Goal: Task Accomplishment & Management: Manage account settings

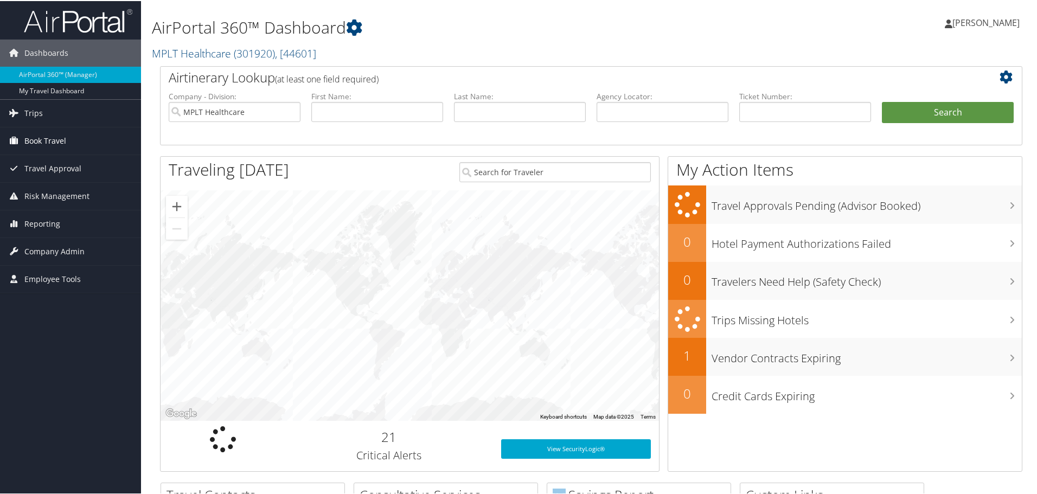
click at [63, 143] on span "Book Travel" at bounding box center [45, 139] width 42 height 27
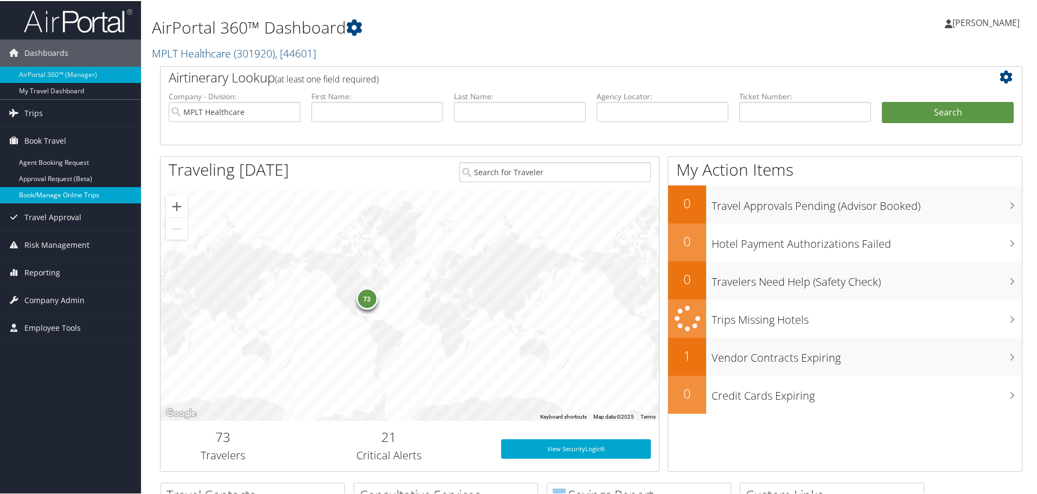
click at [69, 189] on link "Book/Manage Online Trips" at bounding box center [70, 194] width 141 height 16
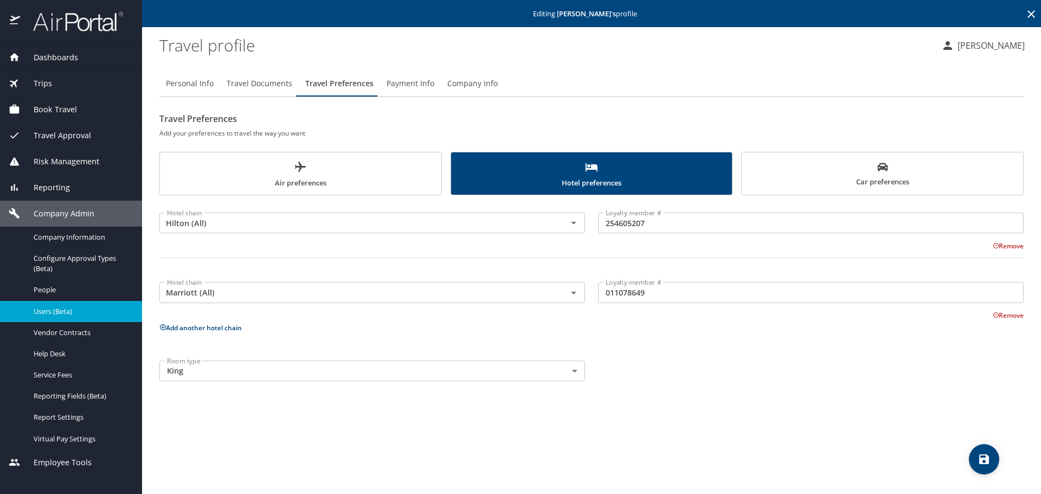
click at [178, 82] on span "Personal Info" at bounding box center [190, 84] width 48 height 14
select select "US"
select select "MM"
select select "CO"
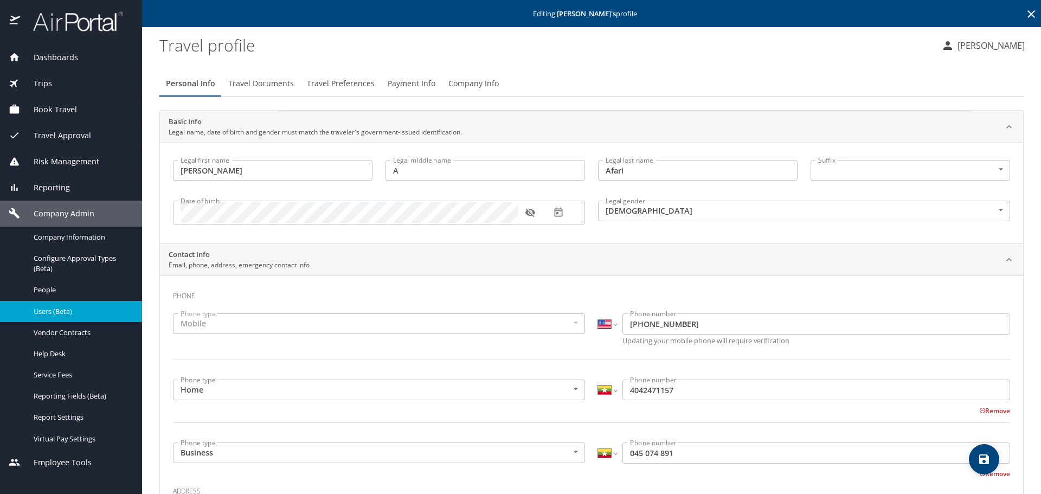
click at [1026, 14] on icon at bounding box center [1031, 14] width 13 height 13
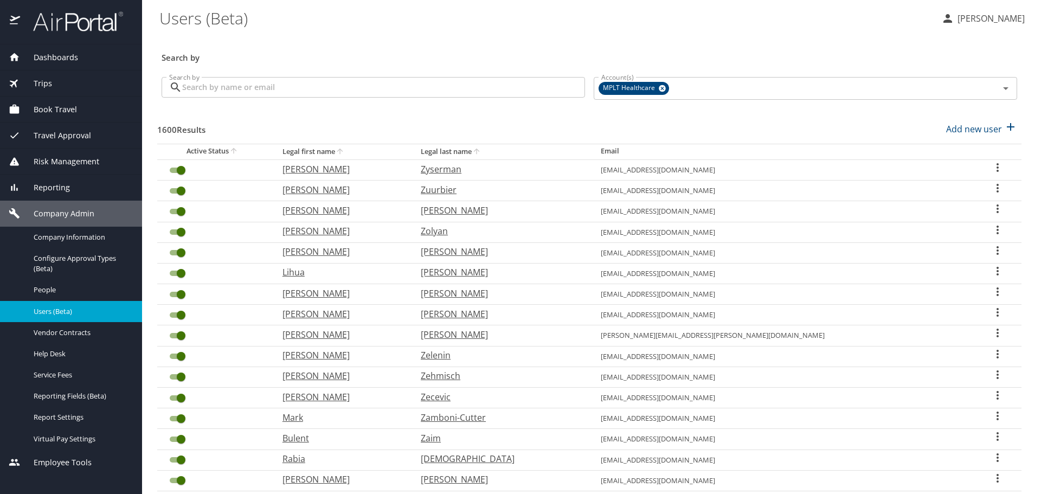
click at [450, 85] on input "Search by" at bounding box center [383, 87] width 403 height 21
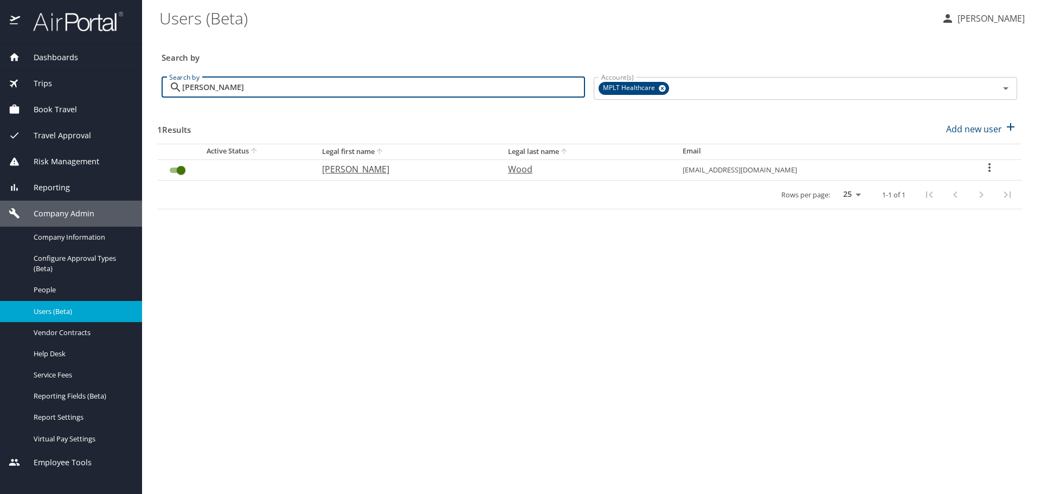
type input "harris"
drag, startPoint x: 225, startPoint y: 88, endPoint x: 144, endPoint y: 89, distance: 81.3
click at [144, 89] on main "Users (Beta) Jeferson Arrieta Search by Search by harris Search by Account(s) M…" at bounding box center [591, 247] width 899 height 494
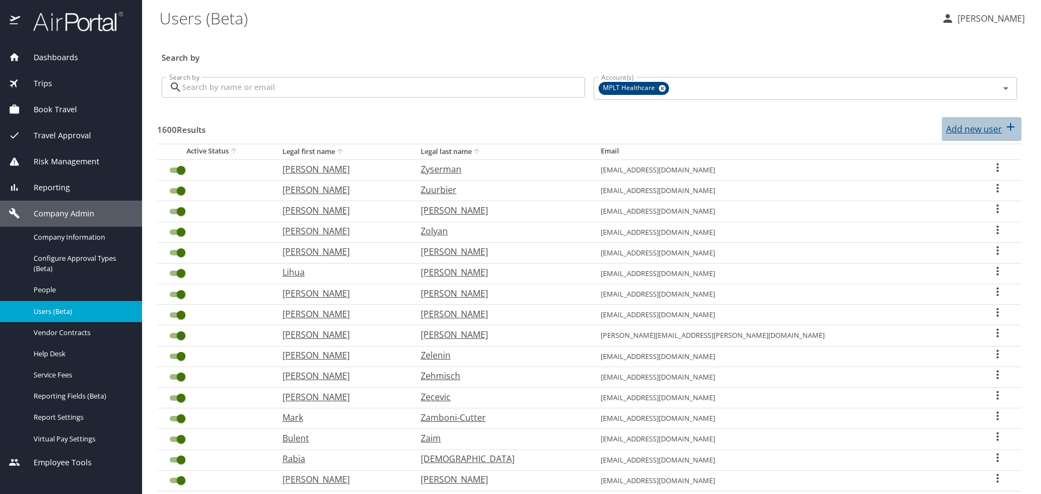
click at [968, 129] on p "Add new user" at bounding box center [974, 129] width 56 height 13
select select "US"
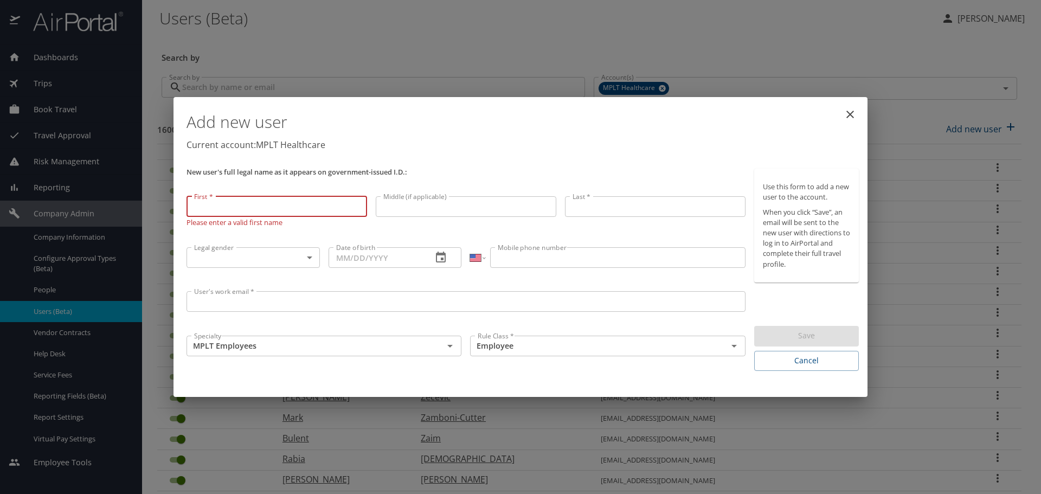
click at [312, 211] on input "First *" at bounding box center [277, 206] width 181 height 21
paste input "Jason"
type input "Jason"
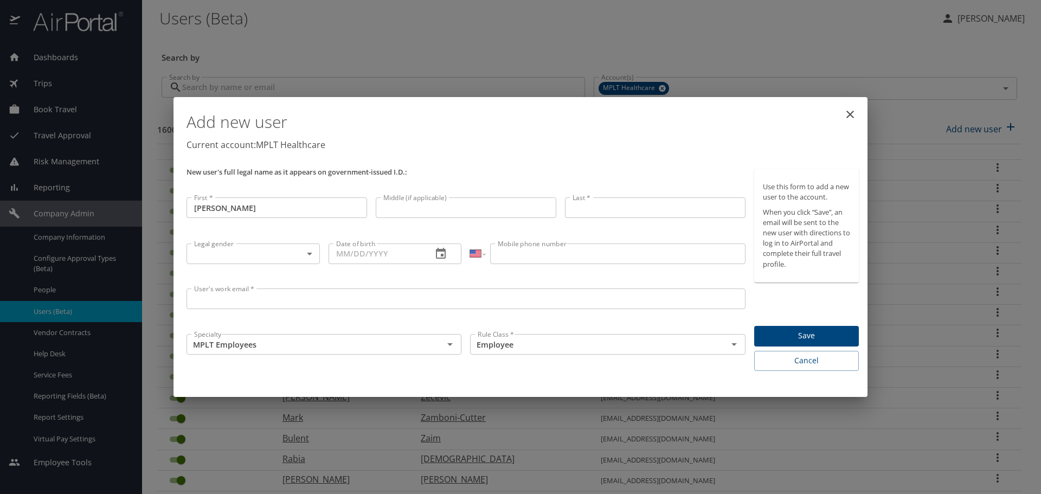
click at [601, 209] on input "Last *" at bounding box center [655, 207] width 181 height 21
paste input "Harris"
type input "Harris"
click at [395, 206] on input "Middle (if applicable)" at bounding box center [466, 207] width 181 height 21
paste input "B."
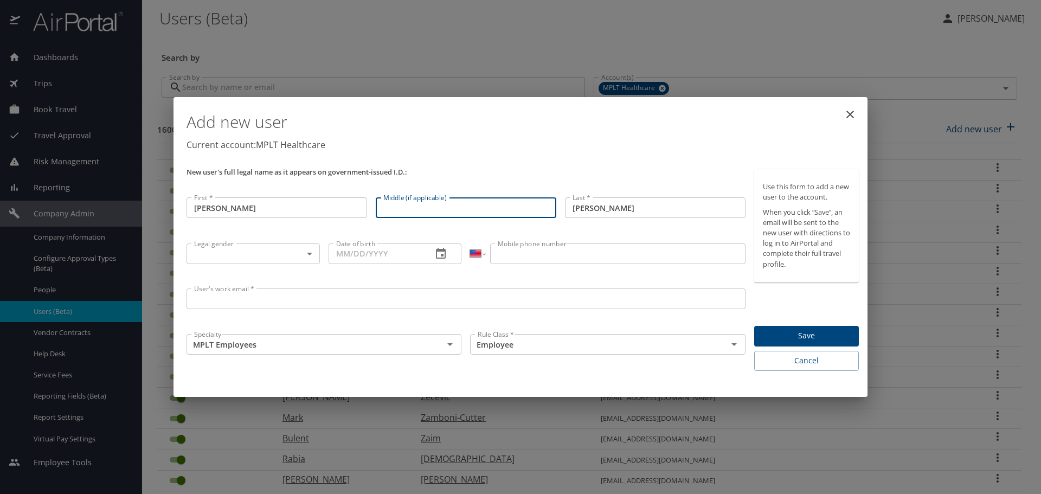
type input "B."
drag, startPoint x: 415, startPoint y: 208, endPoint x: 363, endPoint y: 207, distance: 52.1
click at [363, 207] on div "New user's full legal name as it appears on government-issued I.D.: First * Jas…" at bounding box center [466, 269] width 568 height 211
paste input "B."
type input "B."
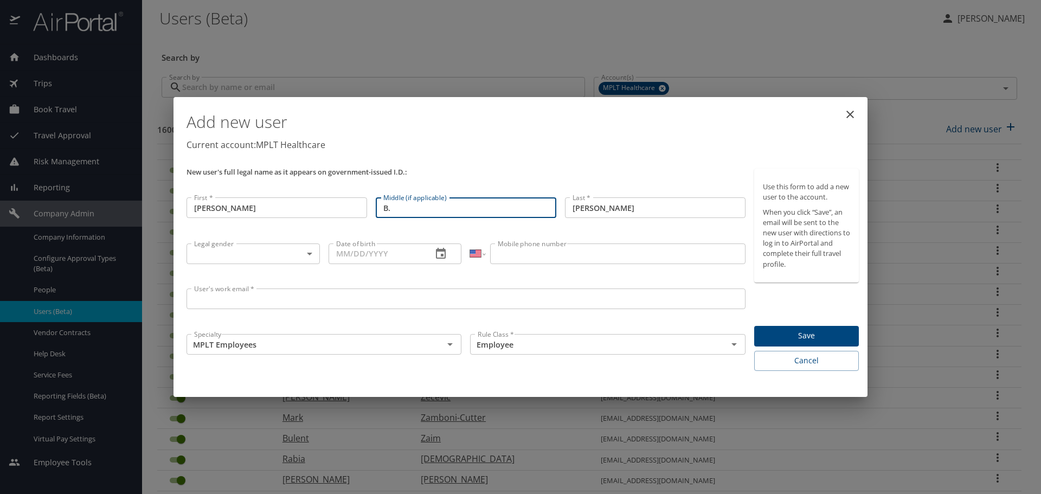
drag, startPoint x: 410, startPoint y: 208, endPoint x: 389, endPoint y: 209, distance: 21.7
click at [389, 209] on input "B." at bounding box center [466, 207] width 181 height 21
paste input "B."
click at [399, 210] on input "B." at bounding box center [466, 207] width 181 height 21
type input "B."
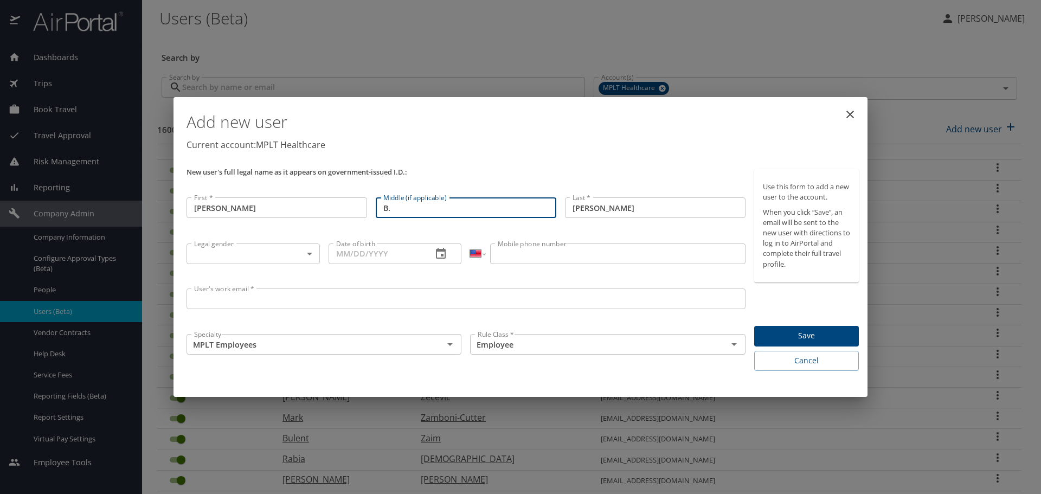
click at [309, 254] on body "Dashboards AirPortal 360™ Manager My Travel Dashboard Trips Airtinerary® Lookup…" at bounding box center [520, 247] width 1041 height 494
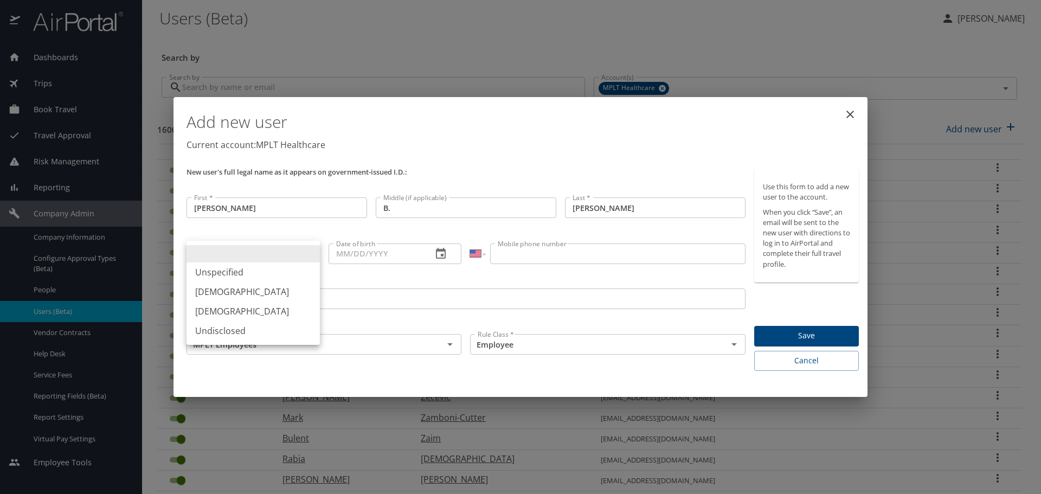
click at [240, 288] on li "Male" at bounding box center [253, 292] width 133 height 20
type input "Male"
click at [337, 254] on input "Date of birth" at bounding box center [376, 253] width 95 height 21
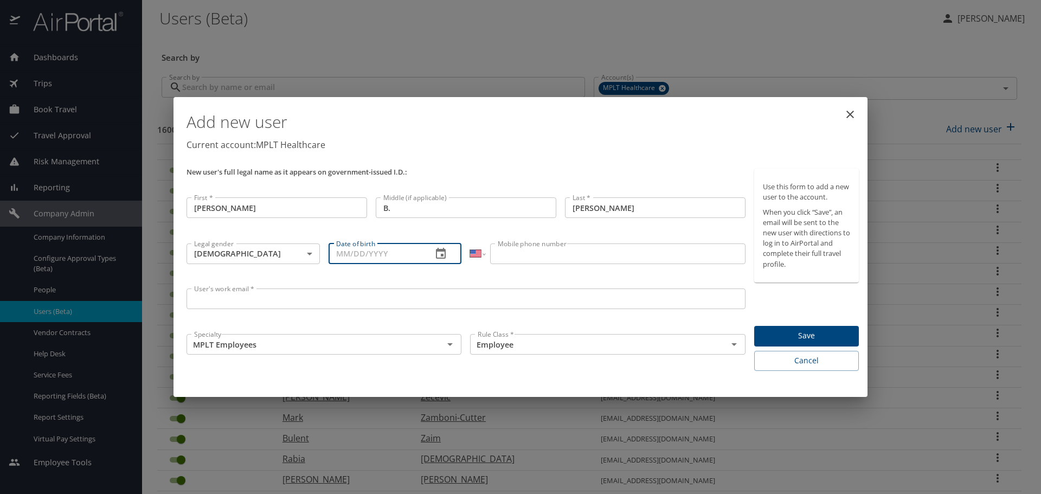
paste input "07/09/1973"
type input "07/09/1973"
click at [503, 252] on input "Mobile phone number" at bounding box center [617, 253] width 255 height 21
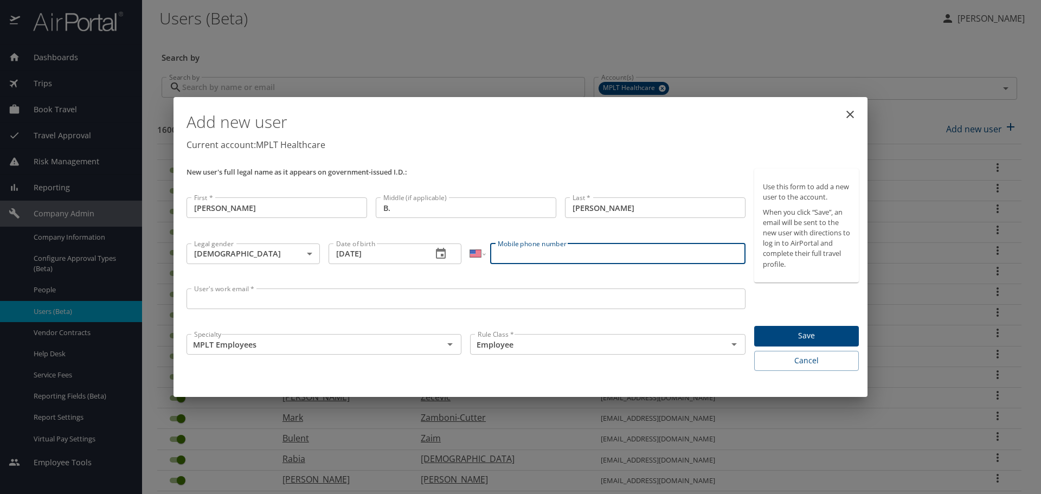
paste input "(978) 239-6186"
type input "(978) 239-6186"
click at [275, 298] on input "User's work email *" at bounding box center [466, 298] width 559 height 21
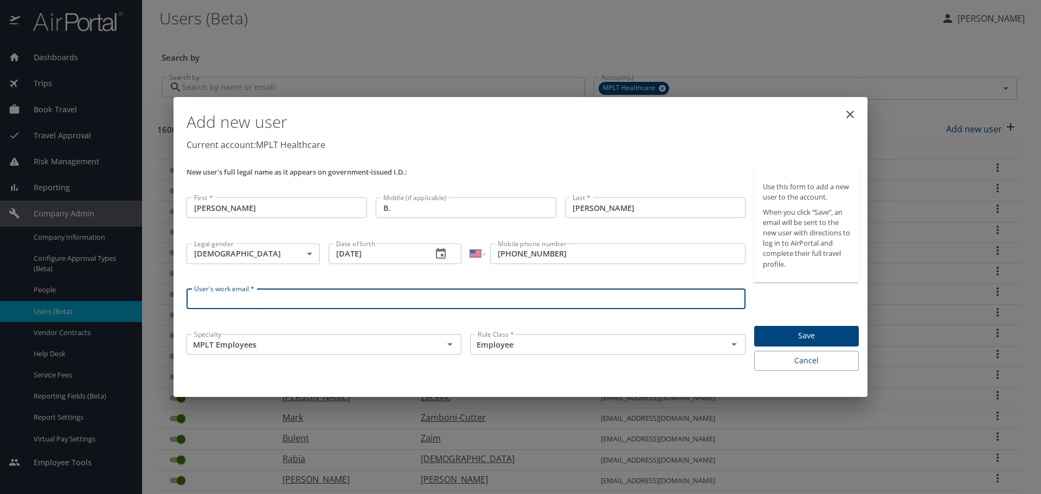
paste input "jbhfnp@yahoo.com"
click at [211, 298] on input "jbhfnp@yahoo.com" at bounding box center [466, 298] width 559 height 21
click at [248, 299] on input "jbhfnp@yahoo.com" at bounding box center [466, 298] width 559 height 21
click at [453, 341] on icon "Open" at bounding box center [450, 344] width 13 height 13
type input "jbhfnp@mplthealthcare.com"
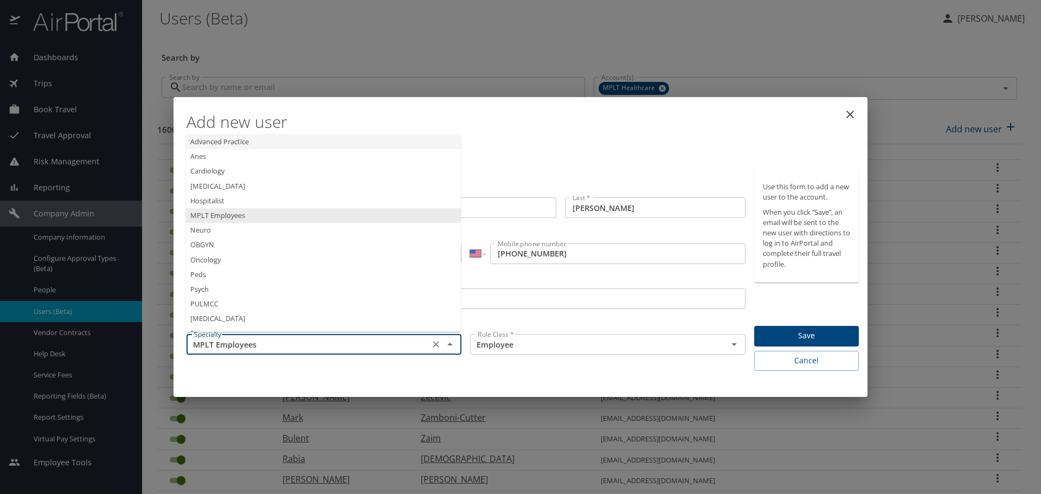
click at [264, 145] on li "Advanced Practice" at bounding box center [323, 141] width 275 height 15
type input "Advanced Practice"
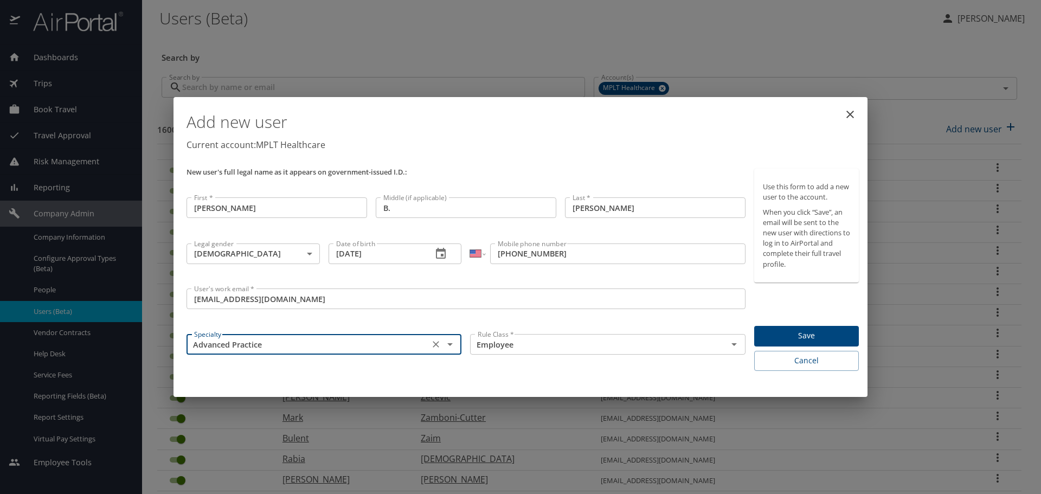
click at [809, 339] on span "Save" at bounding box center [806, 336] width 87 height 14
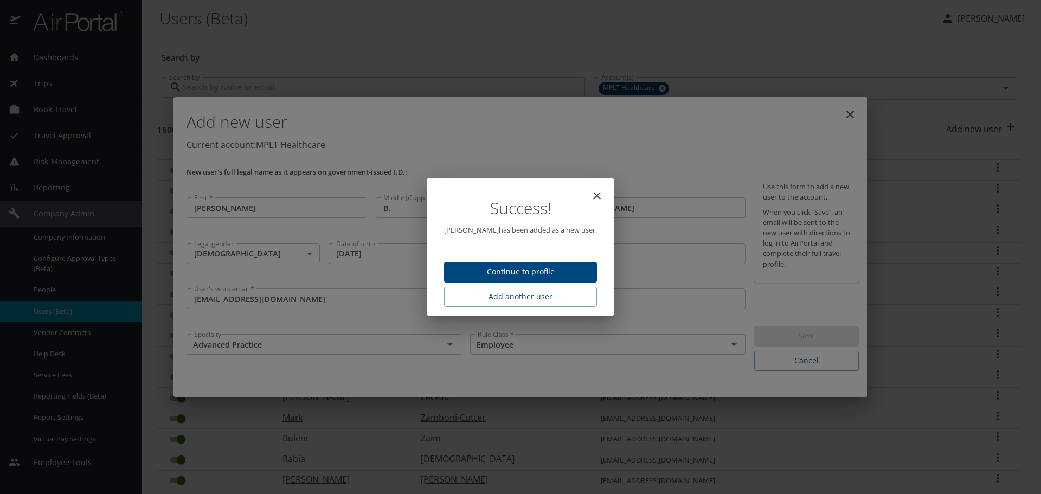
click at [546, 266] on span "Continue to profile" at bounding box center [521, 272] width 136 height 14
select select "US"
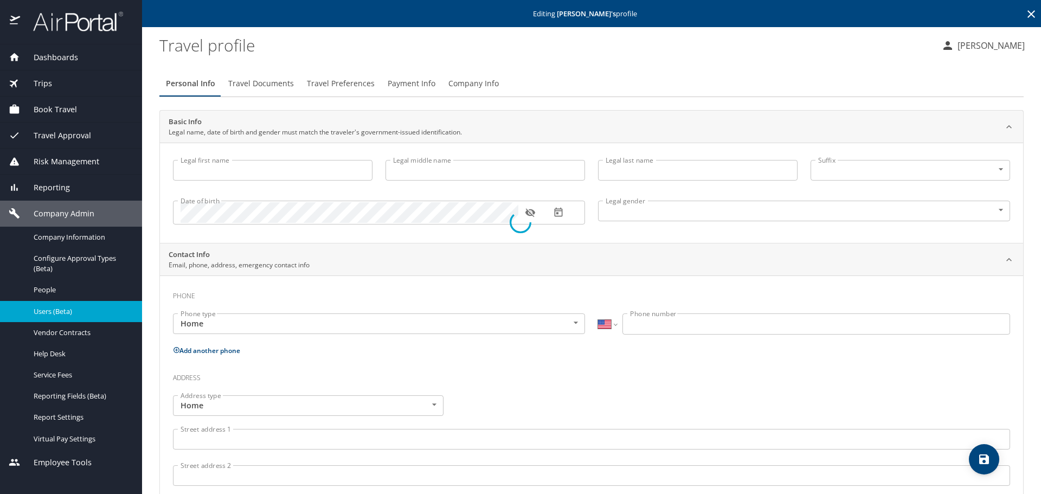
type input "Jason"
type input "B."
type input "Harris"
type input "Male"
select select "US"
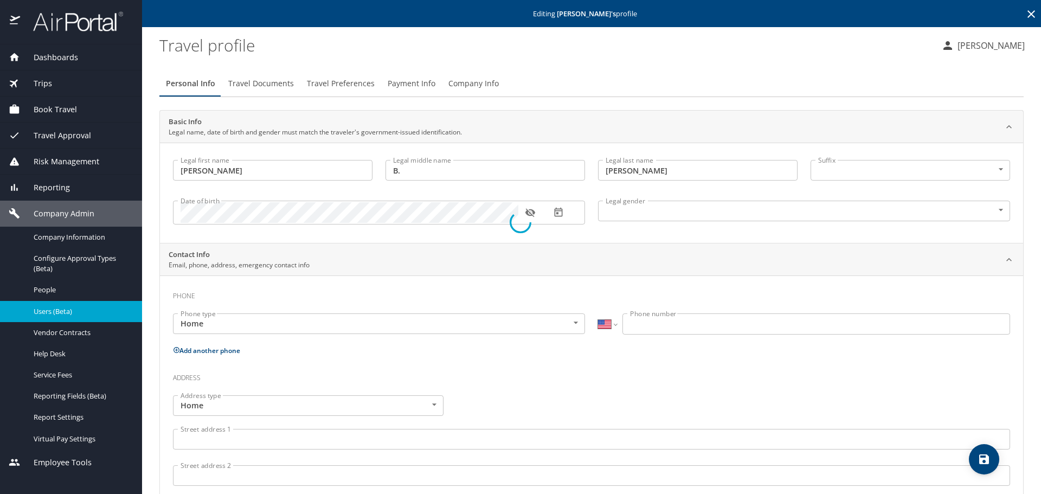
select select "US"
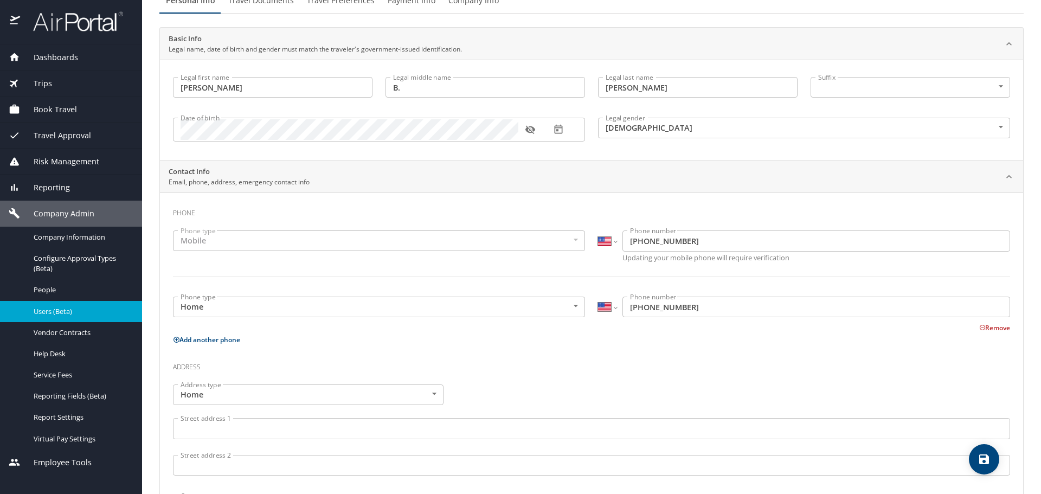
scroll to position [217, 0]
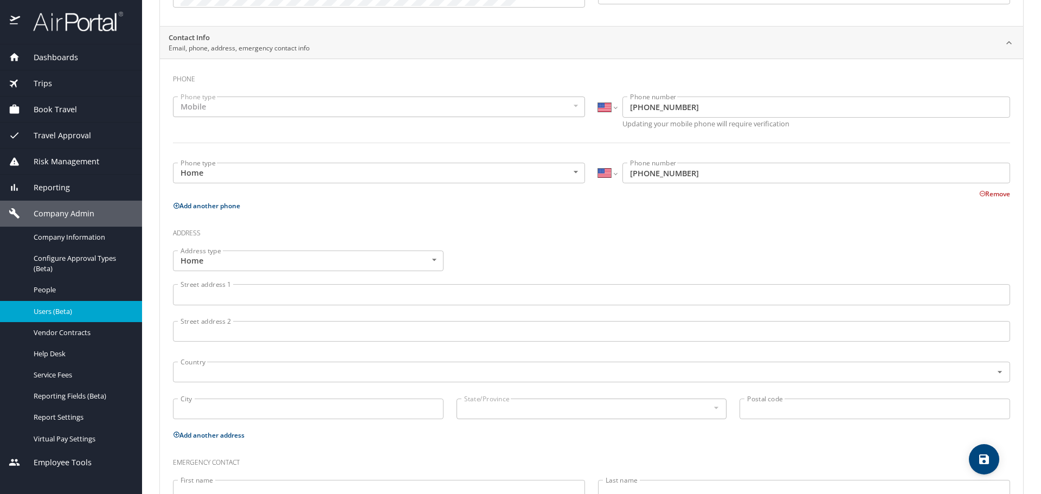
click at [221, 293] on input "Street address 1" at bounding box center [591, 294] width 837 height 21
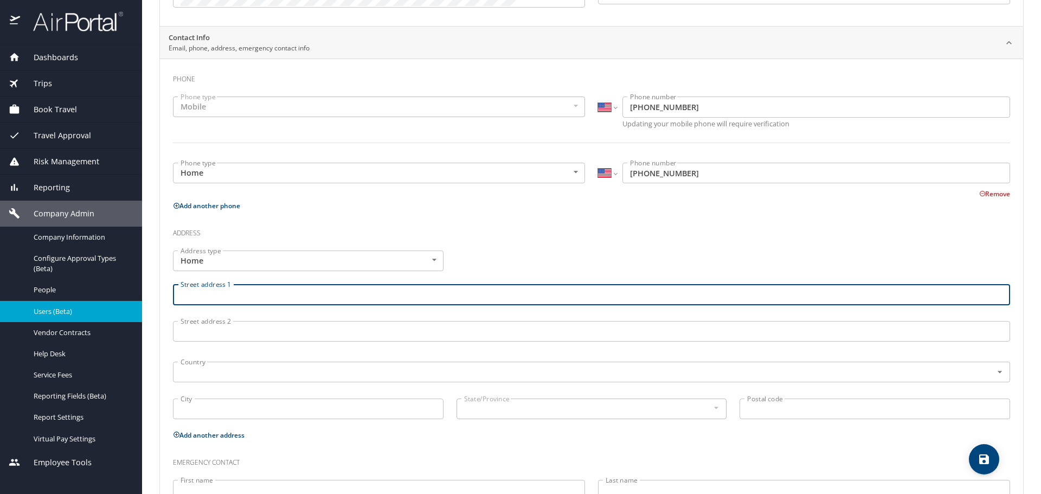
paste input "6 Leni Rd"
type input "6 Leni Rd"
click at [234, 368] on input "text" at bounding box center [575, 372] width 799 height 14
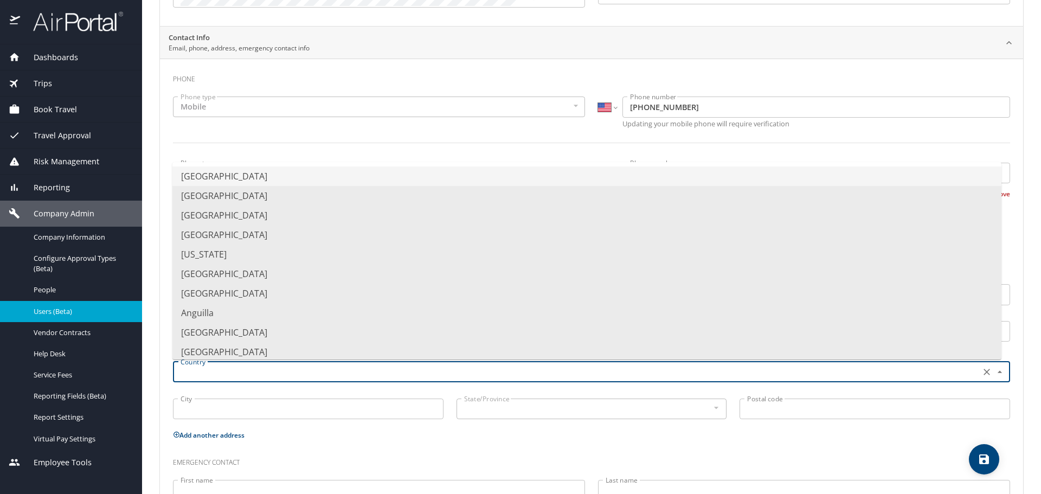
click at [286, 177] on li "United States of America" at bounding box center [586, 176] width 829 height 20
type input "United States of America"
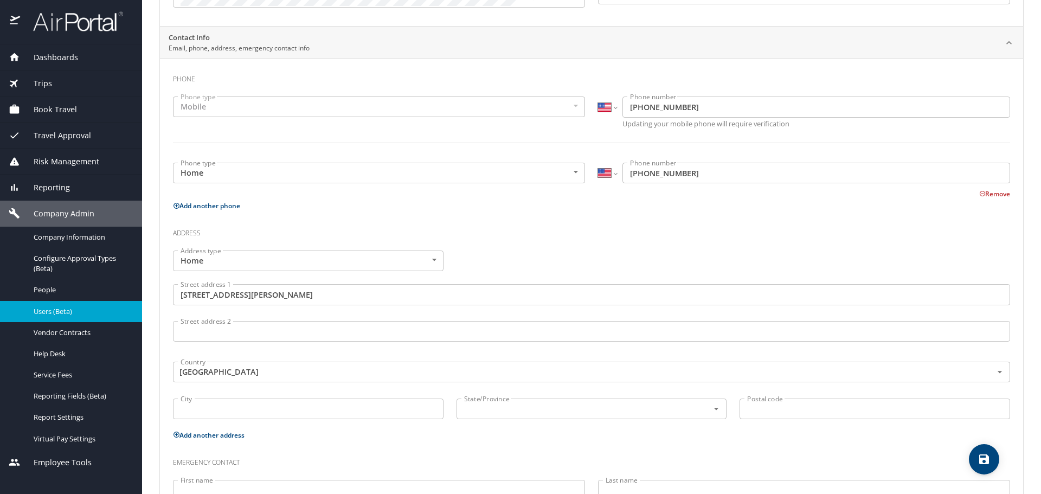
click at [242, 407] on input "City" at bounding box center [308, 409] width 271 height 21
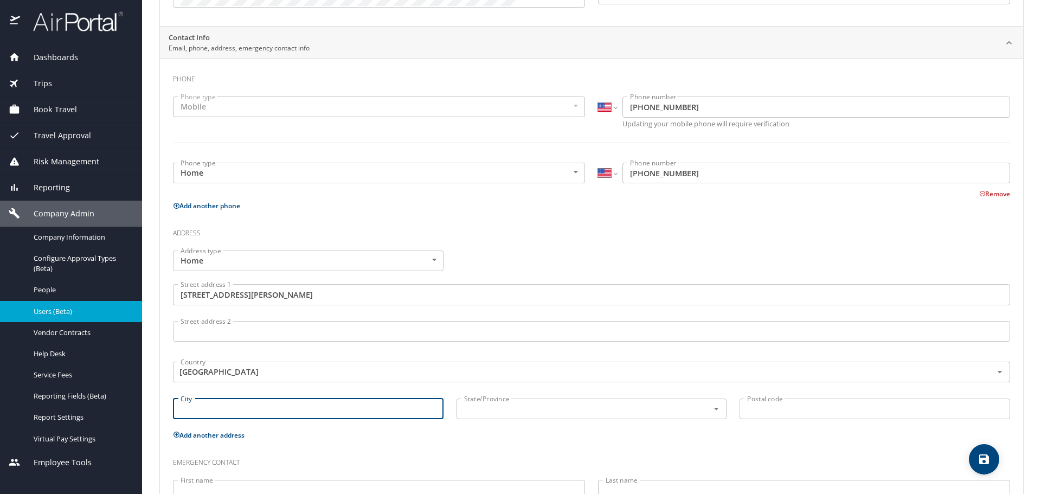
paste input "Windham"
type input "Windham"
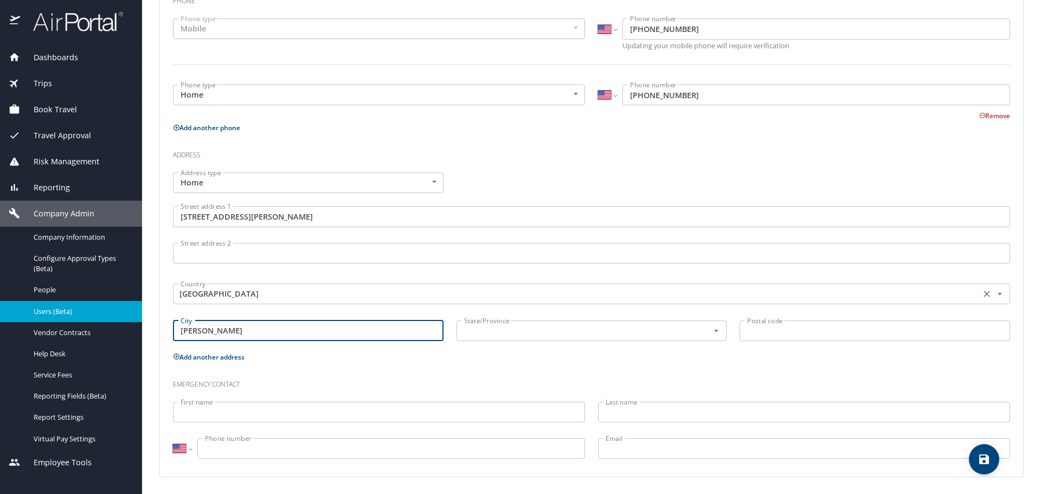
scroll to position [296, 0]
click at [664, 332] on input "text" at bounding box center [576, 330] width 232 height 14
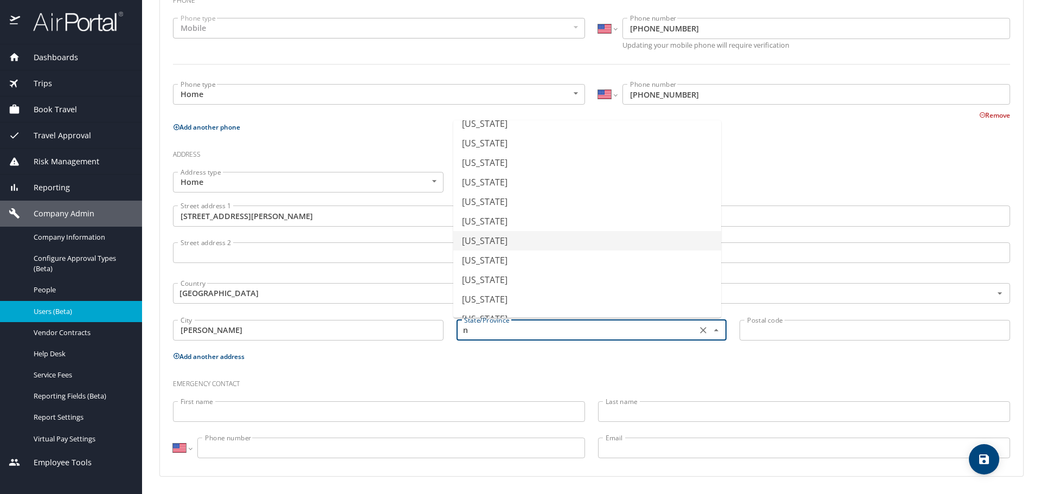
scroll to position [163, 0]
click at [538, 288] on li "New Hampshire" at bounding box center [587, 284] width 268 height 20
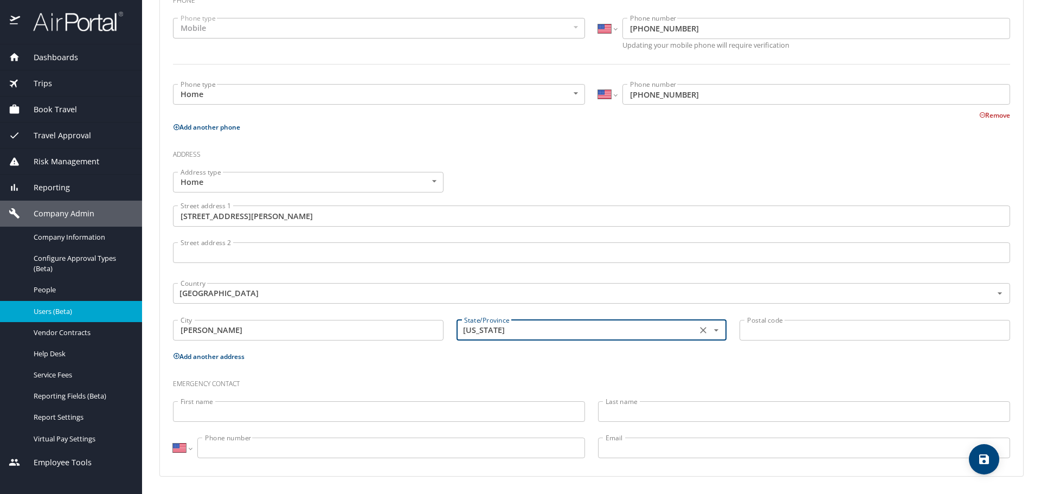
type input "New Hampshire"
click at [789, 329] on input "Postal code" at bounding box center [875, 330] width 271 height 21
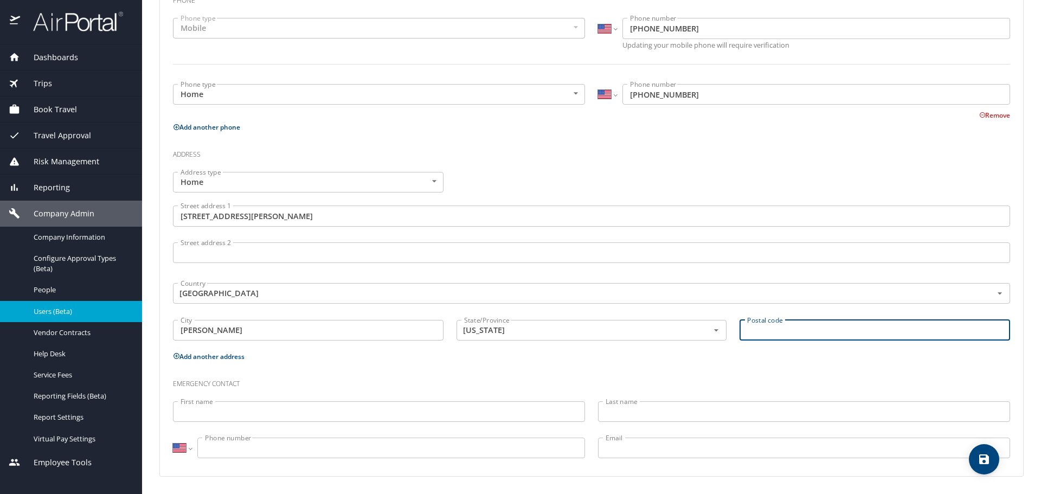
paste input "03087"
type input "03087"
click at [262, 405] on input "First name" at bounding box center [379, 411] width 412 height 21
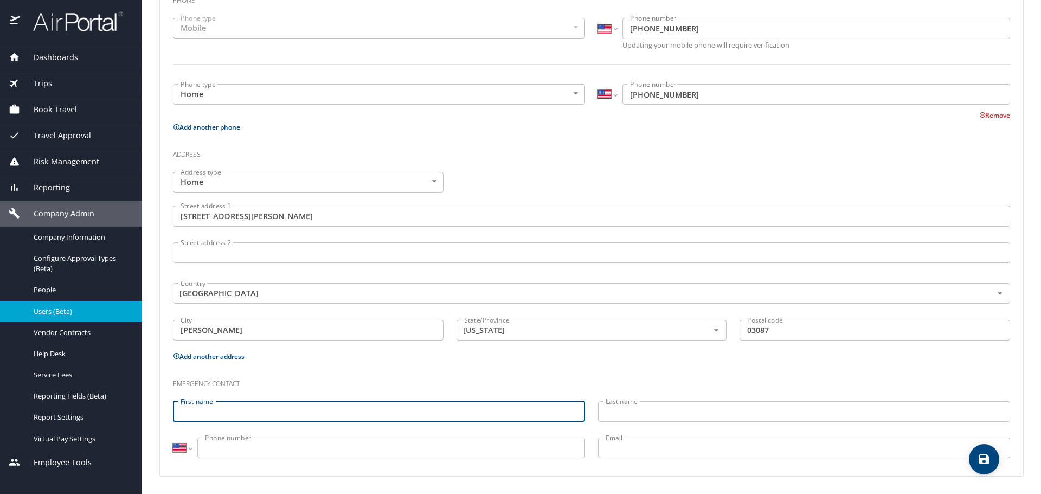
paste input "Kim Kilpatrick"
drag, startPoint x: 198, startPoint y: 411, endPoint x: 246, endPoint y: 412, distance: 47.7
click at [246, 412] on input "Kim Kilpatrick" at bounding box center [379, 411] width 412 height 21
type input "Kim"
click at [606, 410] on input "Last name" at bounding box center [804, 411] width 412 height 21
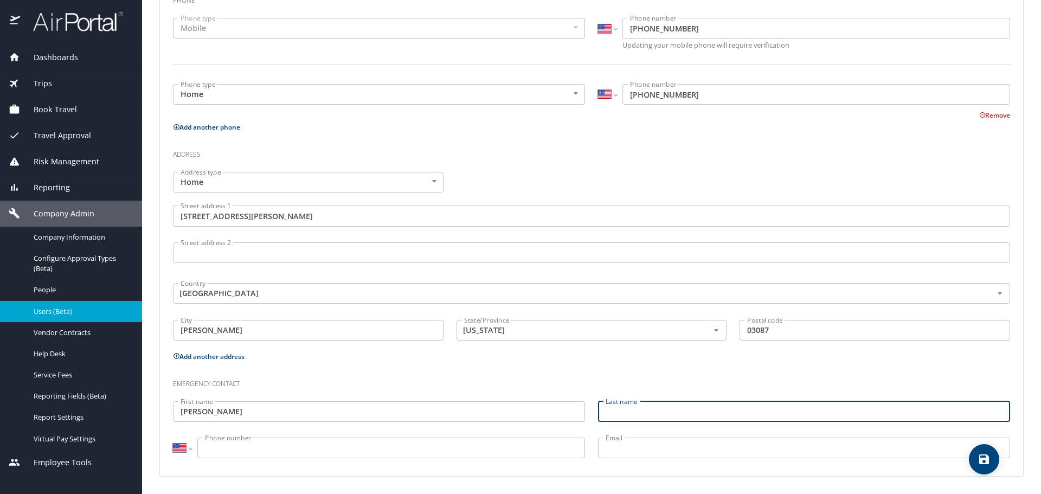
paste input "Kilpatrick"
type input "Kilpatrick"
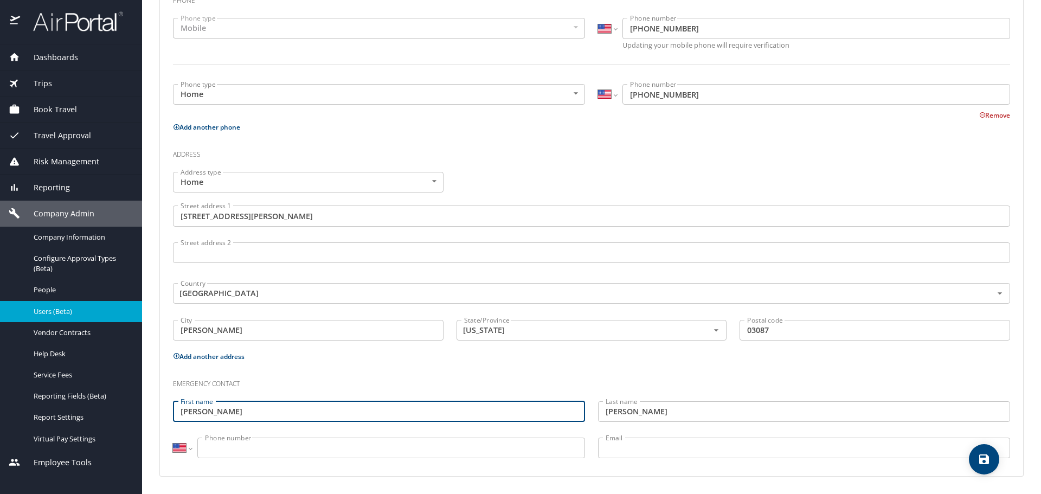
click at [179, 412] on input "Kim" at bounding box center [379, 411] width 412 height 21
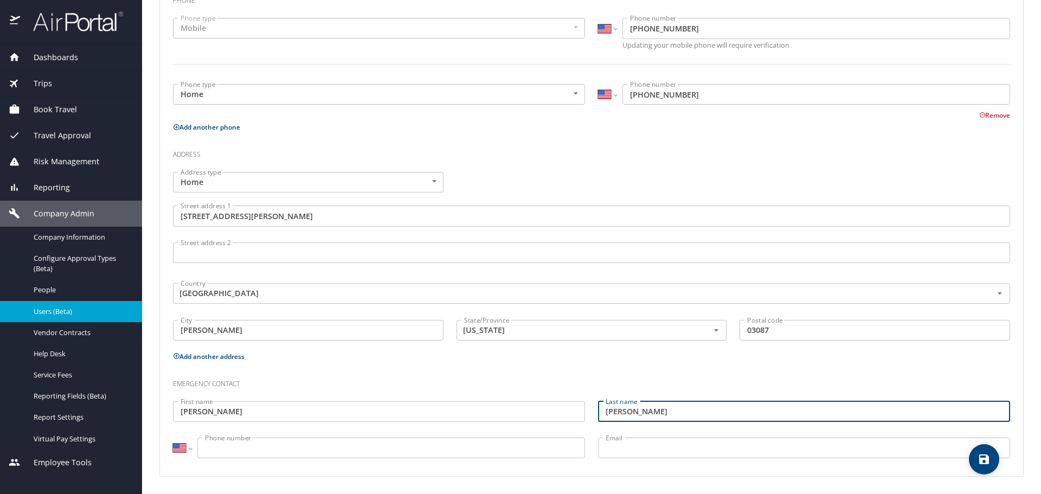
click at [603, 411] on input "Kilpatrick" at bounding box center [804, 411] width 412 height 21
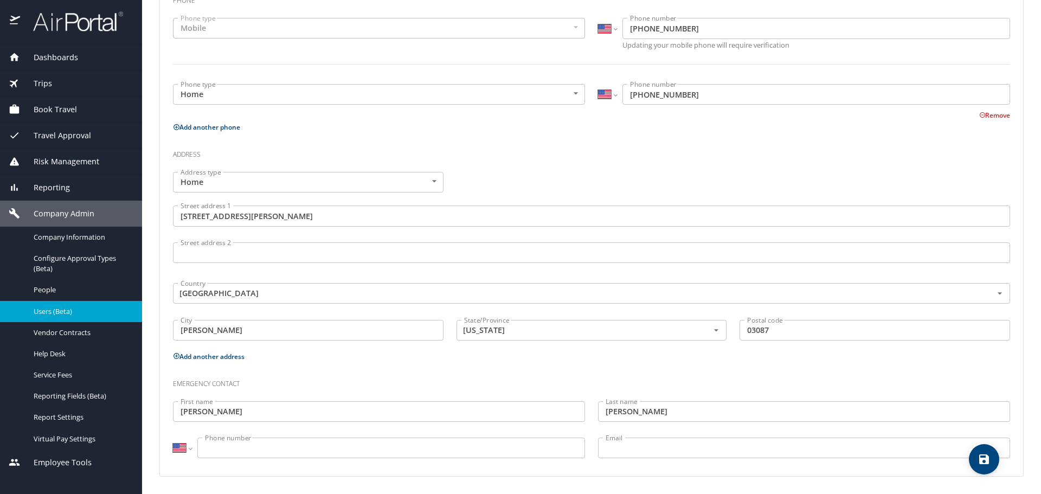
click at [217, 448] on input "Phone number" at bounding box center [391, 448] width 388 height 21
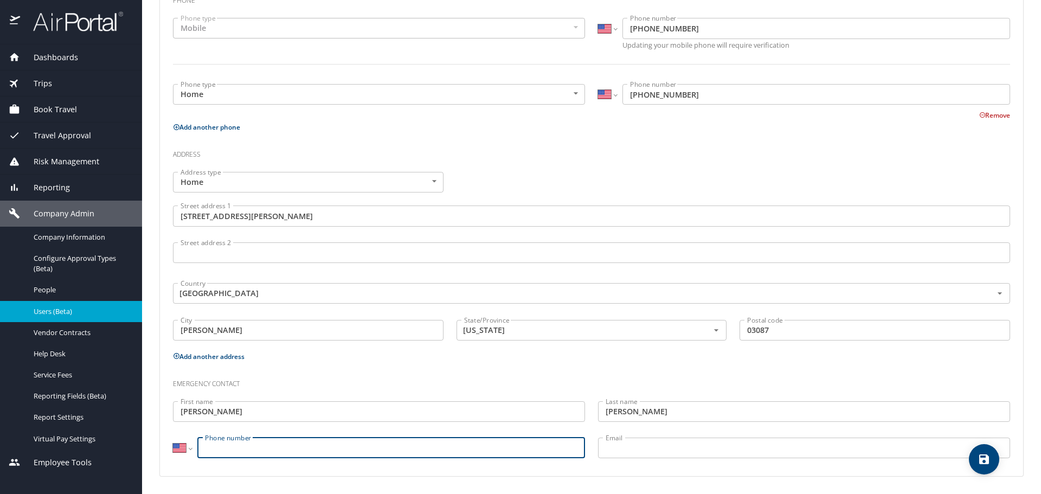
paste input "(603) 785-6507"
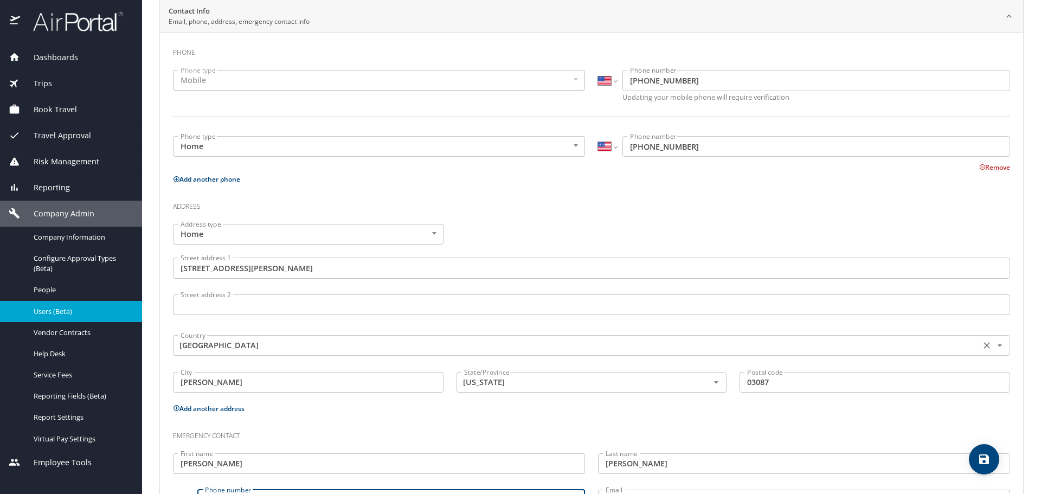
scroll to position [296, 0]
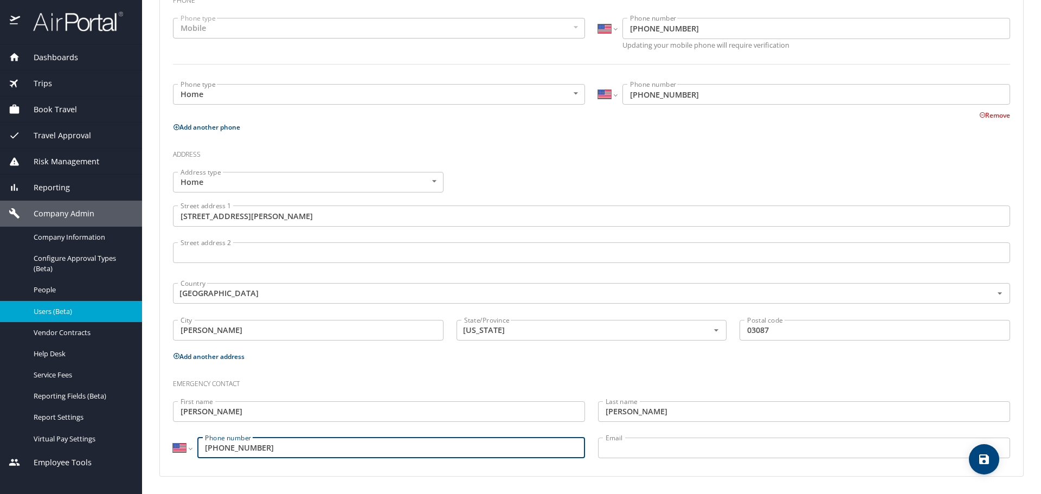
type input "(603) 785-6507"
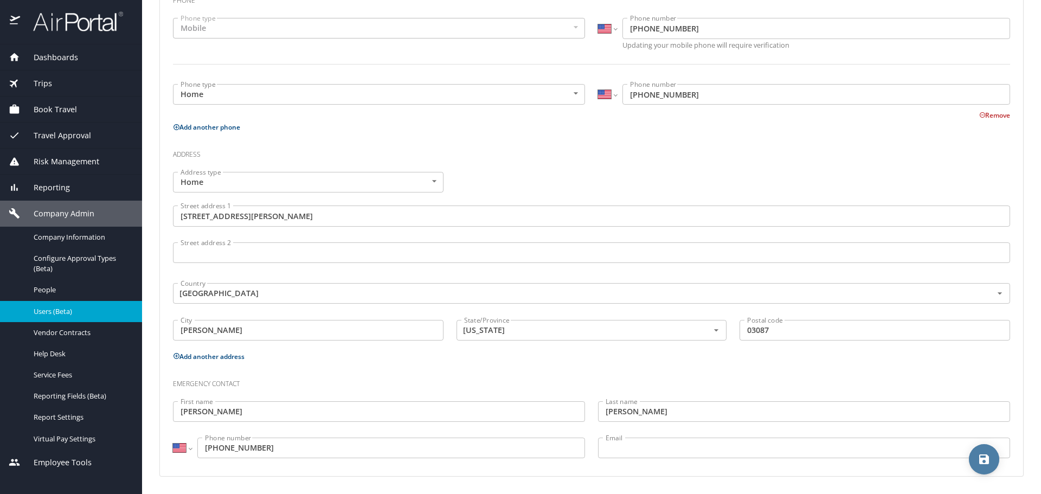
click at [979, 460] on icon "save" at bounding box center [984, 459] width 13 height 13
select select "US"
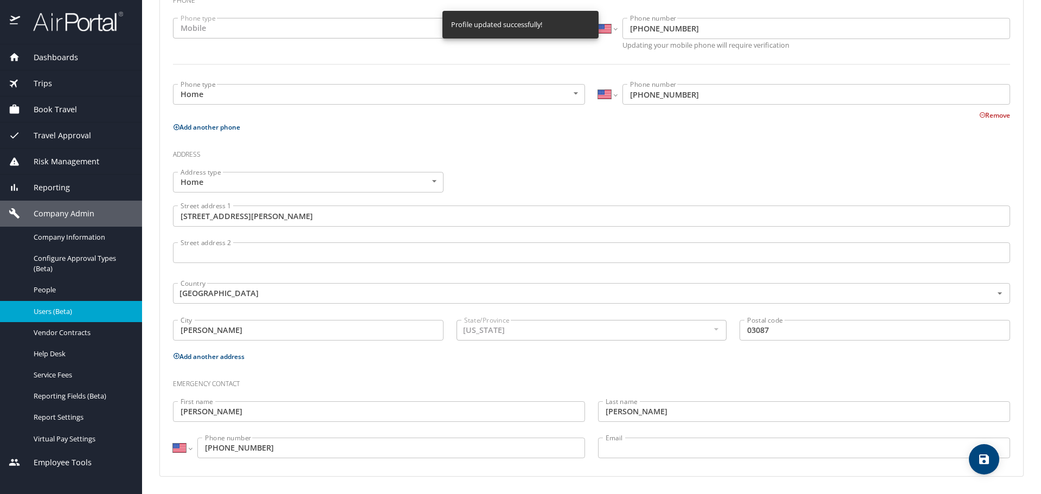
select select "US"
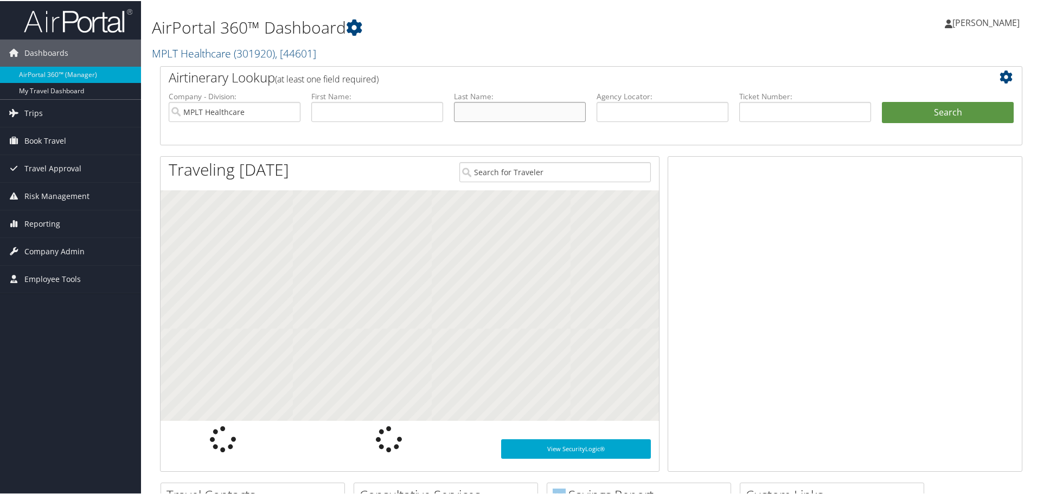
click at [524, 113] on input "text" at bounding box center [520, 111] width 132 height 20
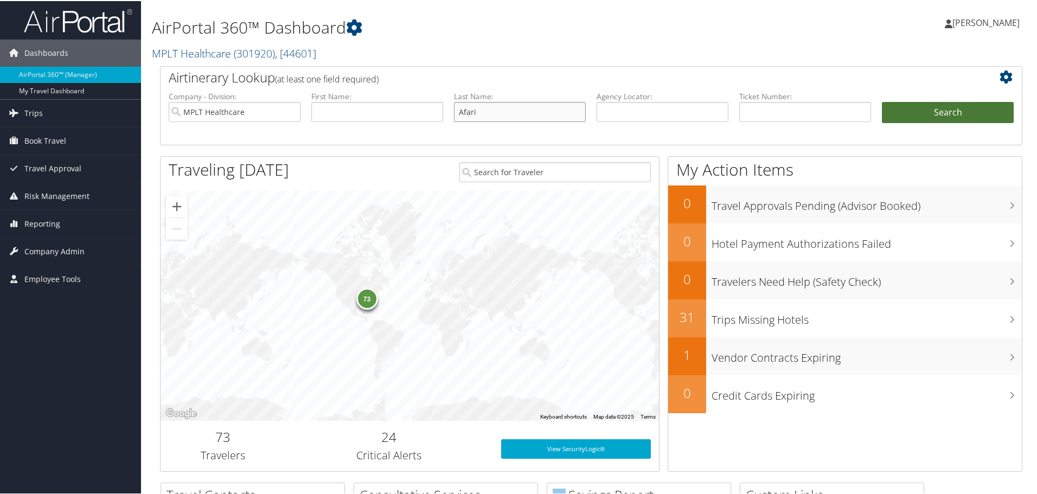
type input "Afari"
click at [940, 116] on button "Search" at bounding box center [948, 112] width 132 height 22
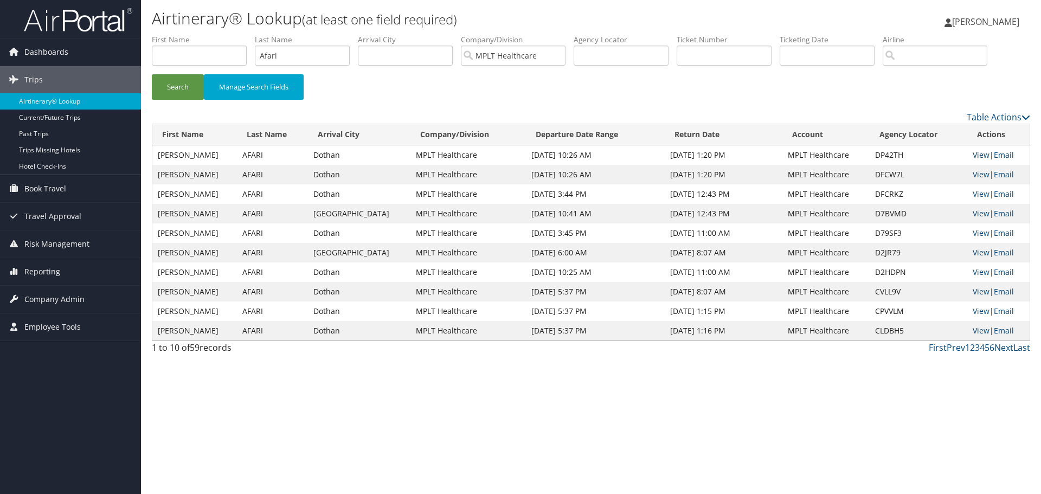
click at [973, 155] on link "View" at bounding box center [981, 155] width 17 height 10
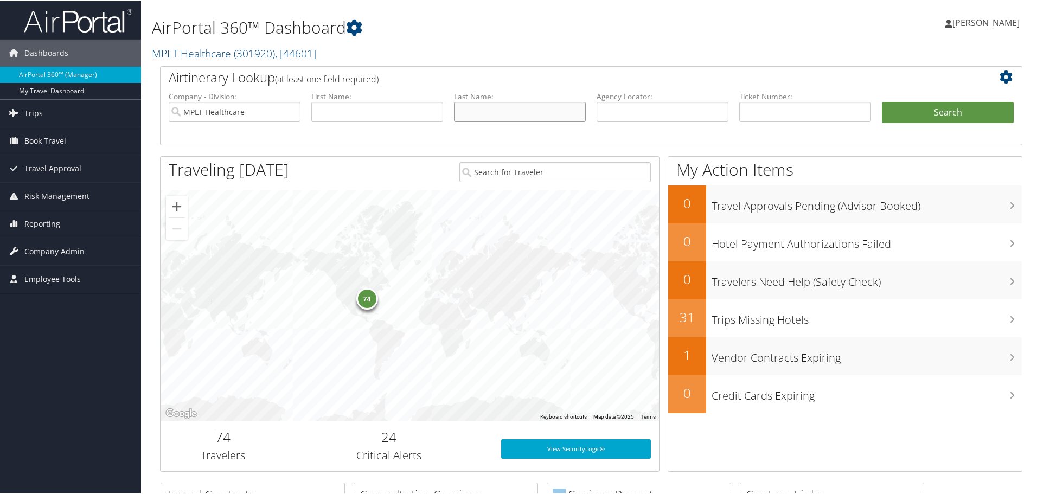
click at [496, 108] on input "text" at bounding box center [520, 111] width 132 height 20
type input "Afari"
click at [917, 107] on button "Search" at bounding box center [948, 112] width 132 height 22
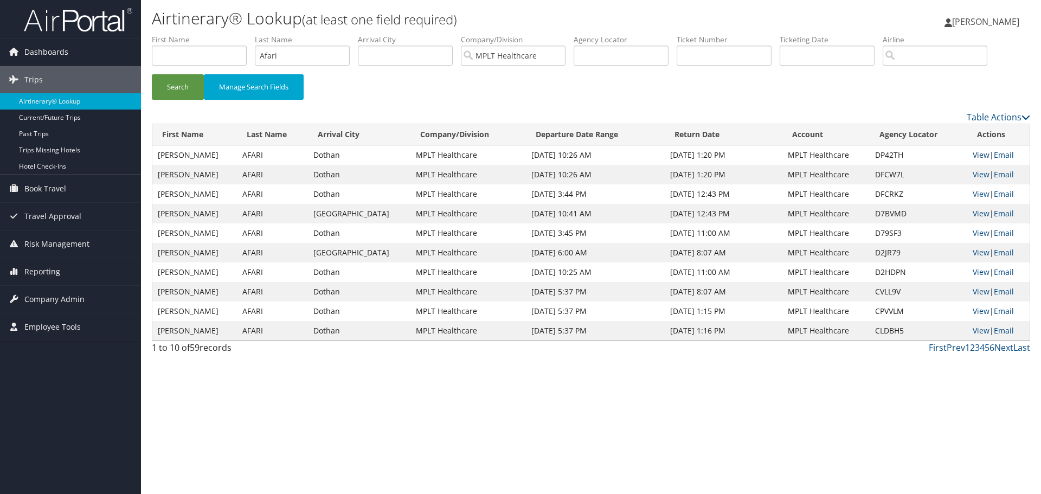
click at [979, 155] on link "View" at bounding box center [981, 155] width 17 height 10
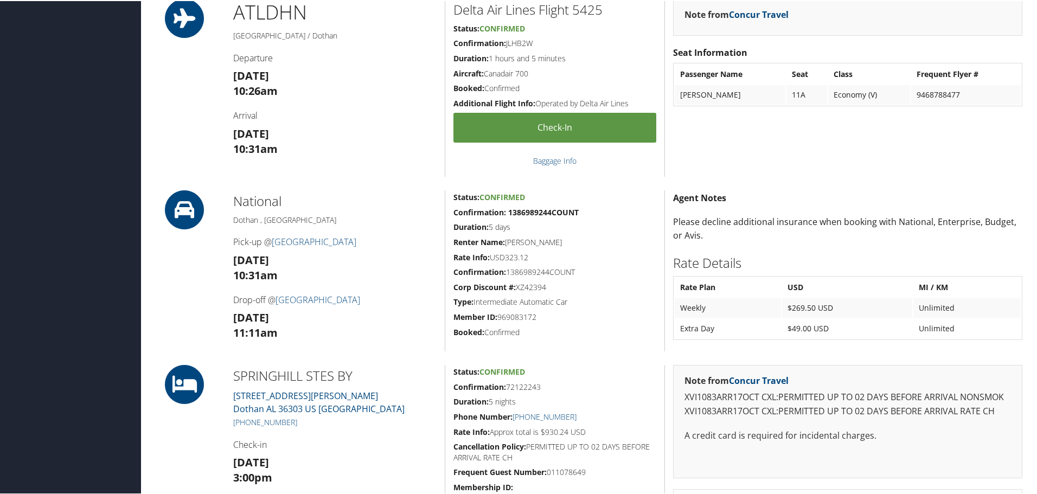
scroll to position [271, 0]
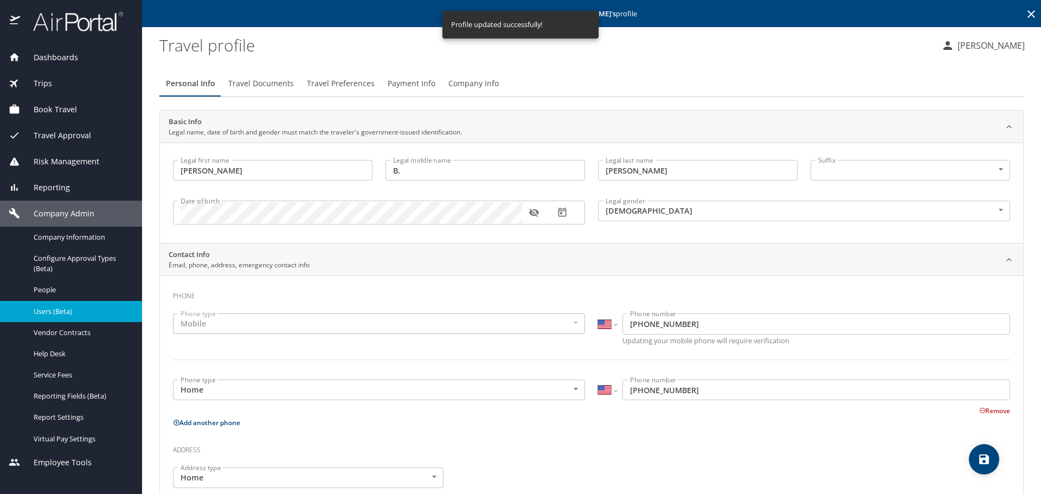
select select "US"
click at [1025, 14] on icon at bounding box center [1031, 14] width 13 height 13
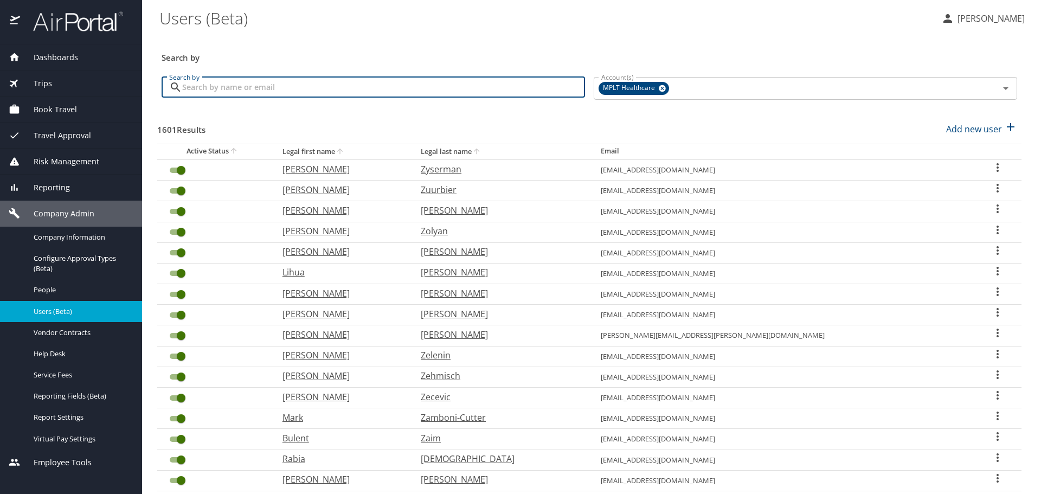
click at [491, 82] on input "Search by" at bounding box center [383, 87] width 403 height 21
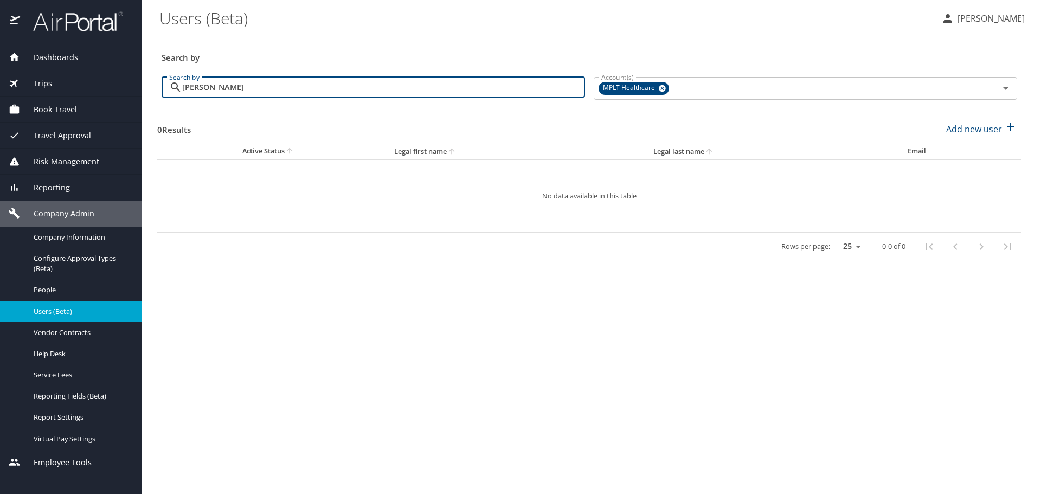
drag, startPoint x: 233, startPoint y: 89, endPoint x: 115, endPoint y: 107, distance: 119.1
click at [115, 107] on div "Dashboards AirPortal 360™ Manager My Travel Dashboard Trips Airtinerary® Lookup…" at bounding box center [520, 247] width 1041 height 494
click at [510, 92] on input "yasar" at bounding box center [383, 87] width 403 height 21
type input "y"
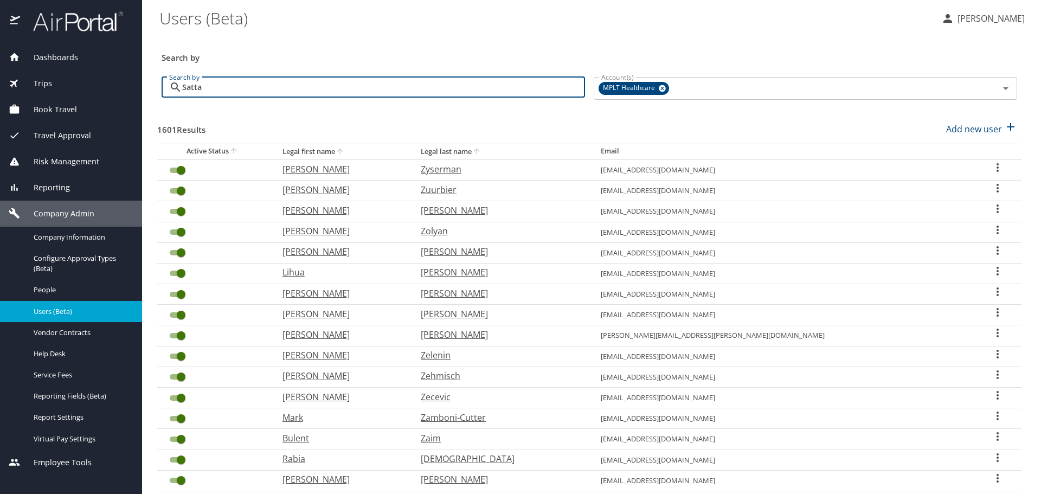
type input "Sattar"
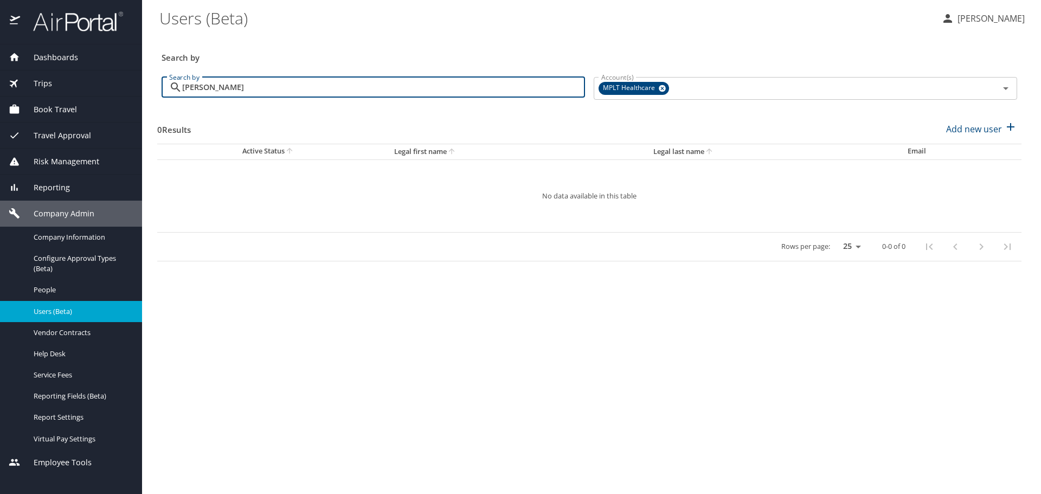
drag, startPoint x: 216, startPoint y: 88, endPoint x: 178, endPoint y: 86, distance: 38.0
click at [179, 87] on div "Sattar Search by" at bounding box center [374, 87] width 424 height 21
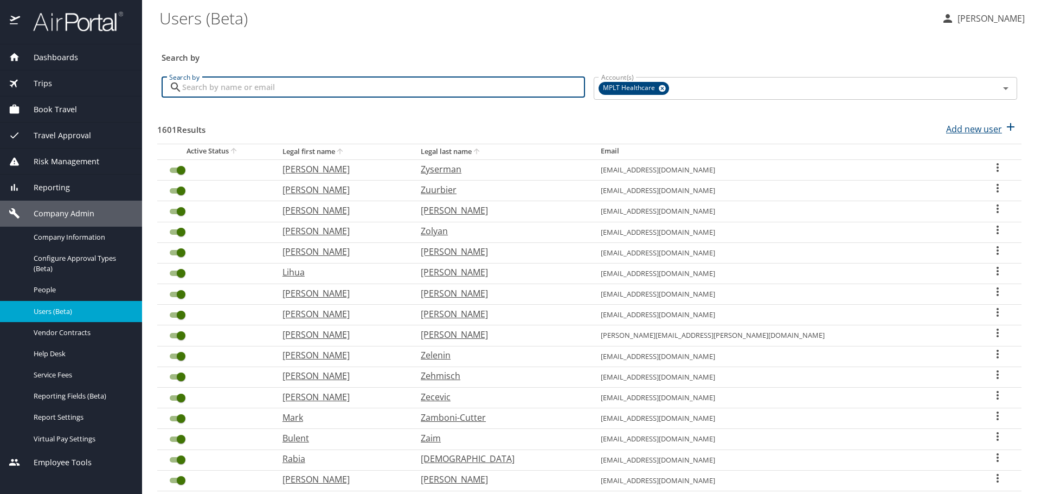
click at [951, 128] on p "Add new user" at bounding box center [974, 129] width 56 height 13
select select "US"
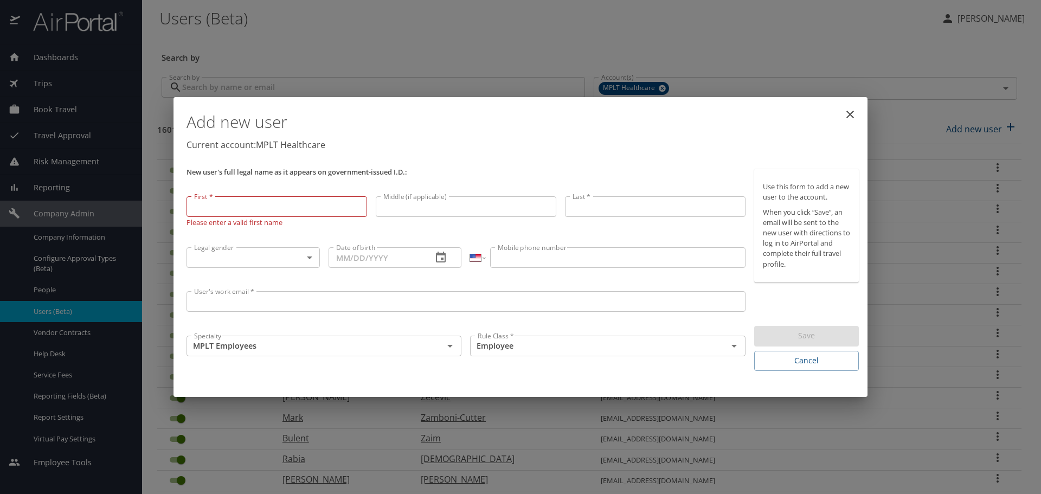
click at [271, 205] on input "First *" at bounding box center [277, 206] width 181 height 21
paste input "Yasar"
type input "Yasar"
click at [635, 204] on input "Last *" at bounding box center [655, 207] width 181 height 21
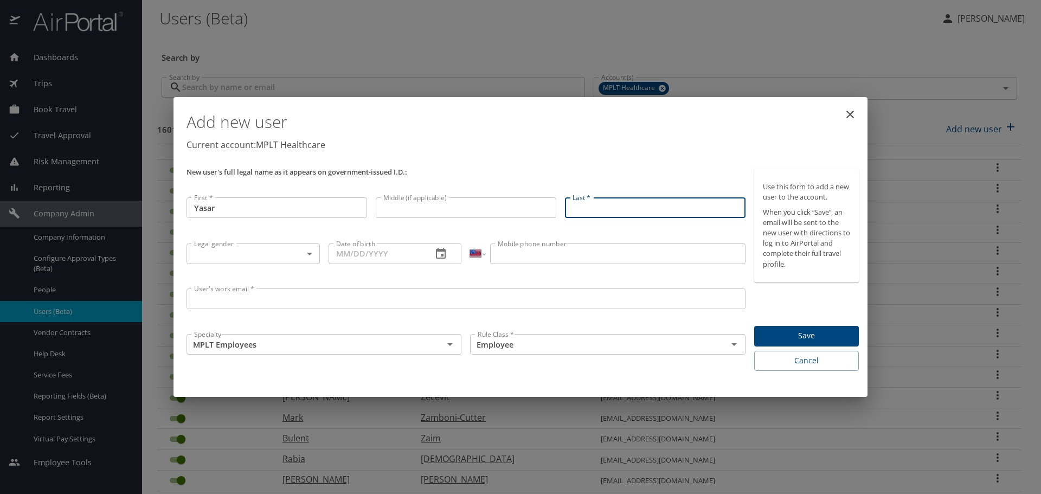
paste input "Sattar"
type input "Sattar"
click at [312, 248] on body "Dashboards AirPortal 360™ Manager My Travel Dashboard Trips Airtinerary® Lookup…" at bounding box center [520, 247] width 1041 height 494
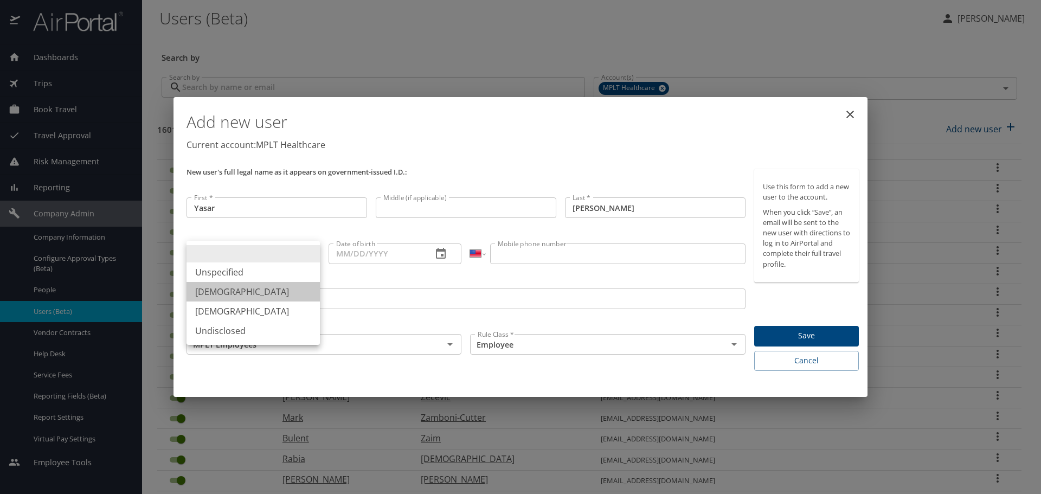
click at [228, 288] on li "Male" at bounding box center [253, 292] width 133 height 20
type input "Male"
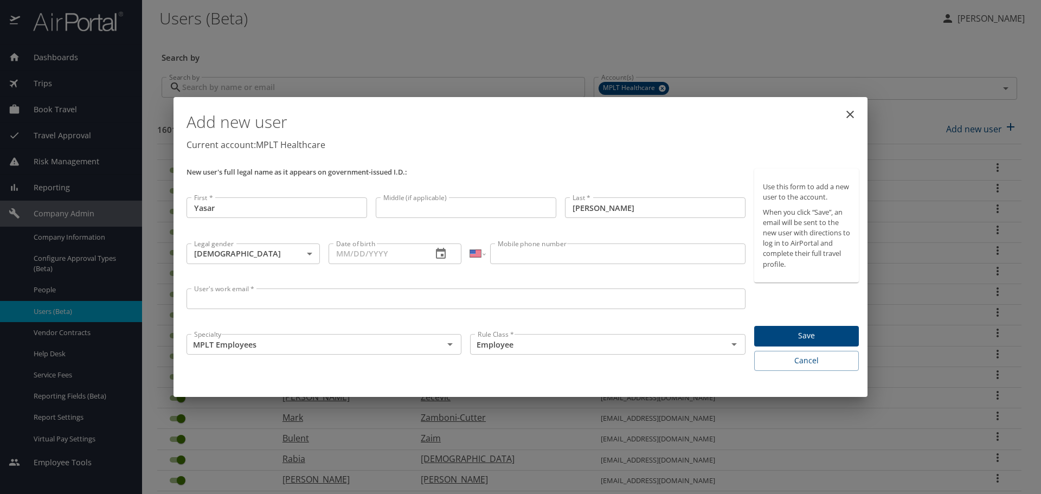
click at [337, 255] on input "Date of birth" at bounding box center [376, 253] width 95 height 21
paste input "03/08/1990"
type input "03/08/1990"
click at [534, 251] on input "Mobile phone number" at bounding box center [617, 253] width 255 height 21
paste input "(773) 273-5732"
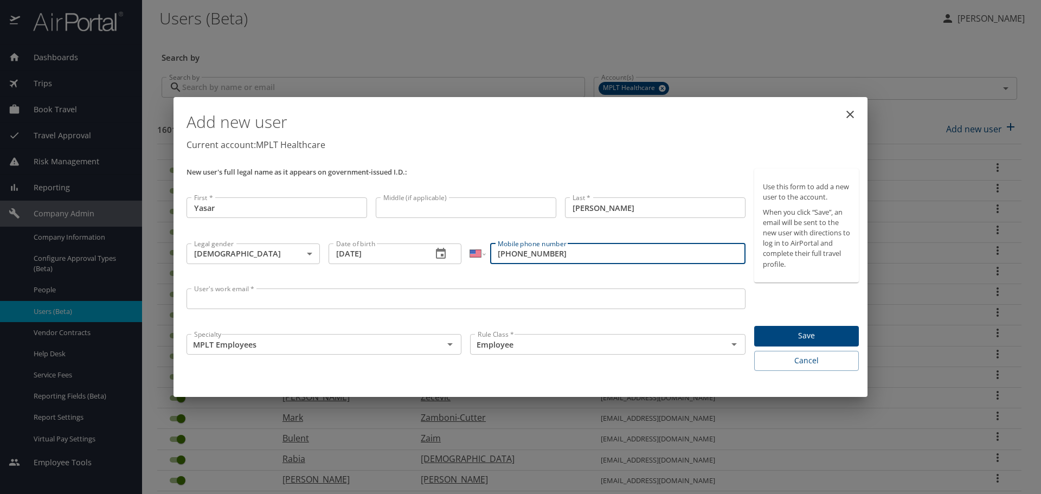
type input "(773) 273-5732"
click at [287, 298] on input "User's work email *" at bounding box center [466, 298] width 559 height 21
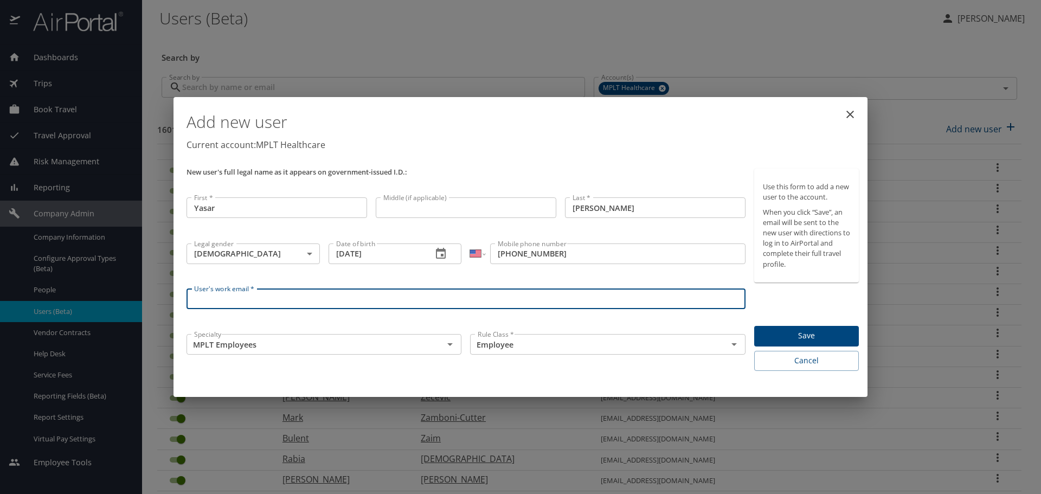
paste input "mdyasarsattar@gmail.com"
click at [276, 298] on input "mdyasarsattar@gmail.com" at bounding box center [466, 298] width 559 height 21
click at [452, 343] on icon "Open" at bounding box center [450, 344] width 13 height 13
type input "[EMAIL_ADDRESS][DOMAIN_NAME]"
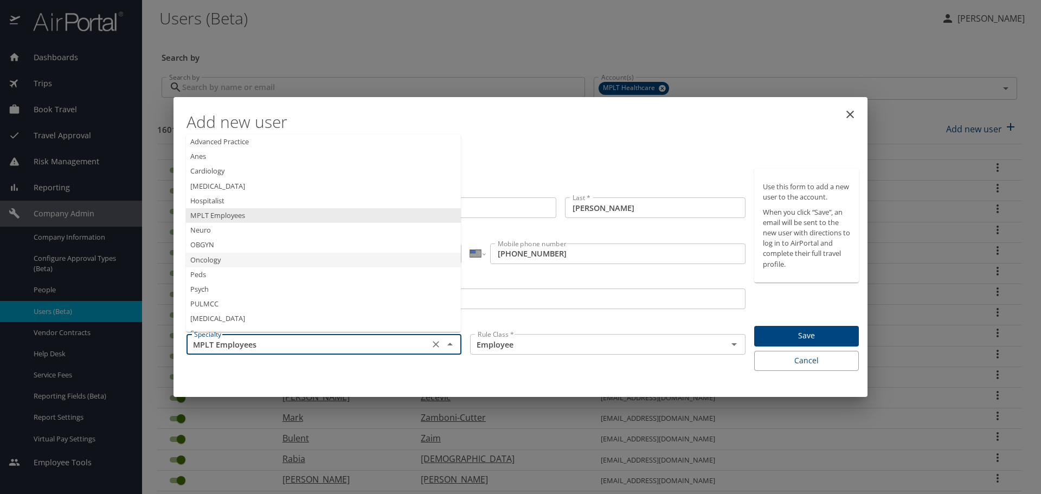
click at [240, 265] on li "Oncology" at bounding box center [323, 260] width 275 height 15
type input "Oncology"
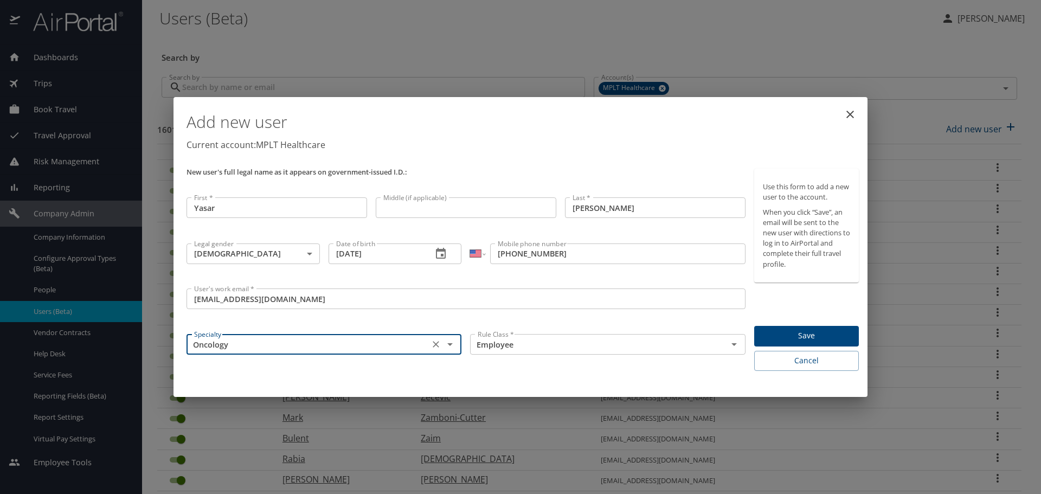
click at [195, 207] on input "Yasar" at bounding box center [277, 207] width 181 height 21
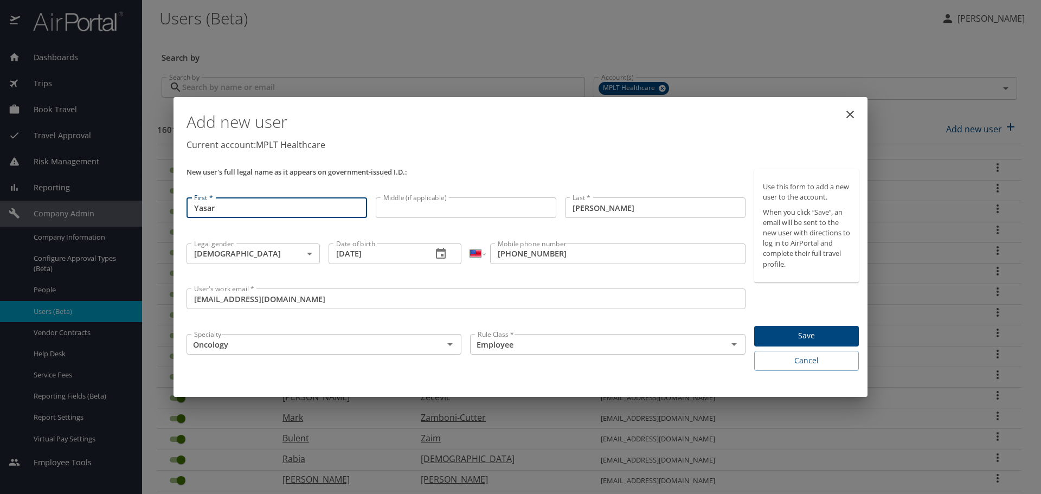
click at [573, 207] on input "Sattar" at bounding box center [655, 207] width 181 height 21
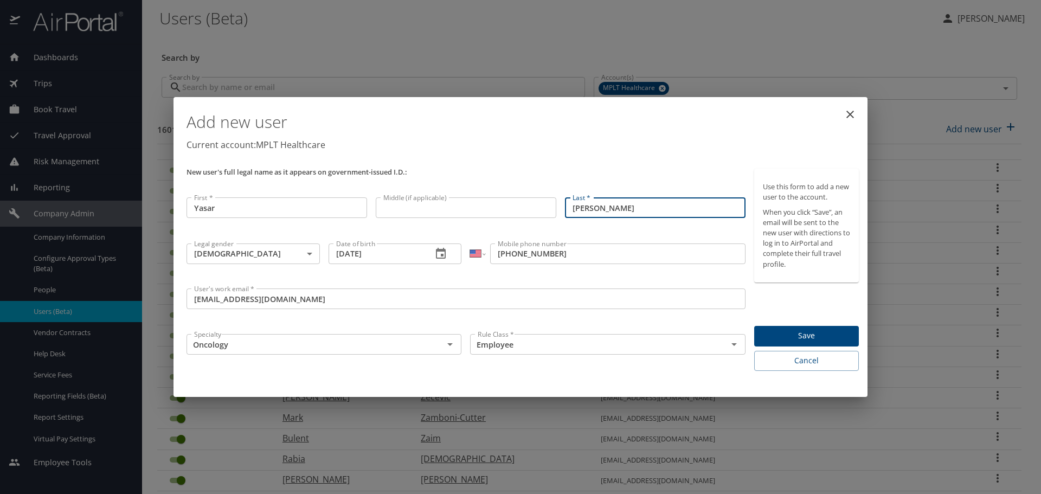
click at [792, 333] on span "Save" at bounding box center [806, 336] width 87 height 14
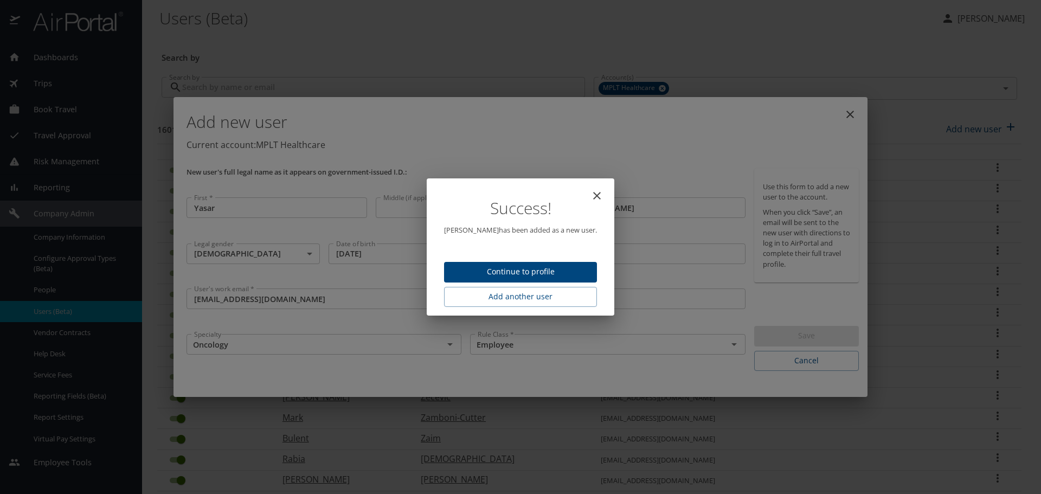
click at [568, 266] on span "Continue to profile" at bounding box center [521, 272] width 136 height 14
select select "US"
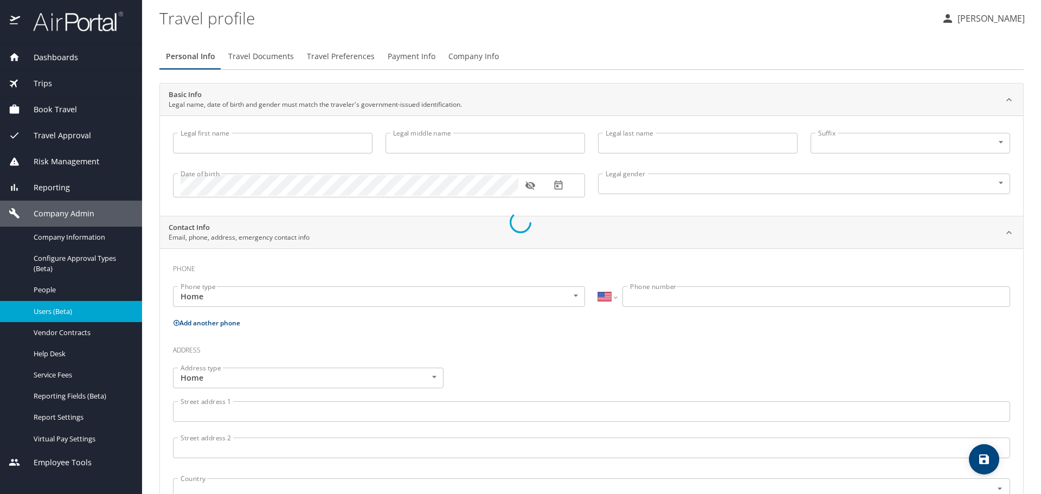
type input "Yasar"
type input "Sattar"
type input "Male"
select select "US"
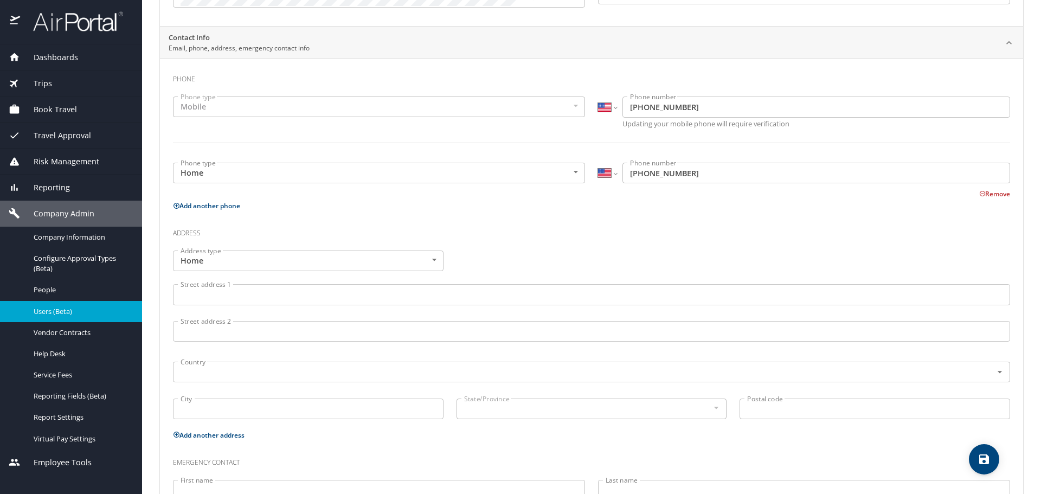
scroll to position [271, 0]
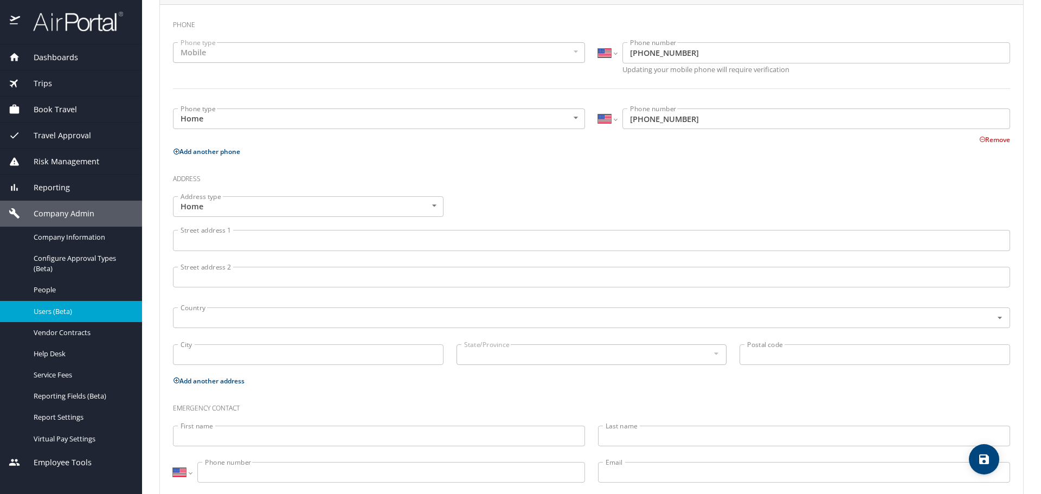
click at [183, 238] on input "Street address 1" at bounding box center [591, 240] width 837 height 21
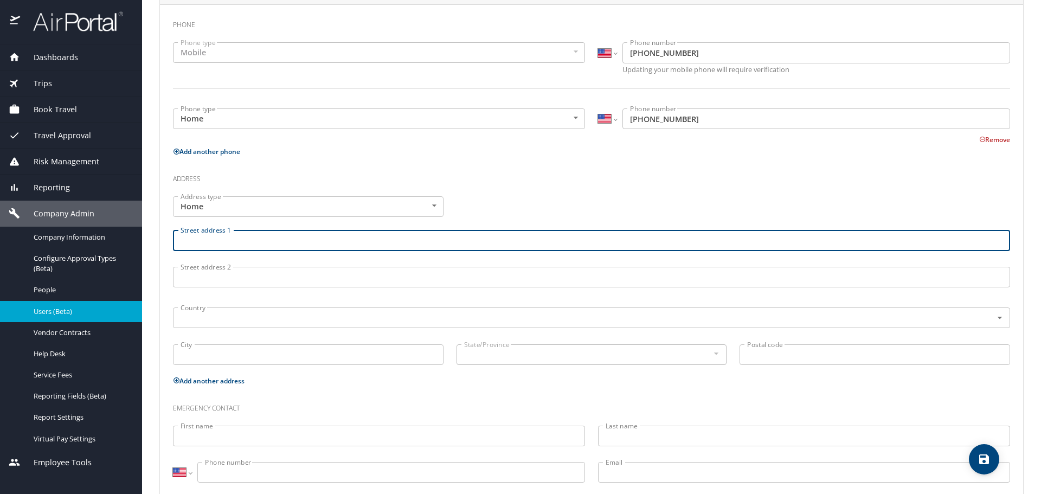
paste input "111 Orchard Xing, Morgantown, WV 26505"
drag, startPoint x: 251, startPoint y: 242, endPoint x: 296, endPoint y: 241, distance: 45.0
click at [296, 241] on input "111 Orchard Xing, Morgantown, WV 26505" at bounding box center [591, 240] width 837 height 21
type input "111 Orchard Xing, , WV 26505"
click at [192, 358] on input "City" at bounding box center [308, 354] width 271 height 21
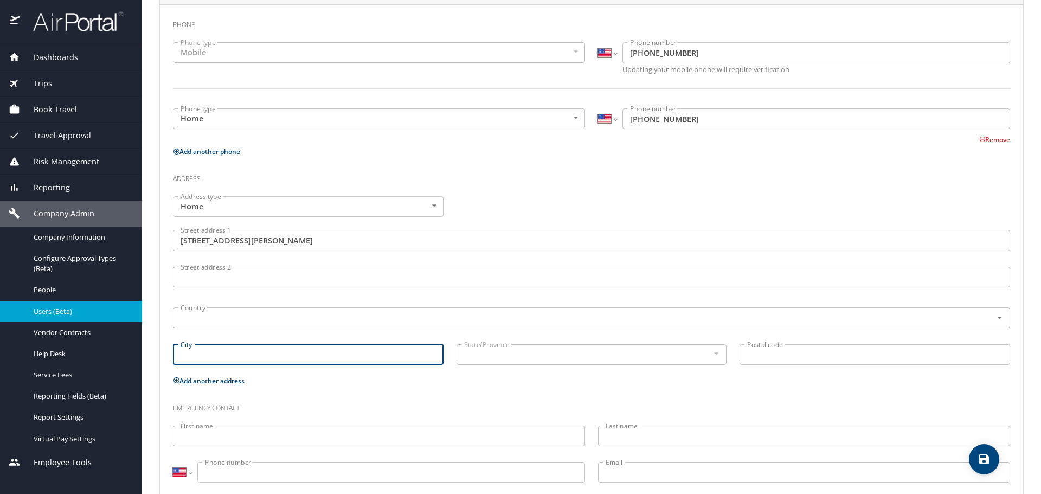
paste input "Morgantown"
type input "Morgantown"
click at [233, 316] on input "text" at bounding box center [575, 318] width 799 height 14
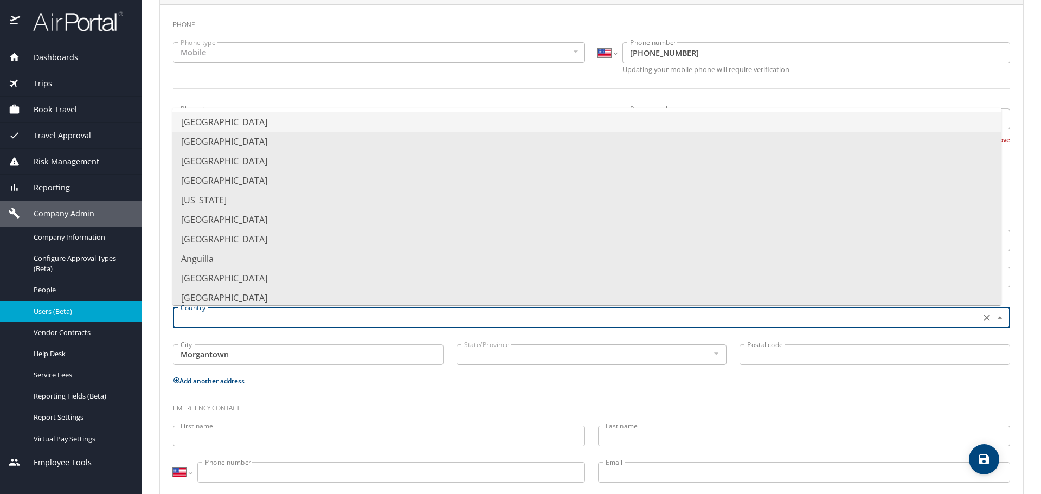
click at [279, 123] on li "United States of America" at bounding box center [586, 122] width 829 height 20
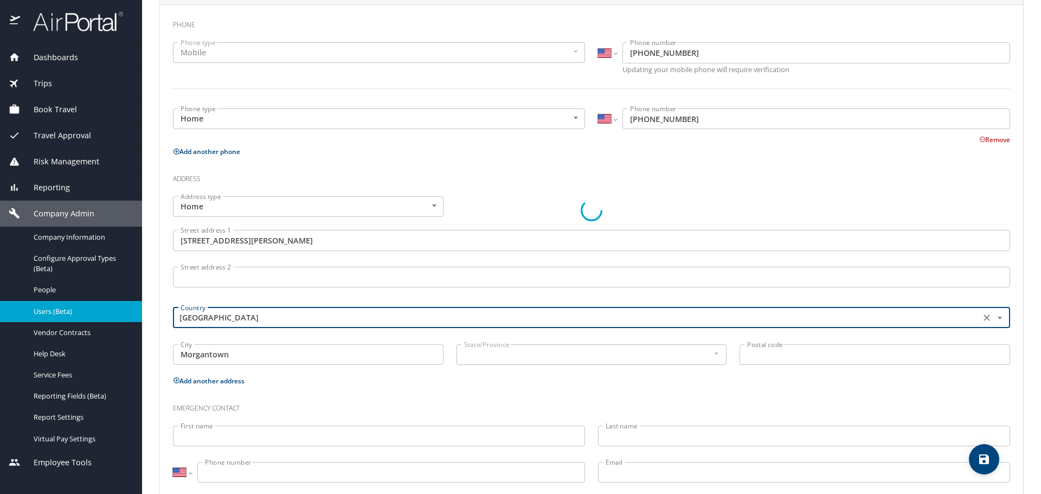
type input "United States of America"
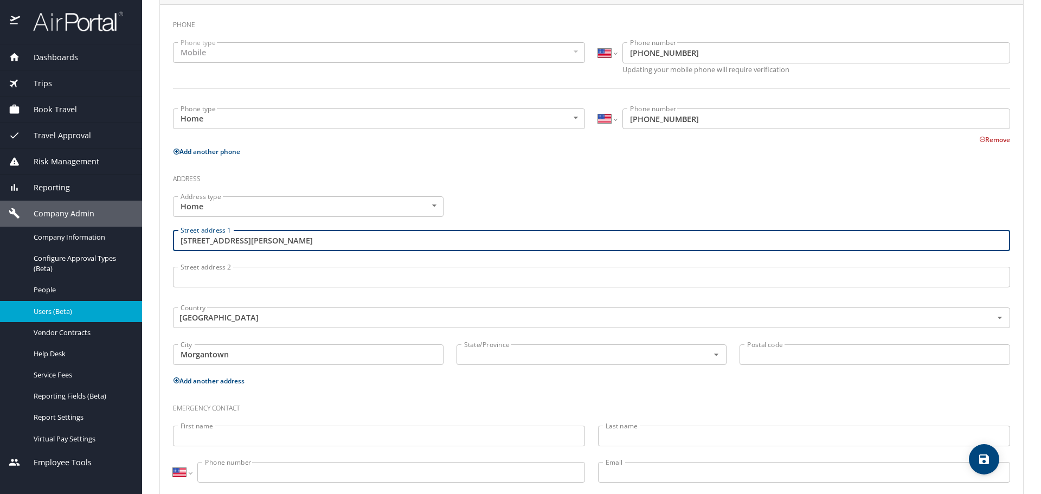
drag, startPoint x: 270, startPoint y: 241, endPoint x: 297, endPoint y: 240, distance: 27.1
click at [297, 240] on input "111 Orchard Xing, , WV 26505" at bounding box center [591, 240] width 837 height 21
type input "111 Orchard Xing, , WV"
click at [746, 352] on input "Postal code" at bounding box center [875, 354] width 271 height 21
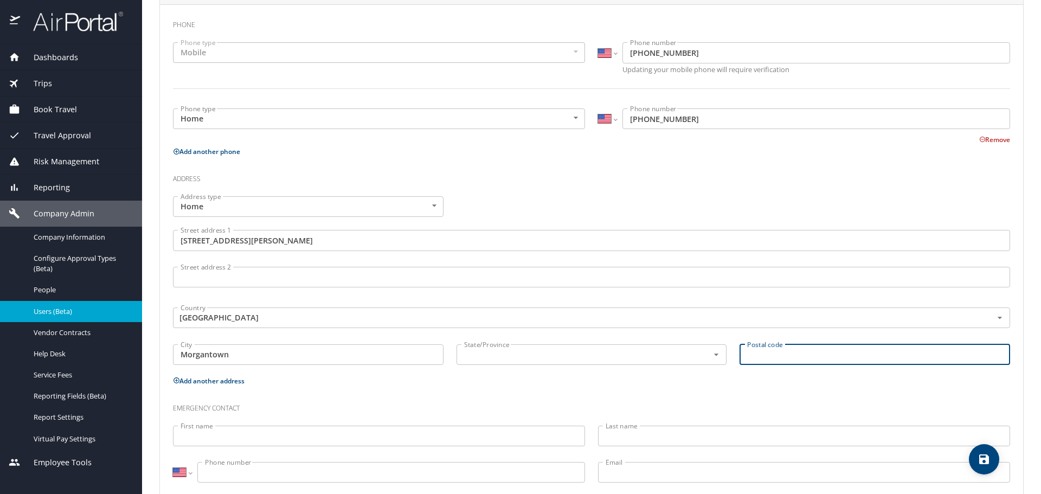
paste input "26505"
type input "26505"
click at [601, 357] on input "text" at bounding box center [576, 355] width 232 height 14
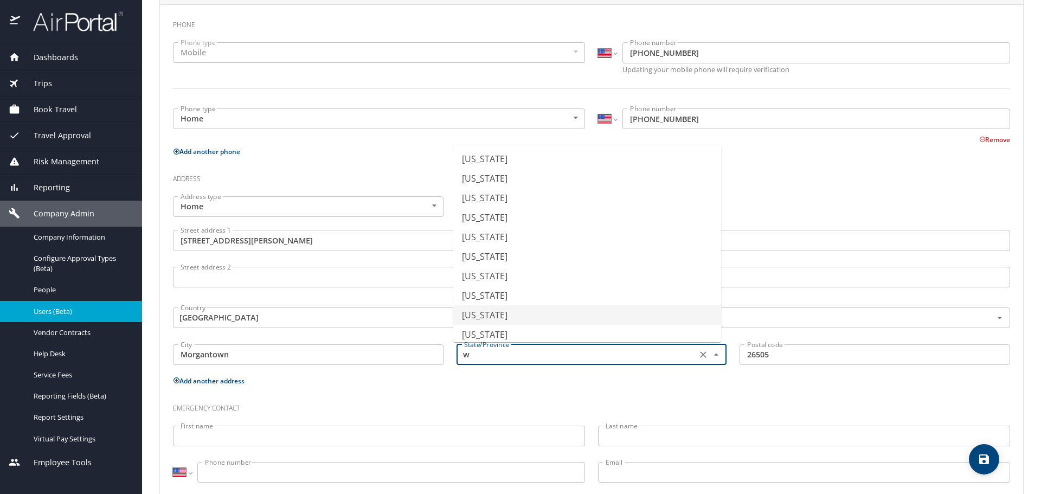
click at [536, 314] on li "West Virginia" at bounding box center [587, 315] width 268 height 20
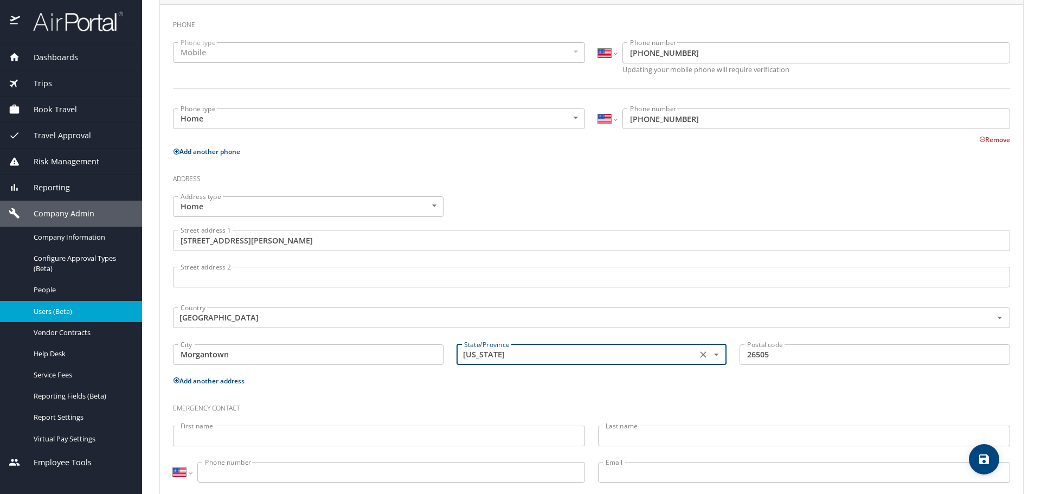
type input "West Virginia"
click at [274, 240] on input "111 Orchard Xing, , WV" at bounding box center [591, 240] width 837 height 21
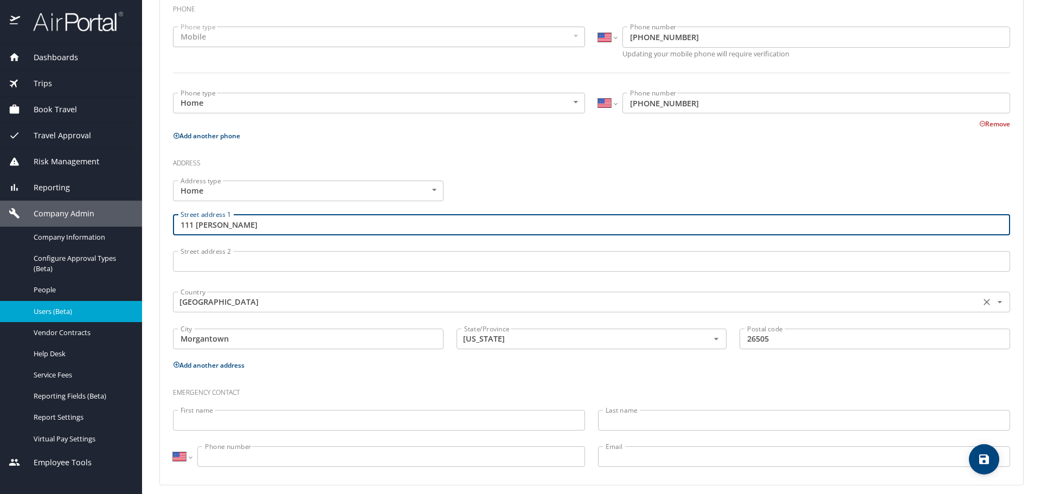
scroll to position [296, 0]
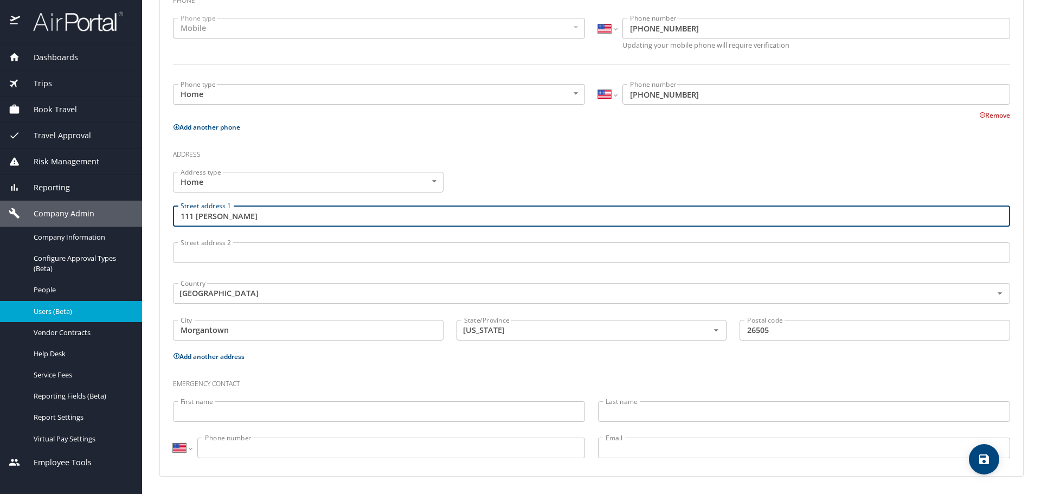
type input "111 Orchard Xing"
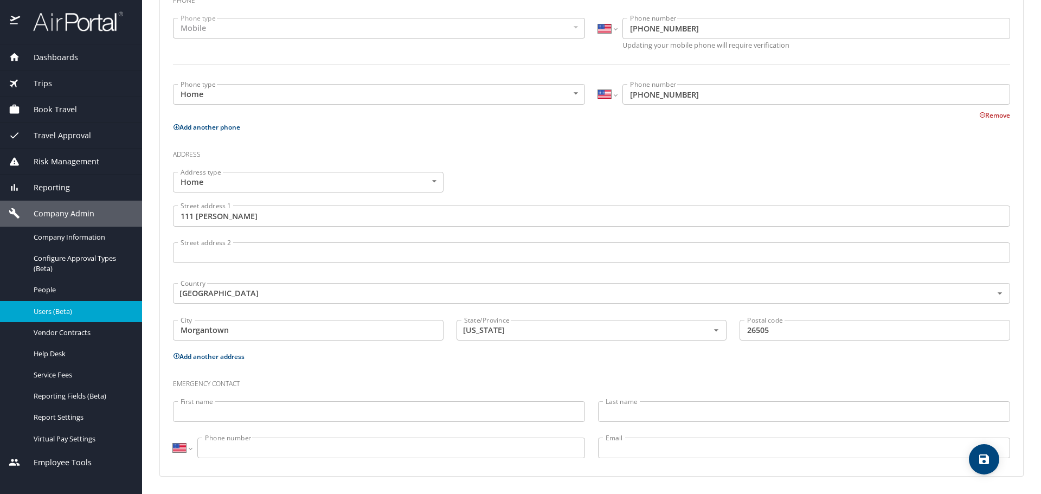
click at [196, 411] on input "First name" at bounding box center [379, 411] width 412 height 21
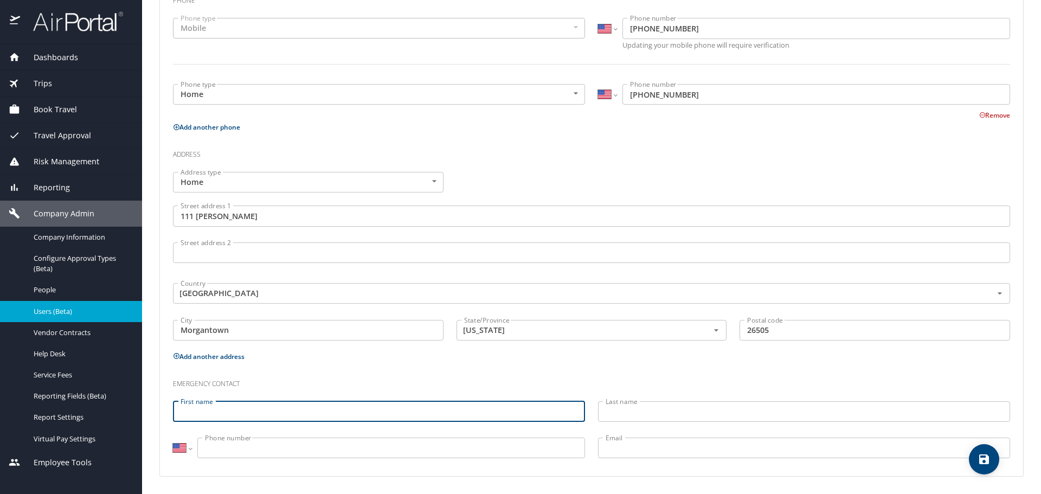
paste input "Abdul Khokar"
drag, startPoint x: 204, startPoint y: 412, endPoint x: 243, endPoint y: 412, distance: 38.5
click at [243, 412] on input "Abdul Khokar" at bounding box center [379, 411] width 412 height 21
type input "Abdul"
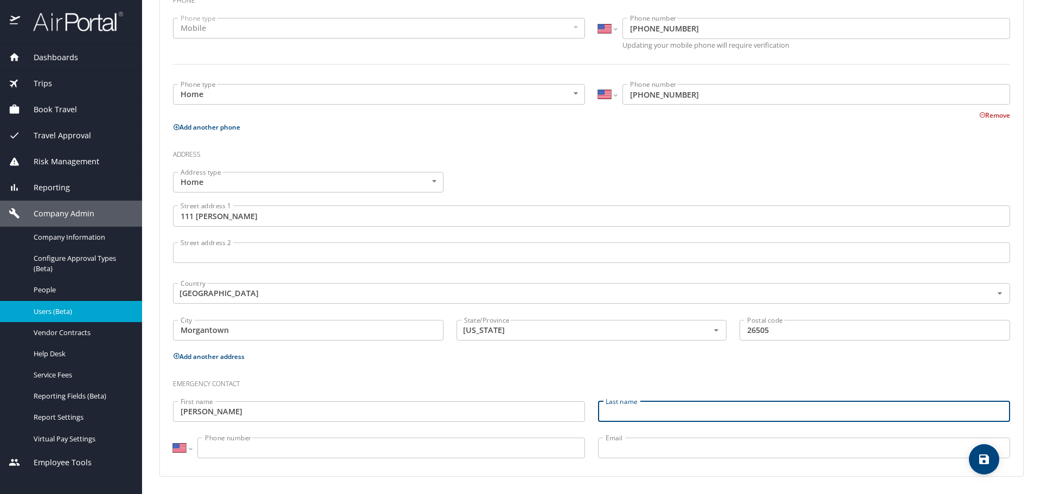
click at [609, 409] on input "Last name" at bounding box center [804, 411] width 412 height 21
paste input "Khokar"
type input "Khokar"
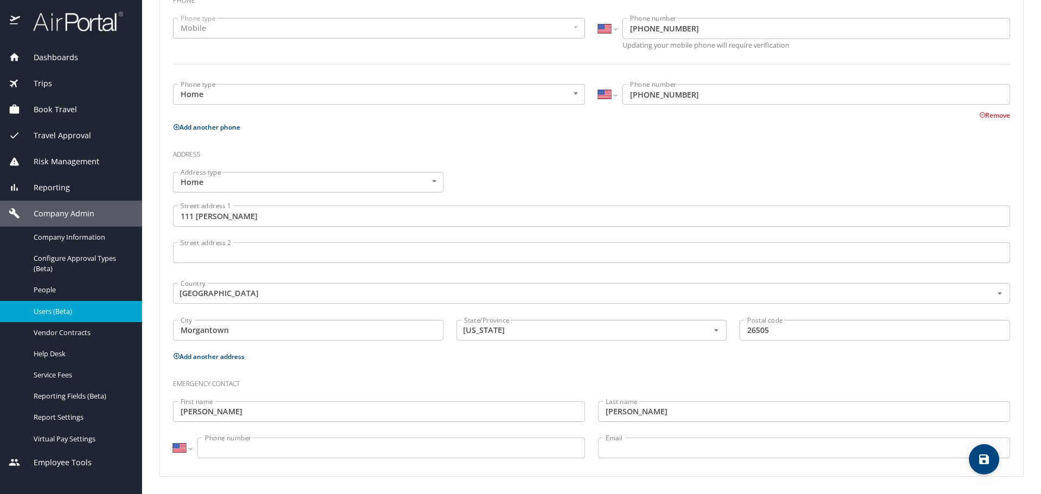
click at [308, 445] on input "Phone number" at bounding box center [391, 448] width 388 height 21
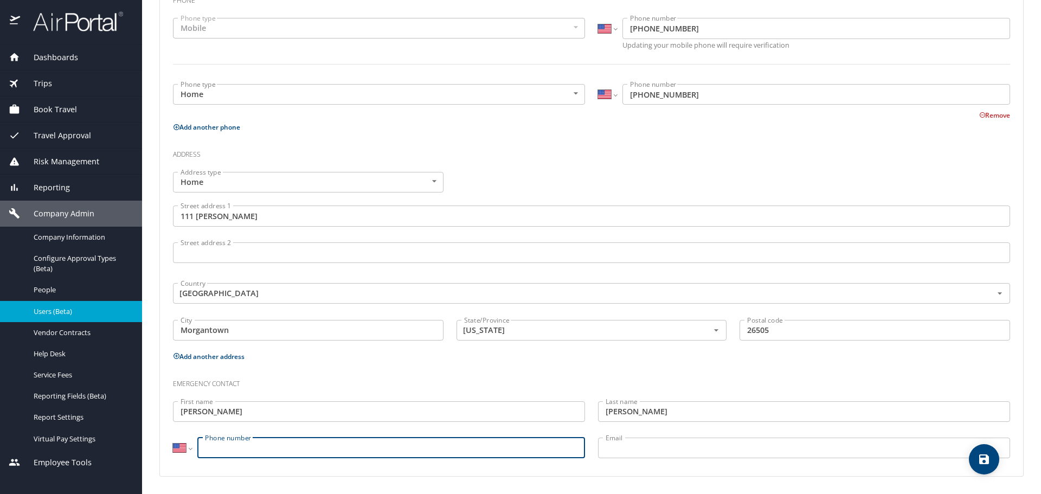
paste input "(304) 288-4736"
type input "(304) 288-4736"
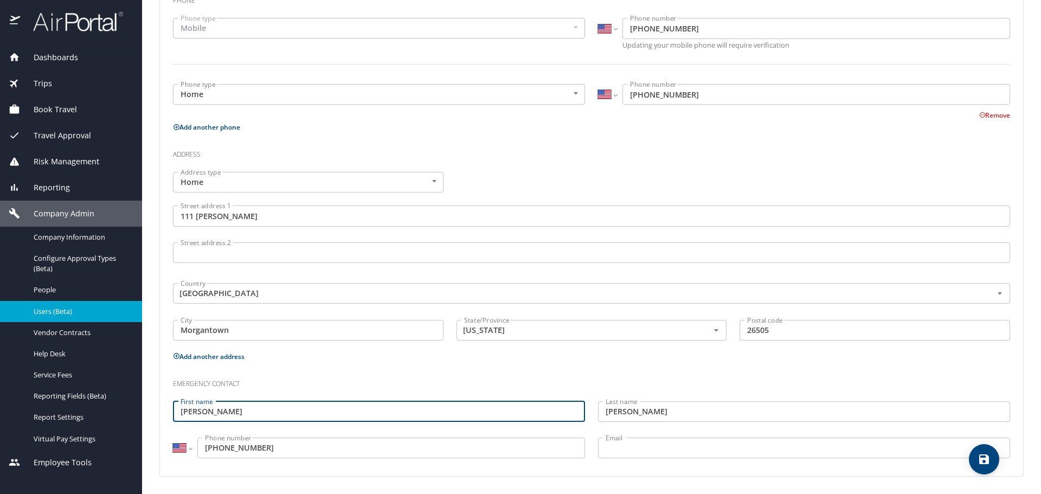
click at [181, 414] on input "Abdul" at bounding box center [379, 411] width 412 height 21
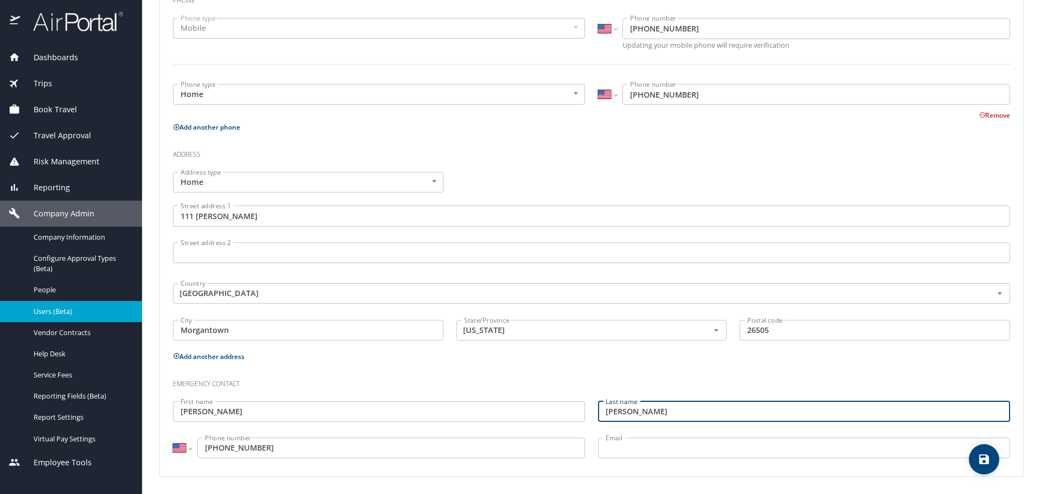
click at [602, 410] on input "Khokar" at bounding box center [804, 411] width 412 height 21
drag, startPoint x: 182, startPoint y: 414, endPoint x: 190, endPoint y: 409, distance: 9.5
click at [182, 414] on input "Abdul" at bounding box center [379, 411] width 412 height 21
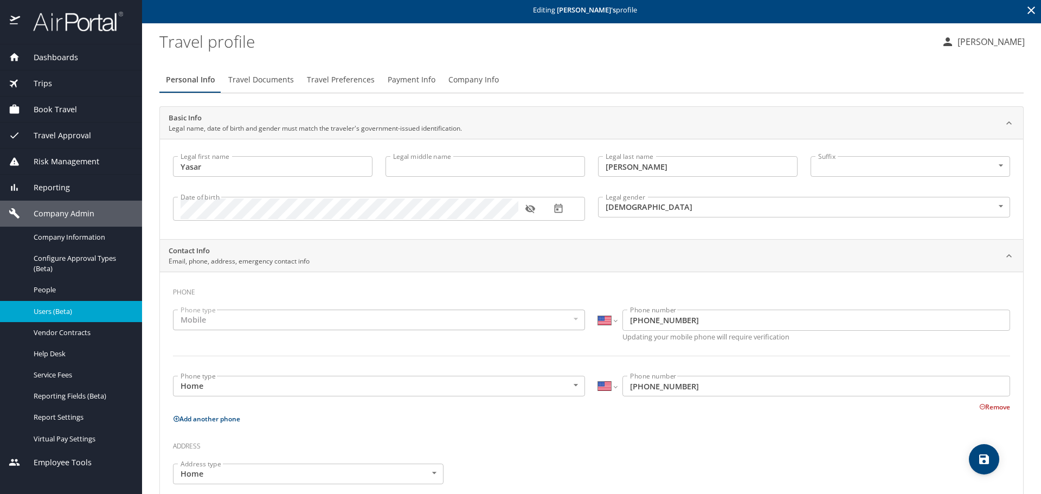
scroll to position [0, 0]
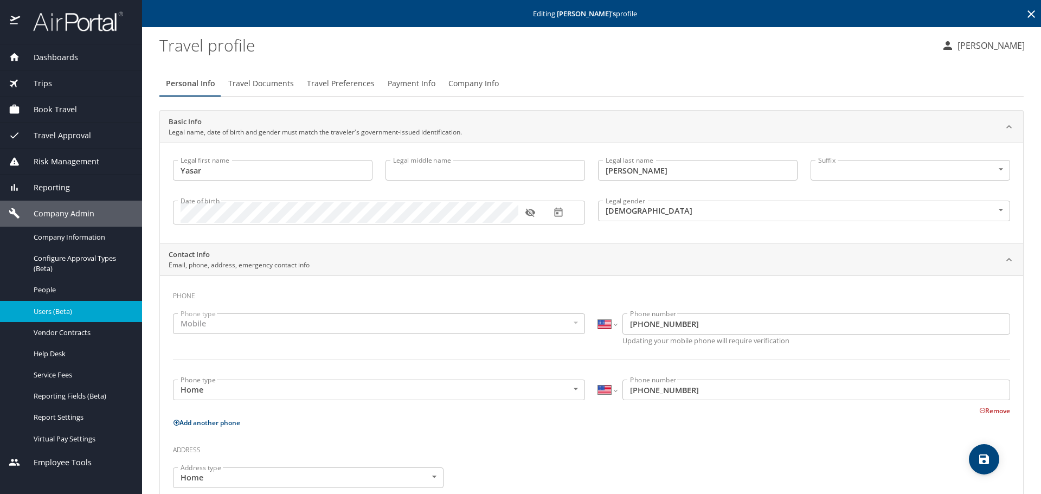
click at [601, 171] on input "Sattar" at bounding box center [698, 170] width 200 height 21
drag, startPoint x: 181, startPoint y: 170, endPoint x: 229, endPoint y: 168, distance: 48.9
click at [182, 170] on input "Yasar" at bounding box center [273, 170] width 200 height 21
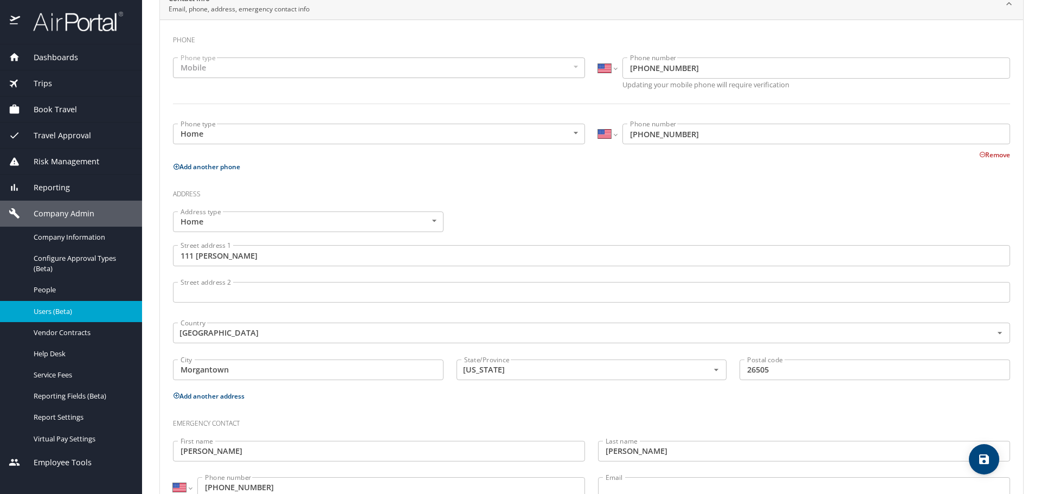
scroll to position [296, 0]
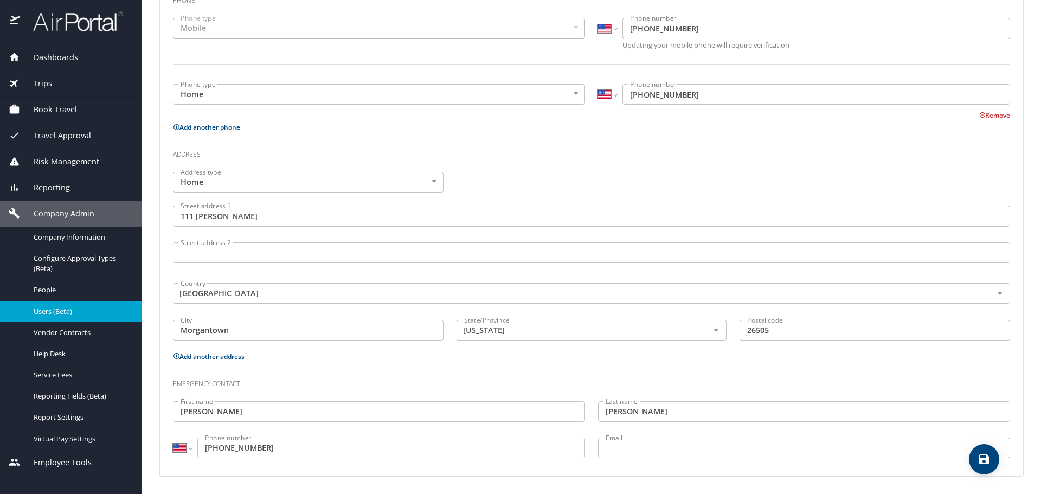
click at [986, 454] on icon "save" at bounding box center [984, 459] width 10 height 10
select select "US"
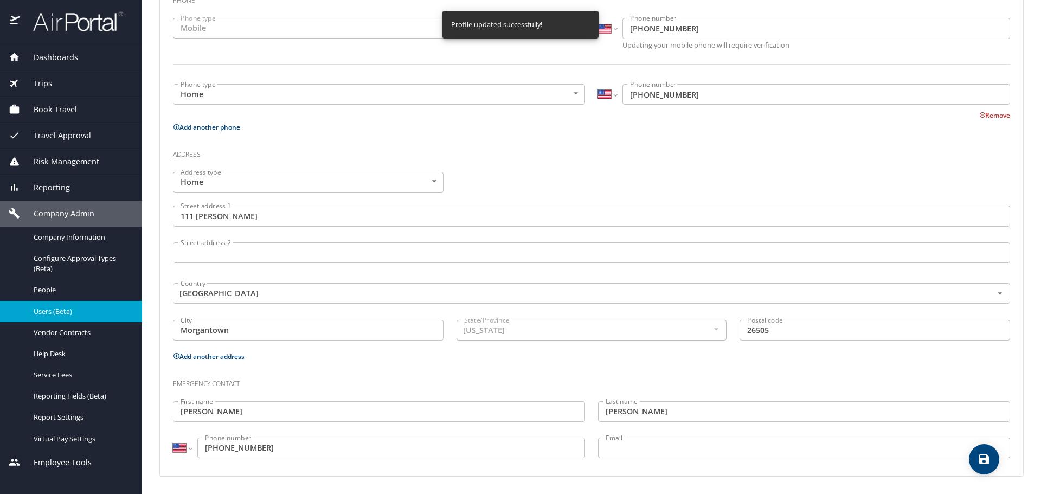
select select "US"
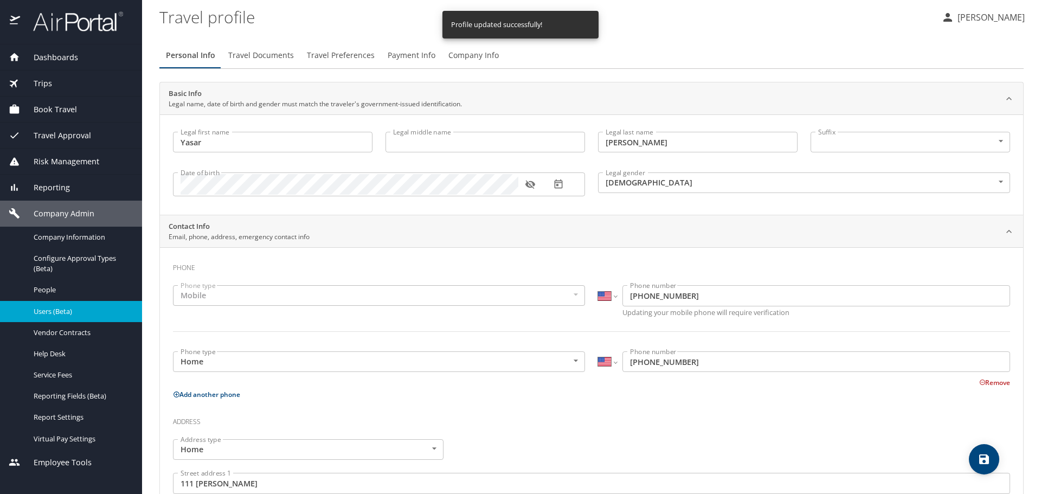
scroll to position [0, 0]
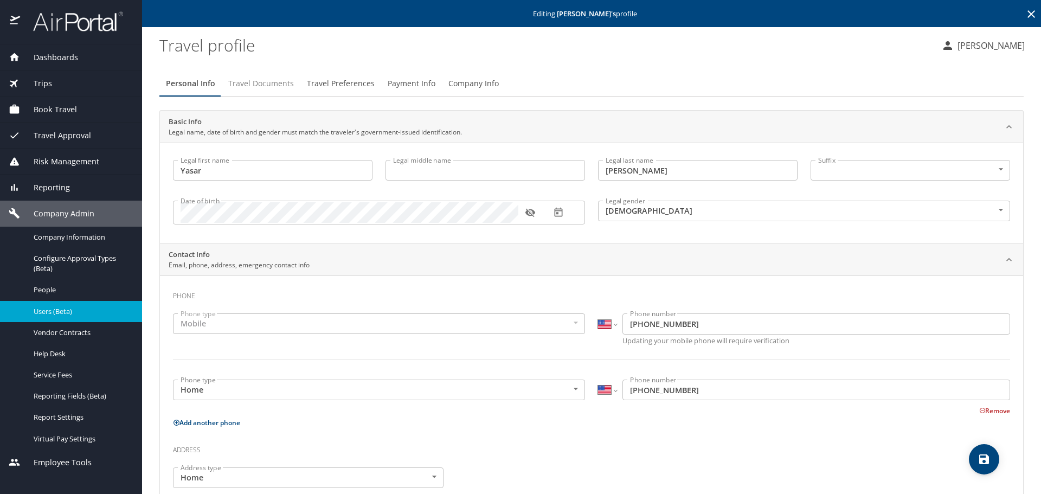
click at [243, 79] on span "Travel Documents" at bounding box center [261, 84] width 66 height 14
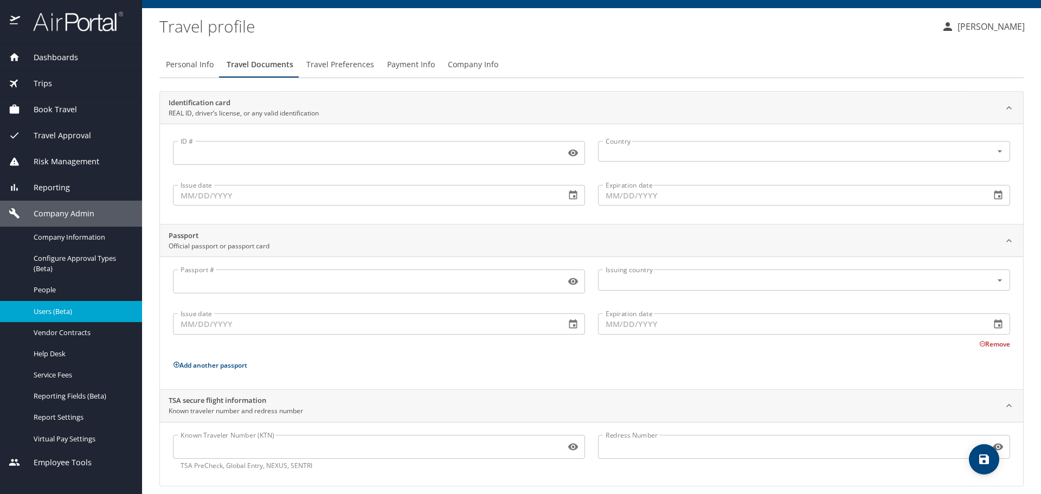
scroll to position [29, 0]
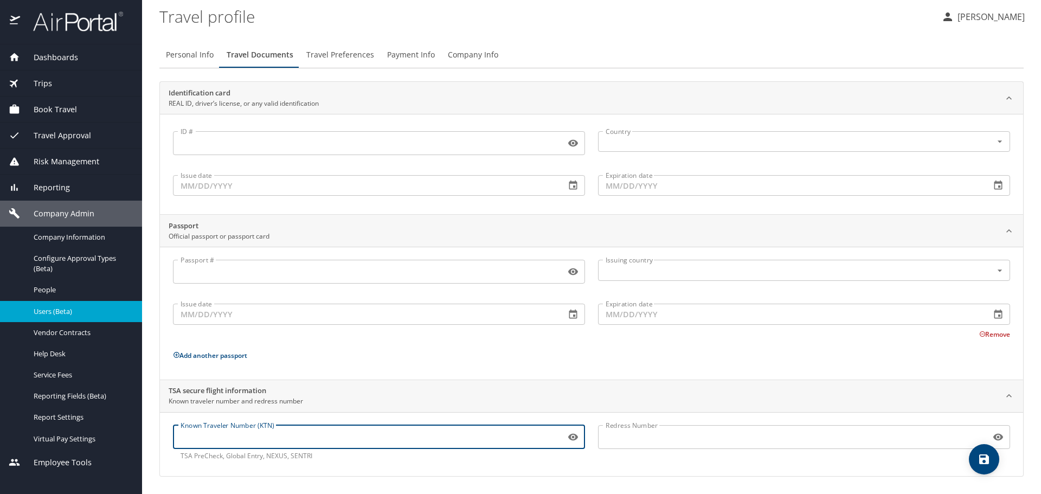
click at [235, 440] on input "Known Traveler Number (KTN)" at bounding box center [367, 437] width 388 height 21
paste input "ACZJXRMMH"
type input "ACZJXRMMH"
click at [977, 461] on span "save" at bounding box center [984, 459] width 30 height 13
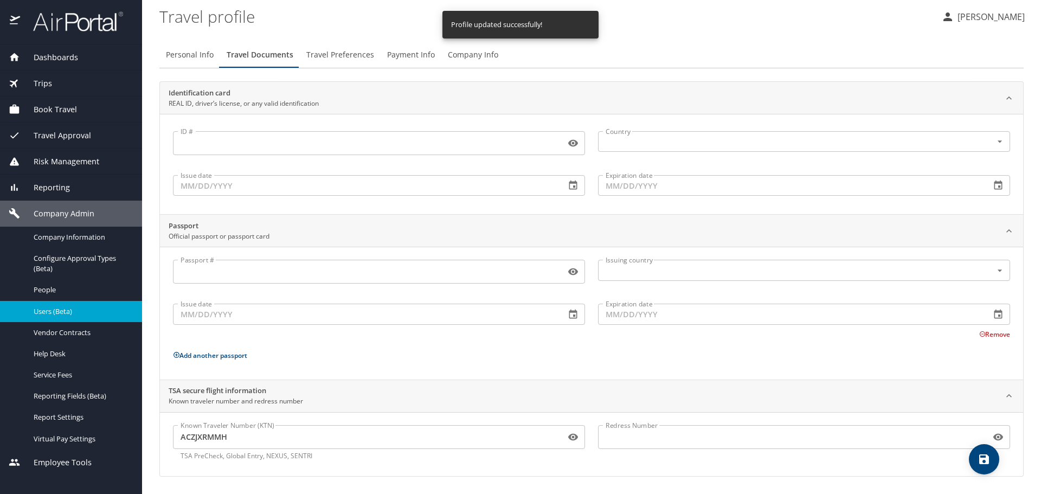
click at [363, 55] on span "Travel Preferences" at bounding box center [340, 55] width 68 height 14
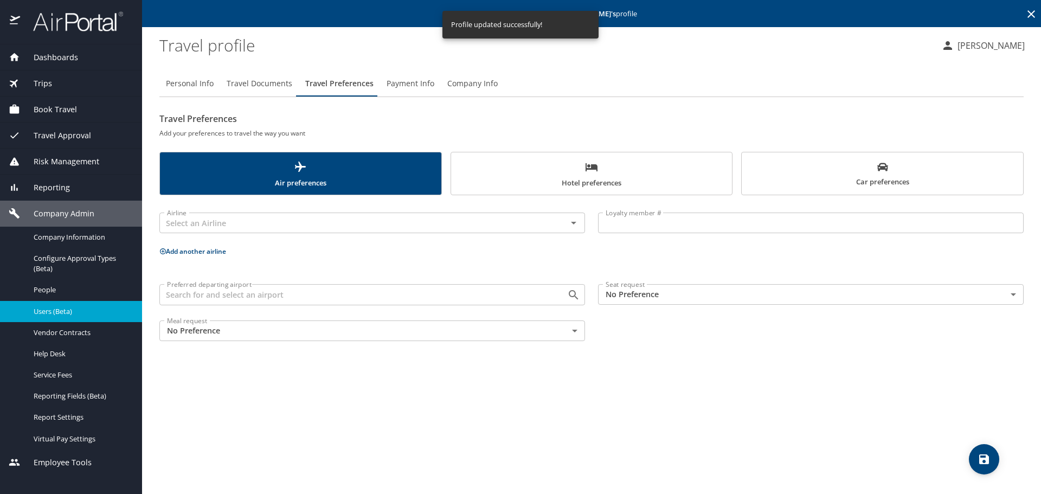
scroll to position [0, 0]
click at [240, 293] on input "Preferred departing airport" at bounding box center [356, 294] width 387 height 14
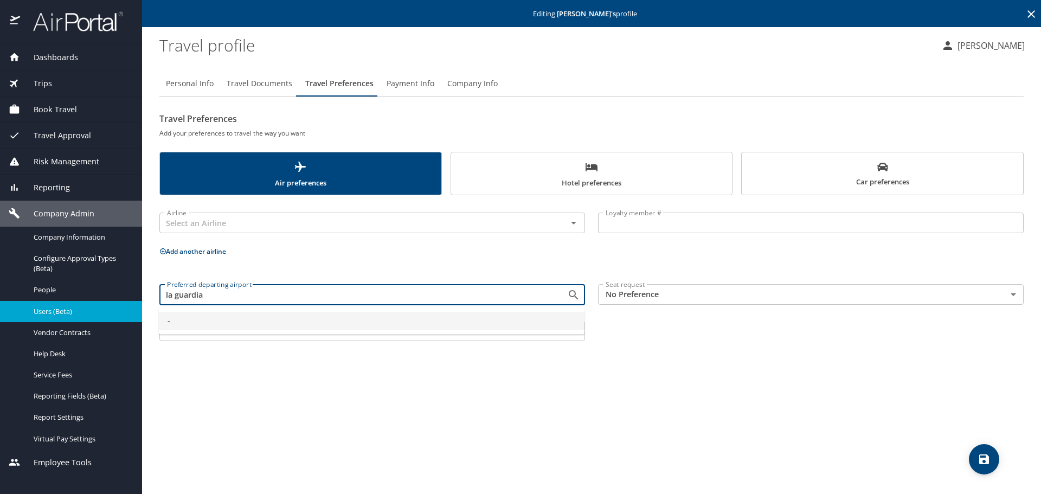
drag, startPoint x: 205, startPoint y: 294, endPoint x: 158, endPoint y: 296, distance: 46.7
click at [158, 296] on div "Preferred departing airport la guardia Preferred departing airport" at bounding box center [372, 296] width 439 height 36
type input "lag"
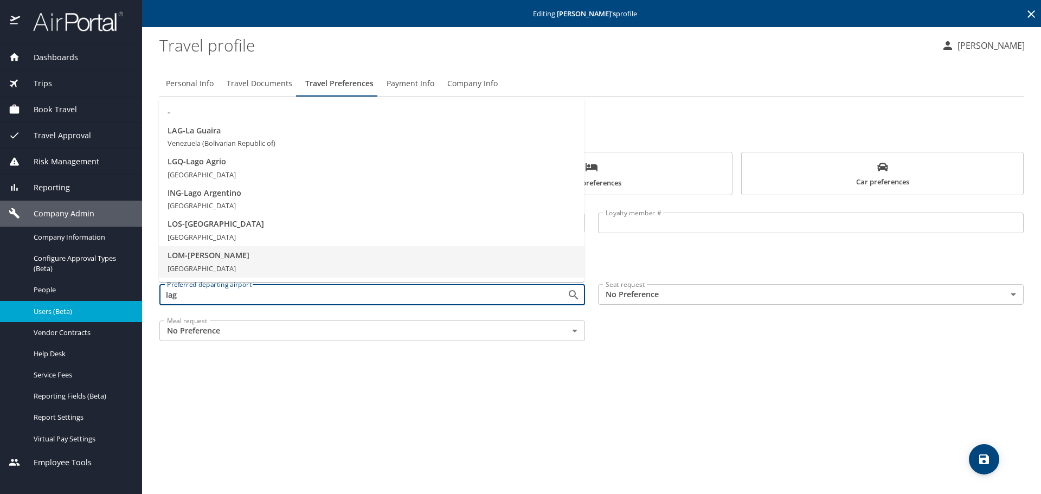
drag, startPoint x: 189, startPoint y: 296, endPoint x: 166, endPoint y: 296, distance: 23.3
click at [166, 296] on input "lag" at bounding box center [356, 294] width 387 height 14
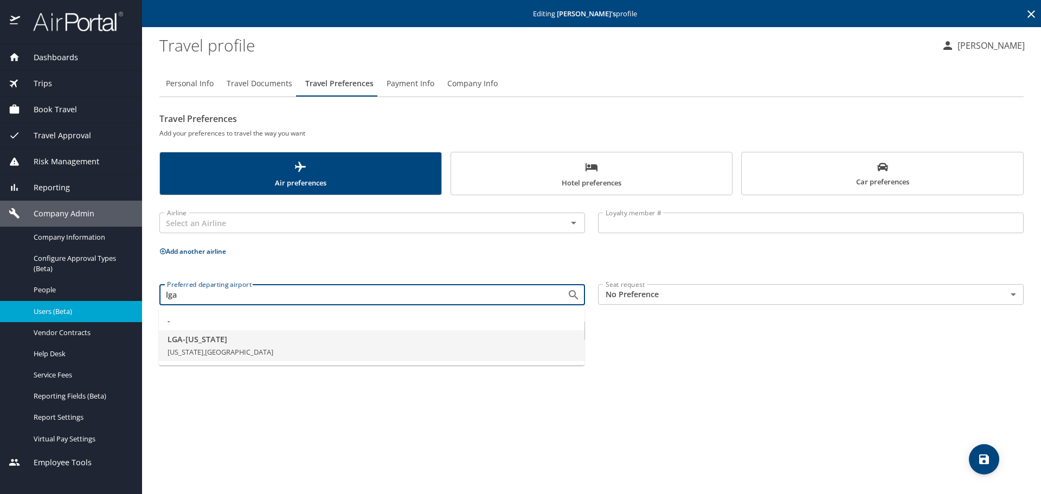
click at [241, 346] on li "LGA - New York New York, United States of America" at bounding box center [372, 345] width 426 height 31
type input "LGA - New York"
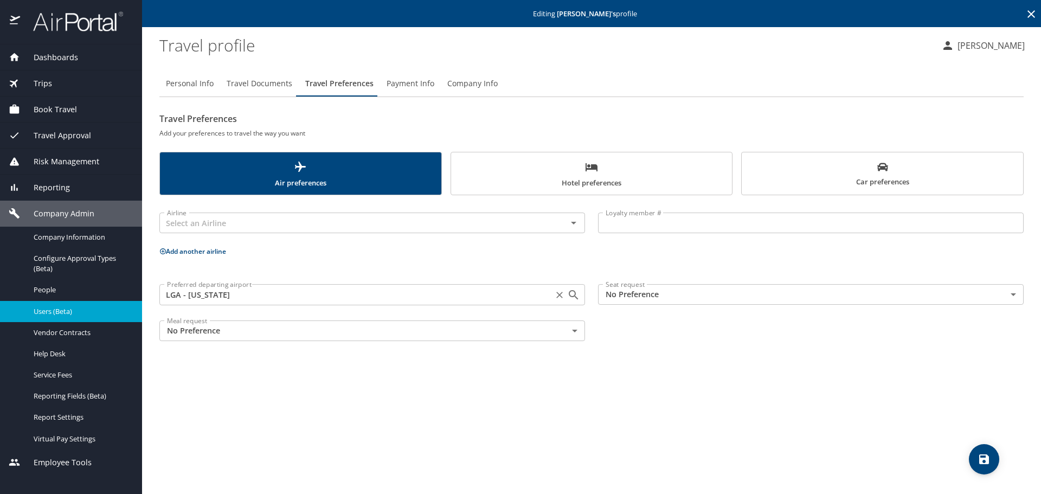
click at [513, 297] on input "LGA - New York" at bounding box center [356, 294] width 387 height 14
click at [501, 257] on p "Add another airline" at bounding box center [591, 252] width 864 height 14
click at [269, 220] on input "text" at bounding box center [356, 223] width 387 height 14
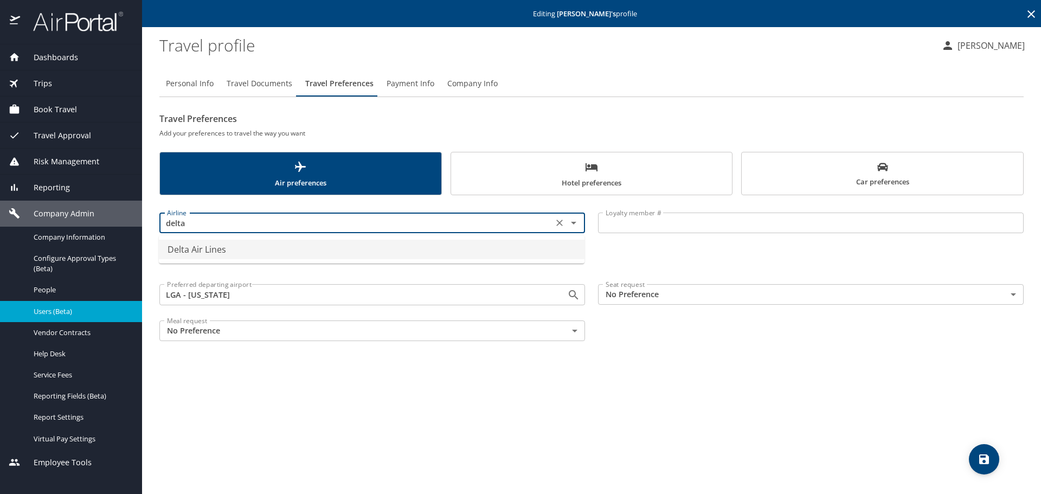
click at [272, 246] on li "Delta Air Lines" at bounding box center [372, 250] width 426 height 20
type input "Delta Air Lines"
click at [619, 225] on input "Loyalty member #" at bounding box center [811, 223] width 426 height 21
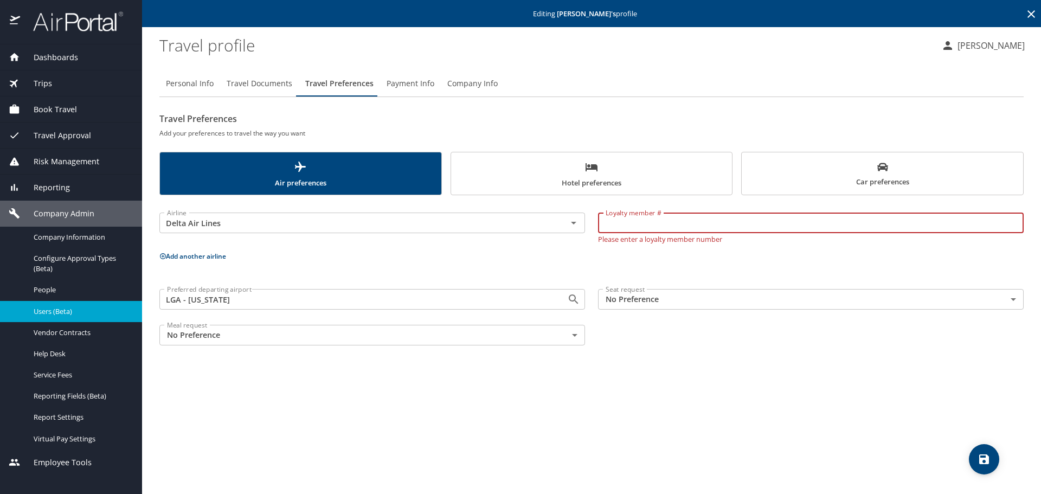
paste input "9866187884"
type input "9866187884"
click at [1016, 299] on body "Dashboards AirPortal 360™ Manager My Travel Dashboard Trips Airtinerary® Lookup…" at bounding box center [520, 247] width 1041 height 494
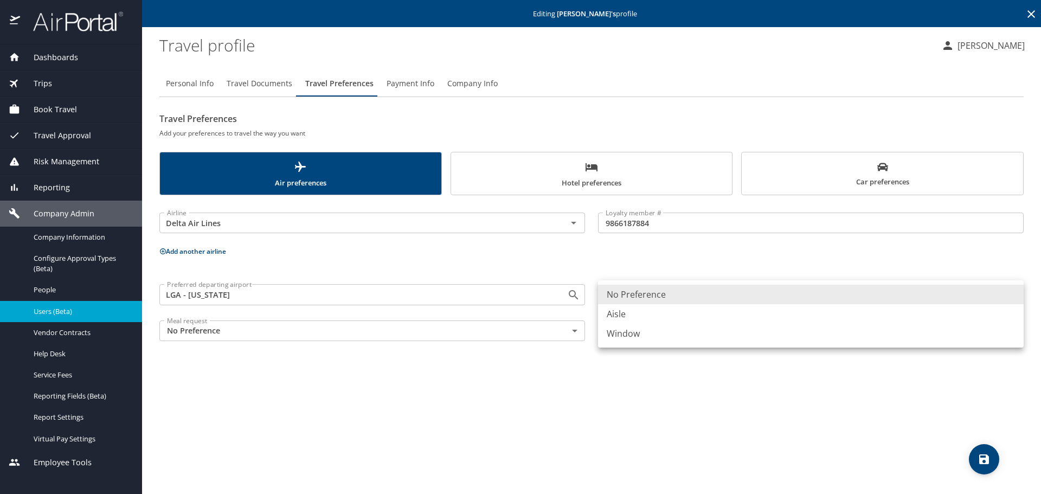
click at [653, 319] on li "Aisle" at bounding box center [811, 314] width 426 height 20
type input "Aisle"
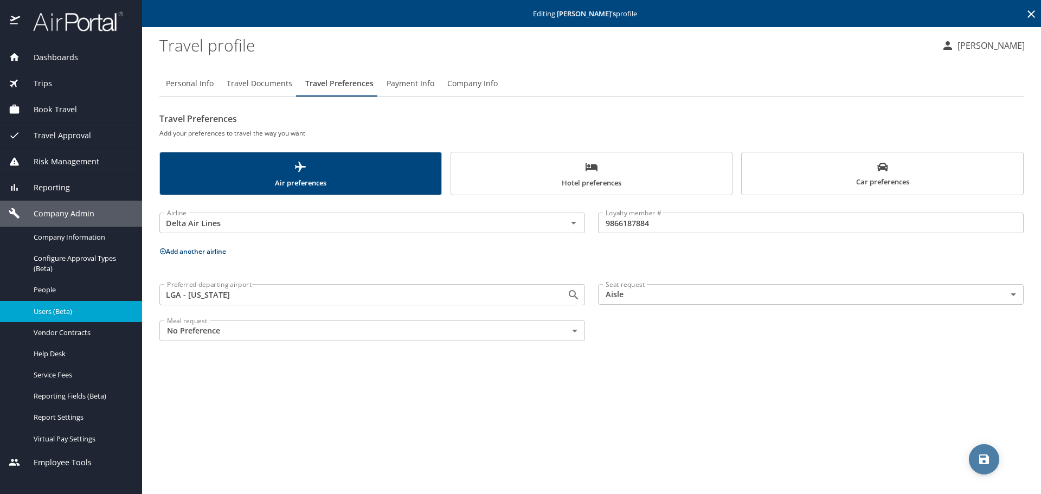
click at [984, 457] on icon "save" at bounding box center [984, 459] width 13 height 13
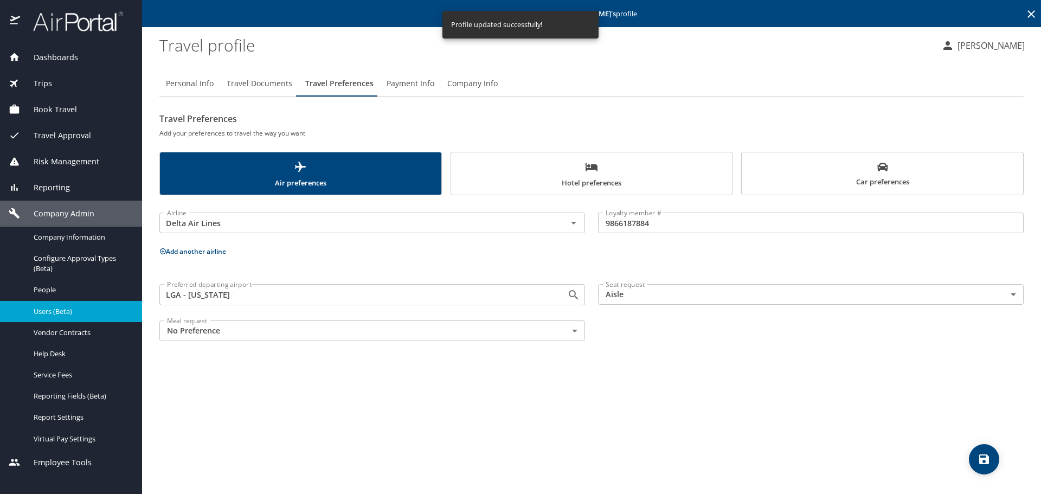
click at [831, 171] on span "Car preferences" at bounding box center [882, 175] width 268 height 27
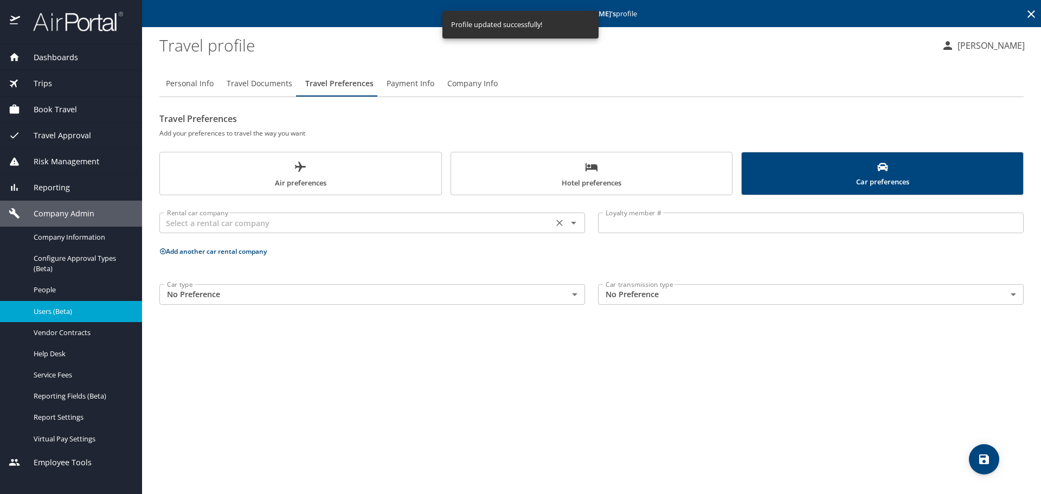
click at [364, 221] on input "text" at bounding box center [356, 223] width 387 height 14
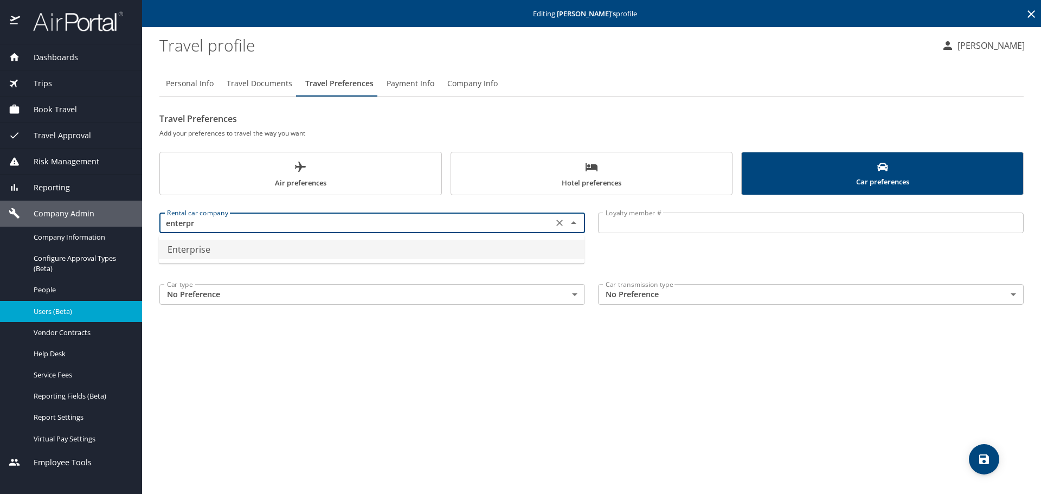
click at [377, 249] on li "Enterprise" at bounding box center [372, 250] width 426 height 20
type input "Enterprise"
click at [650, 228] on input "Loyalty member #" at bounding box center [811, 223] width 426 height 21
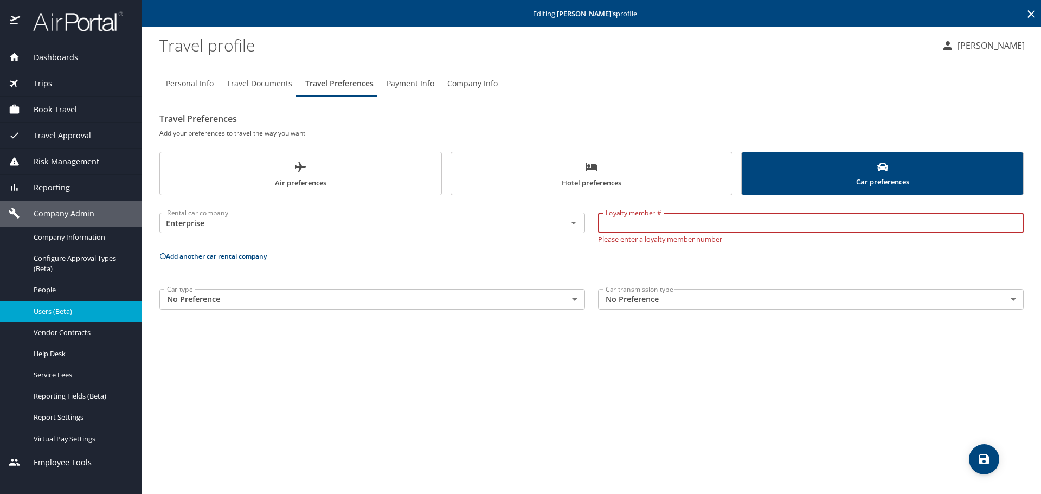
paste input "HFM8V74"
type input "HFM8V74"
click at [978, 450] on button "save" at bounding box center [984, 459] width 30 height 30
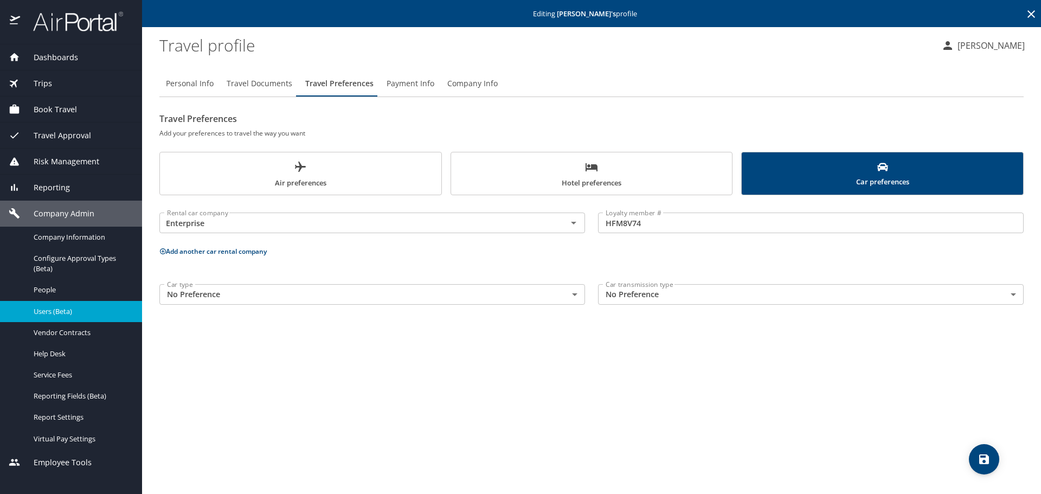
click at [270, 81] on span "Travel Documents" at bounding box center [260, 84] width 66 height 14
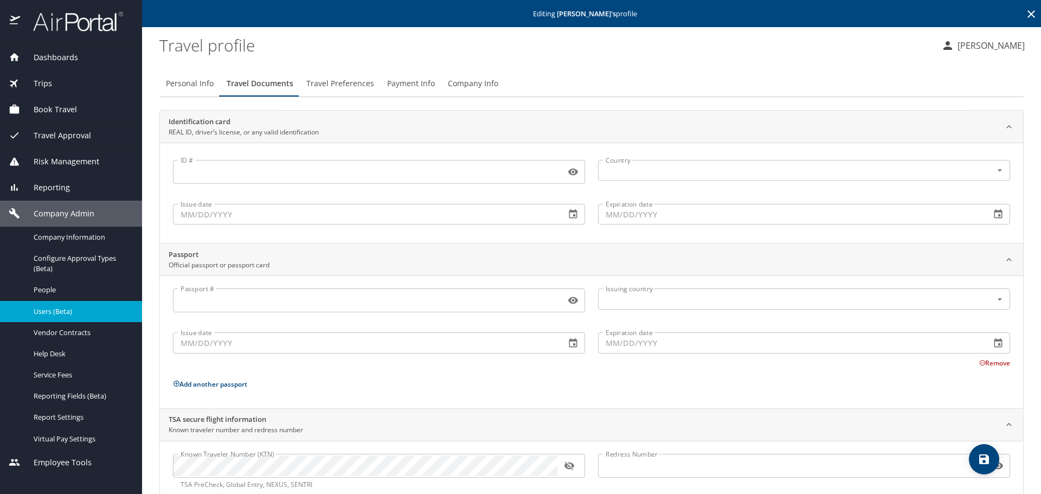
click at [348, 86] on span "Travel Preferences" at bounding box center [340, 84] width 68 height 14
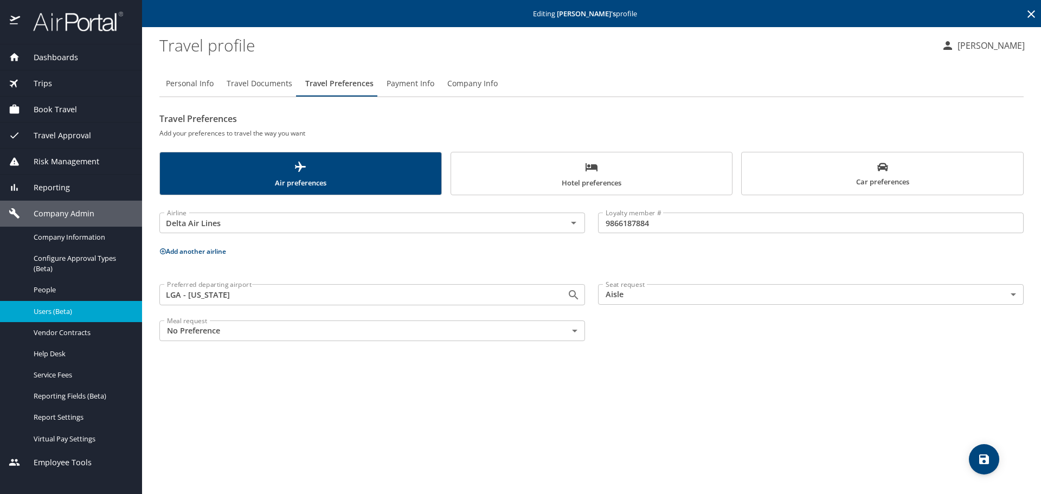
click at [562, 185] on span "Hotel preferences" at bounding box center [592, 175] width 268 height 29
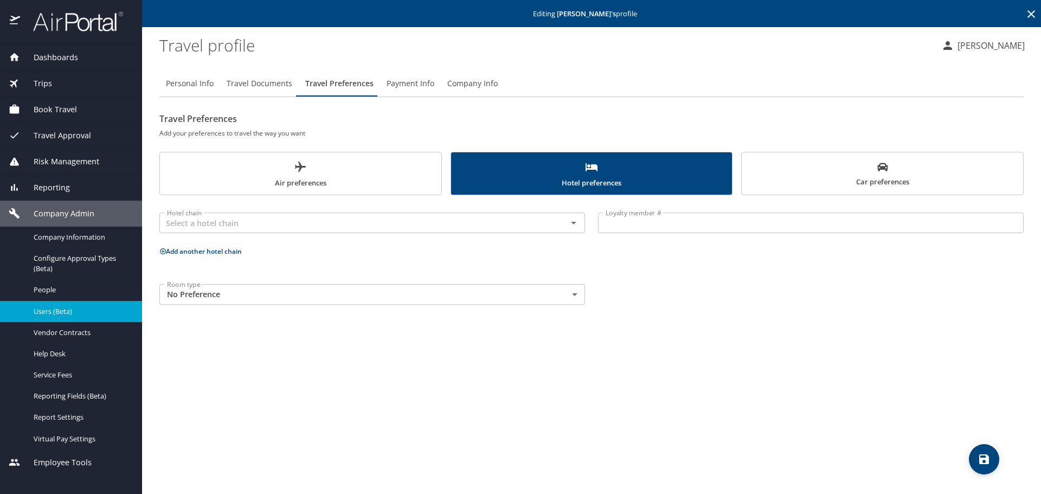
click at [530, 296] on body "Dashboards AirPortal 360™ Manager My Travel Dashboard Trips Airtinerary® Lookup…" at bounding box center [520, 247] width 1041 height 494
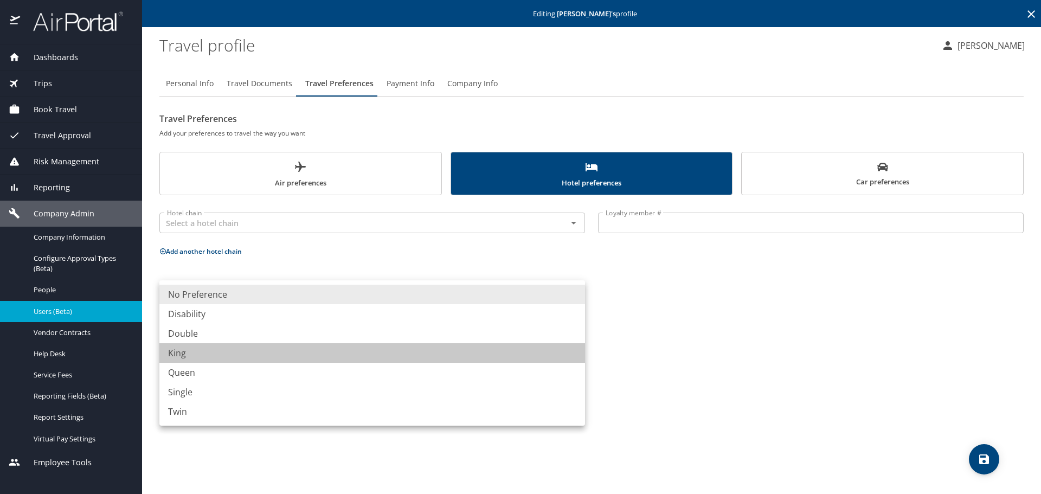
drag, startPoint x: 186, startPoint y: 352, endPoint x: 207, endPoint y: 351, distance: 20.6
click at [191, 352] on li "King" at bounding box center [372, 353] width 426 height 20
type input "King"
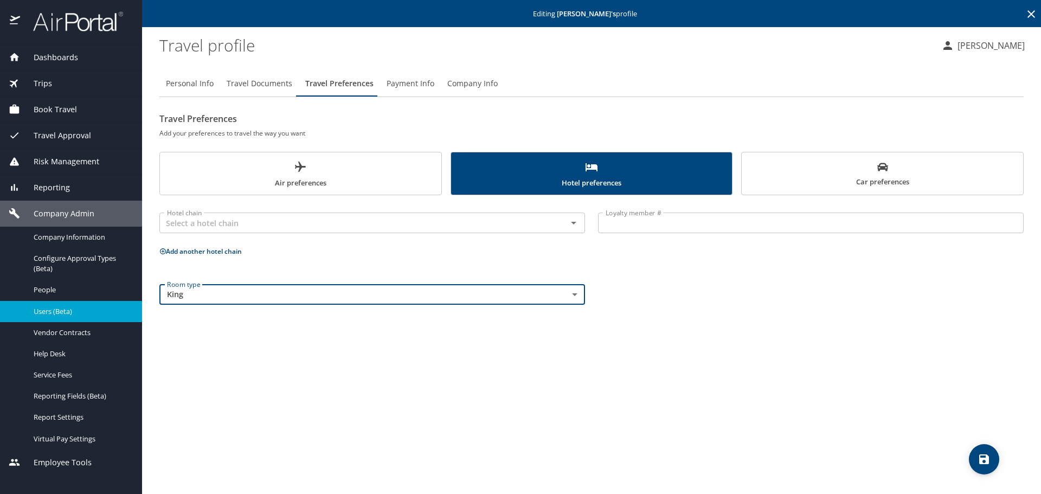
click at [986, 458] on icon "save" at bounding box center [984, 459] width 10 height 10
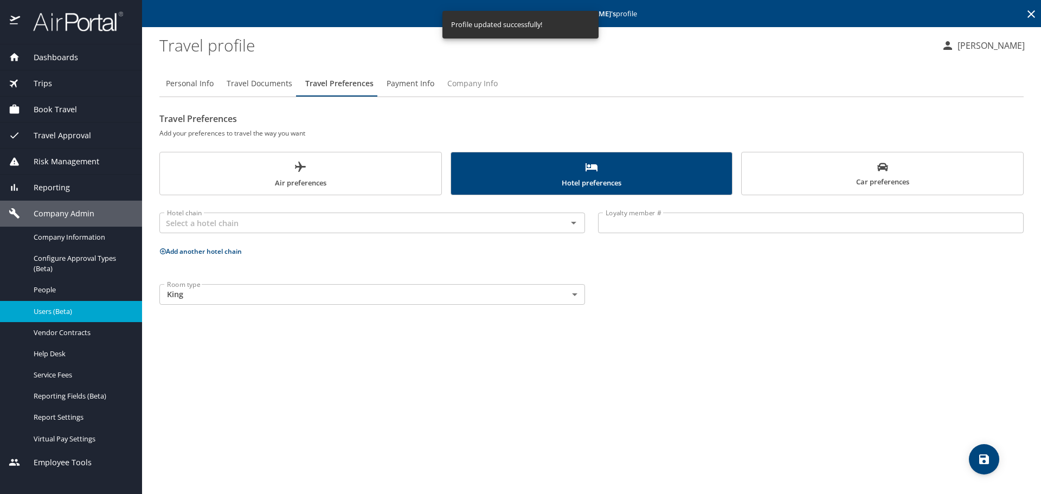
click at [449, 82] on span "Company Info" at bounding box center [472, 84] width 50 height 14
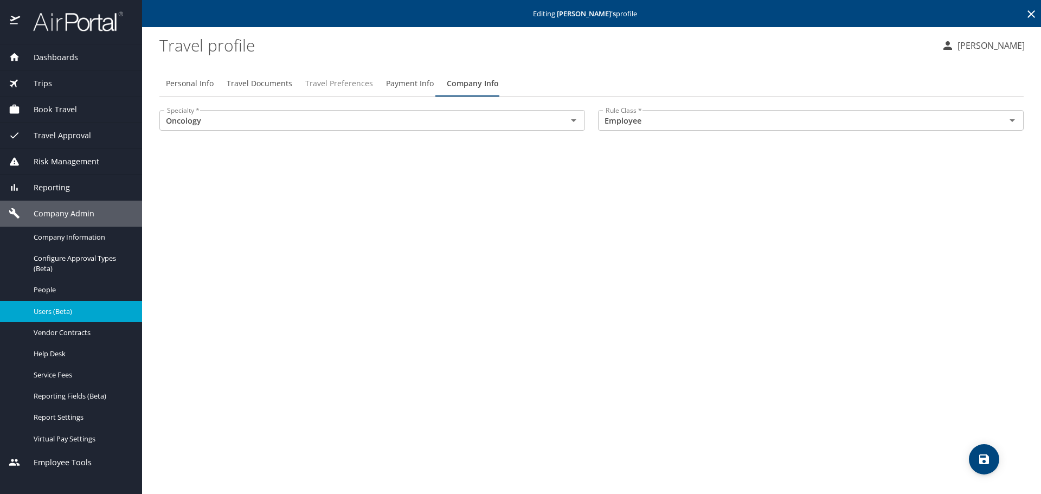
click at [342, 85] on span "Travel Preferences" at bounding box center [339, 84] width 68 height 14
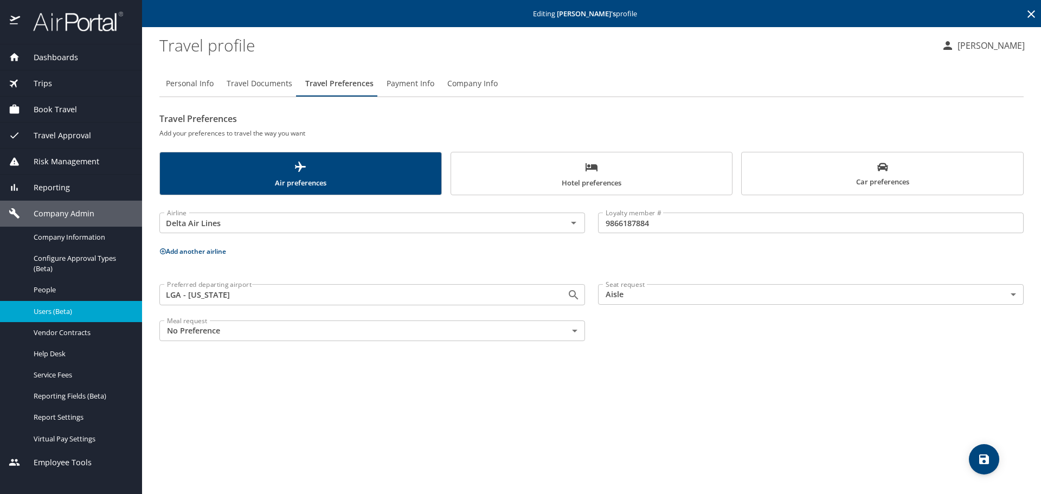
click at [567, 167] on span "Hotel preferences" at bounding box center [592, 175] width 268 height 29
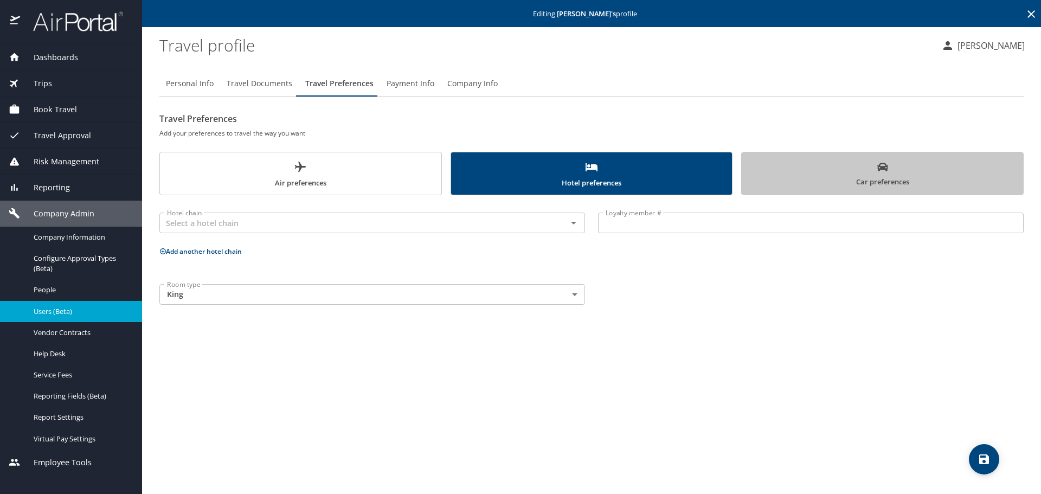
click at [803, 172] on span "Car preferences" at bounding box center [882, 175] width 268 height 27
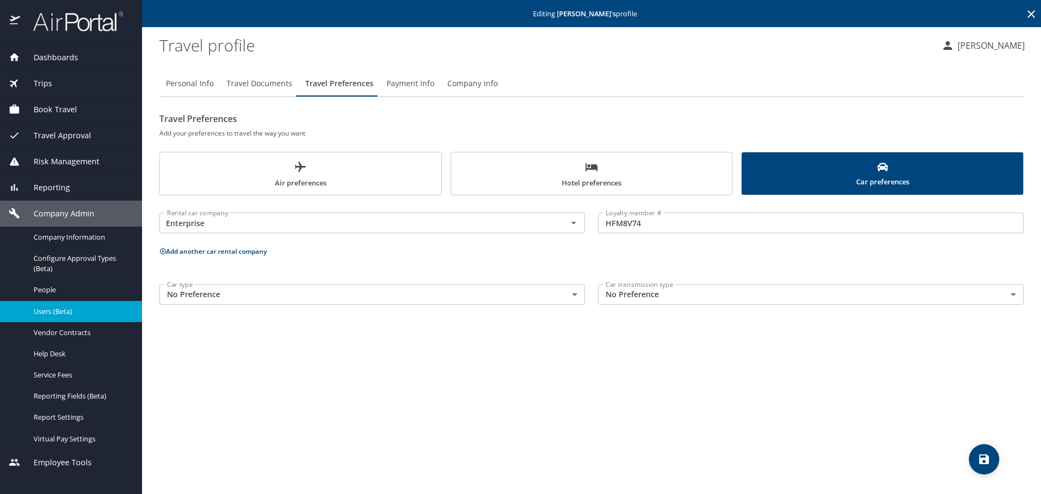
click at [328, 169] on span "Air preferences" at bounding box center [300, 175] width 268 height 29
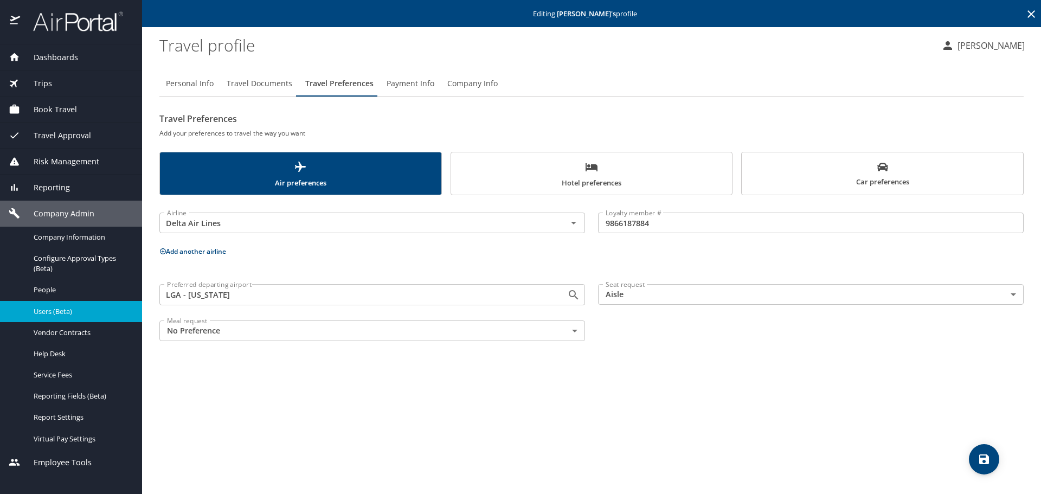
click at [978, 454] on icon "save" at bounding box center [984, 459] width 13 height 13
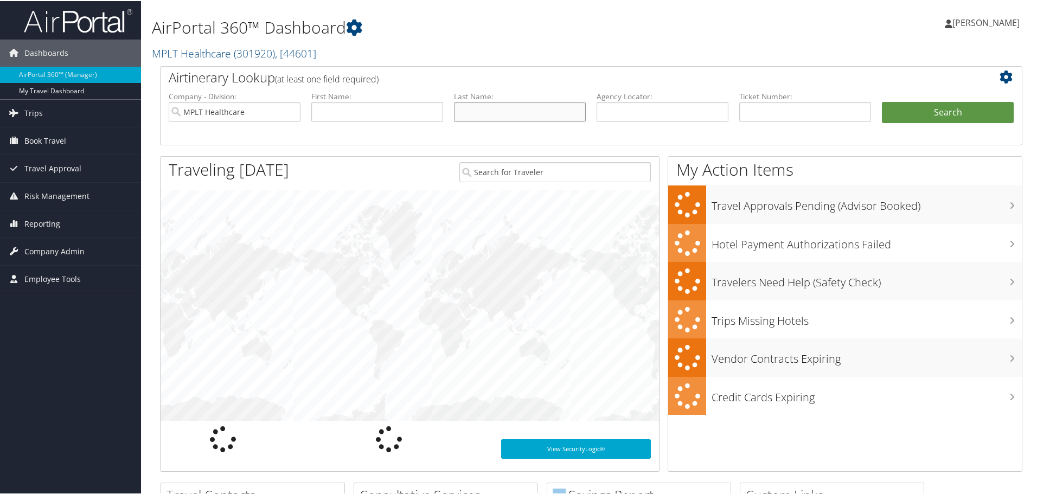
click at [479, 113] on input "text" at bounding box center [520, 111] width 132 height 20
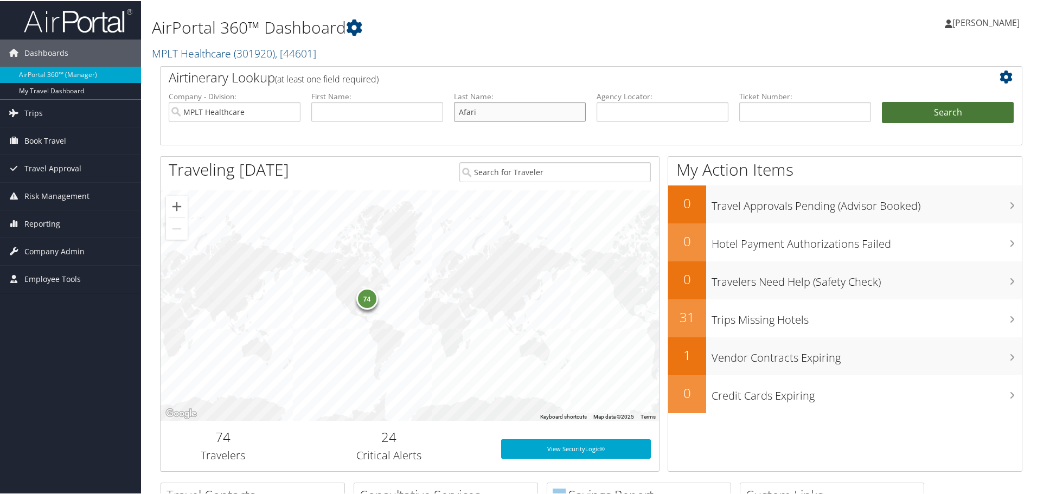
type input "Afari"
click at [915, 113] on button "Search" at bounding box center [948, 112] width 132 height 22
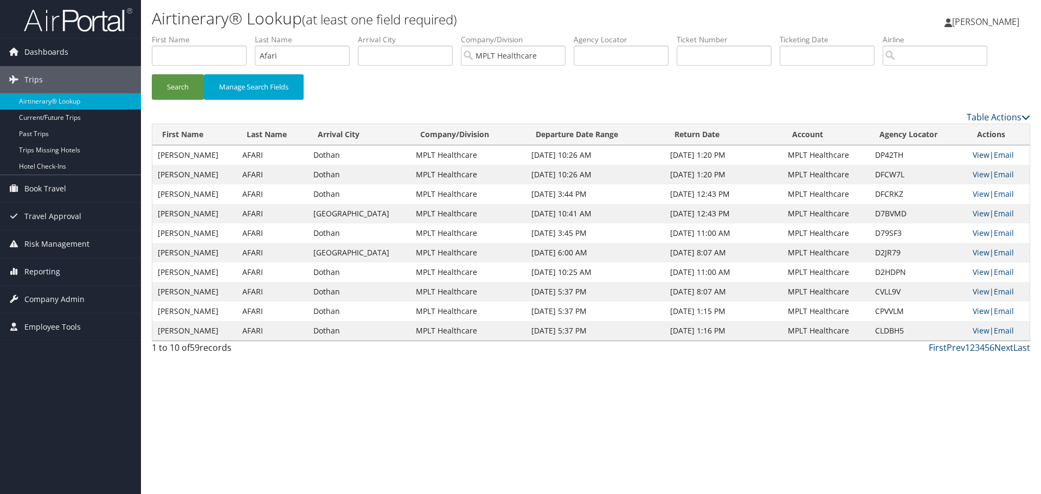
click at [973, 154] on link "View" at bounding box center [981, 155] width 17 height 10
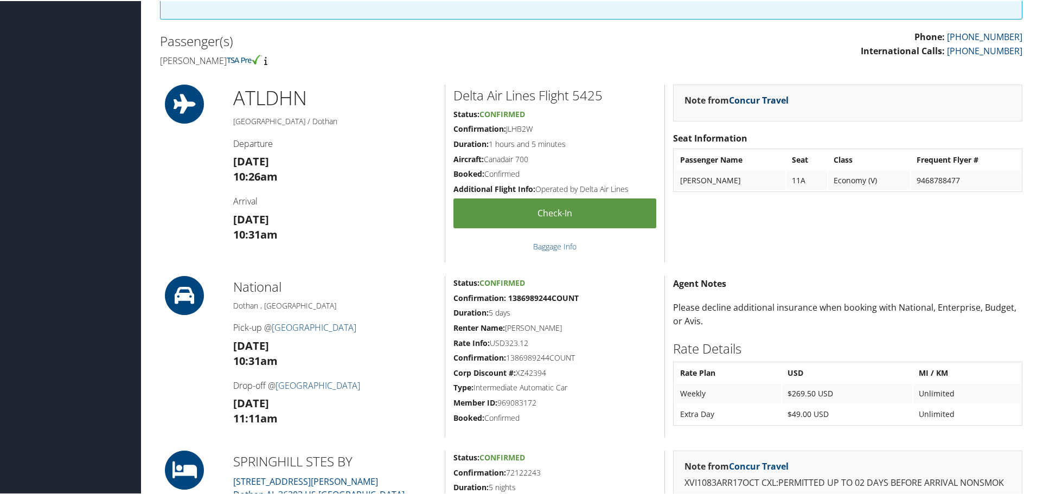
scroll to position [325, 0]
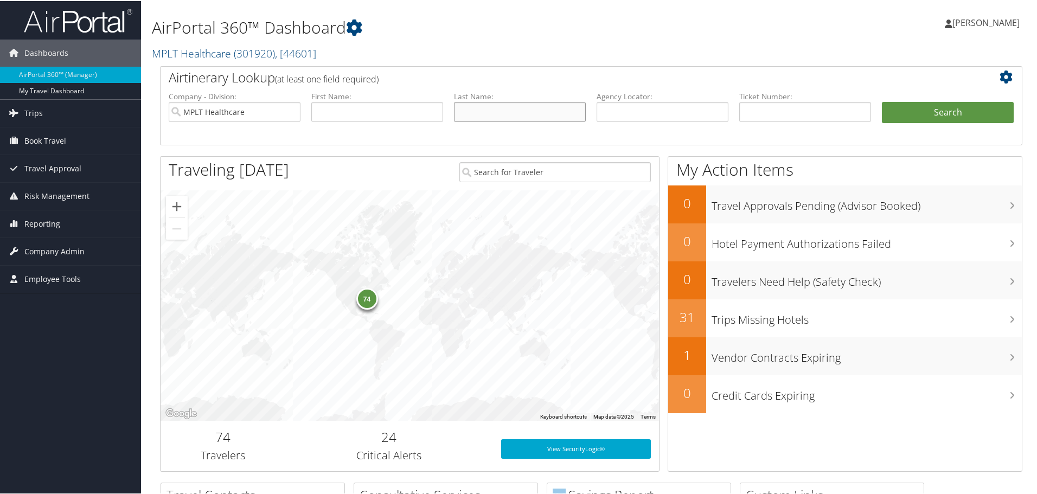
click at [558, 113] on input "text" at bounding box center [520, 111] width 132 height 20
type input "Afari"
click at [901, 112] on button "Search" at bounding box center [948, 112] width 132 height 22
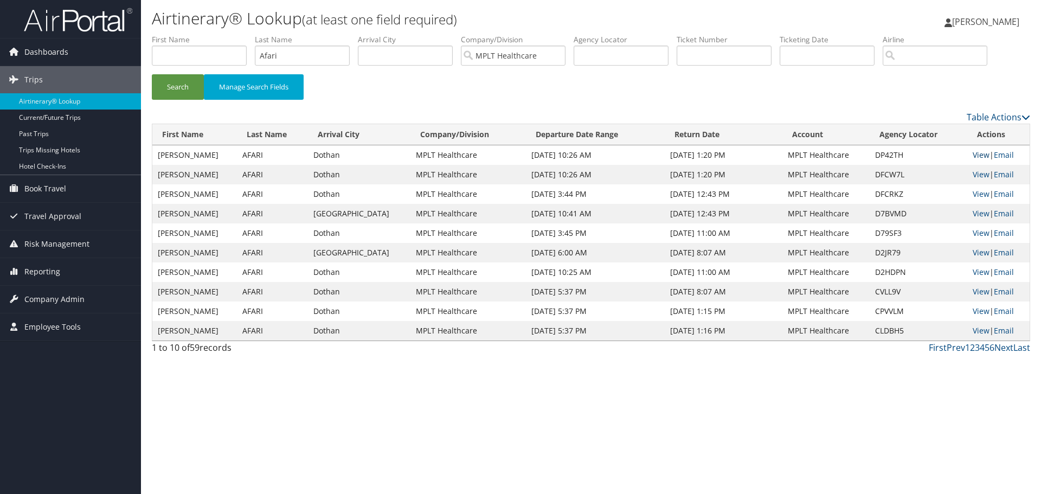
click at [973, 155] on link "View" at bounding box center [981, 155] width 17 height 10
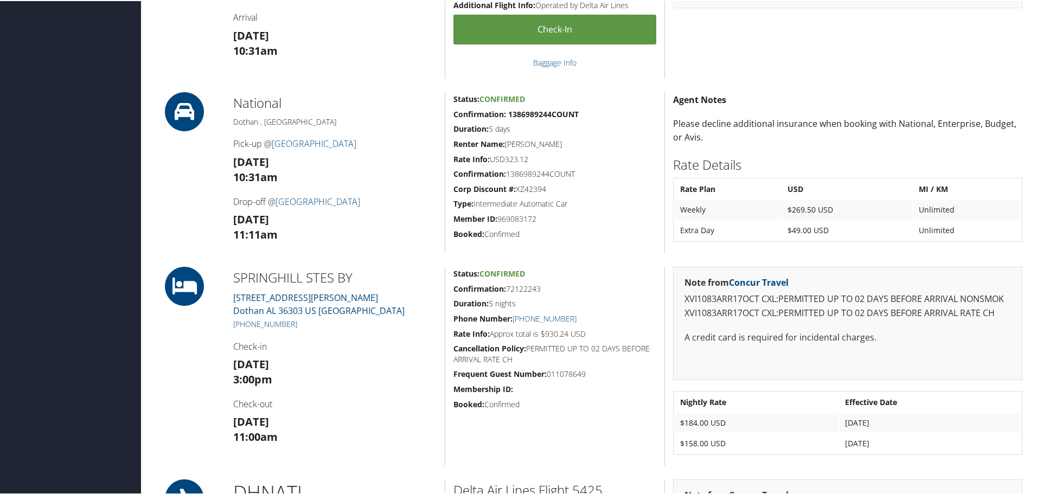
scroll to position [596, 0]
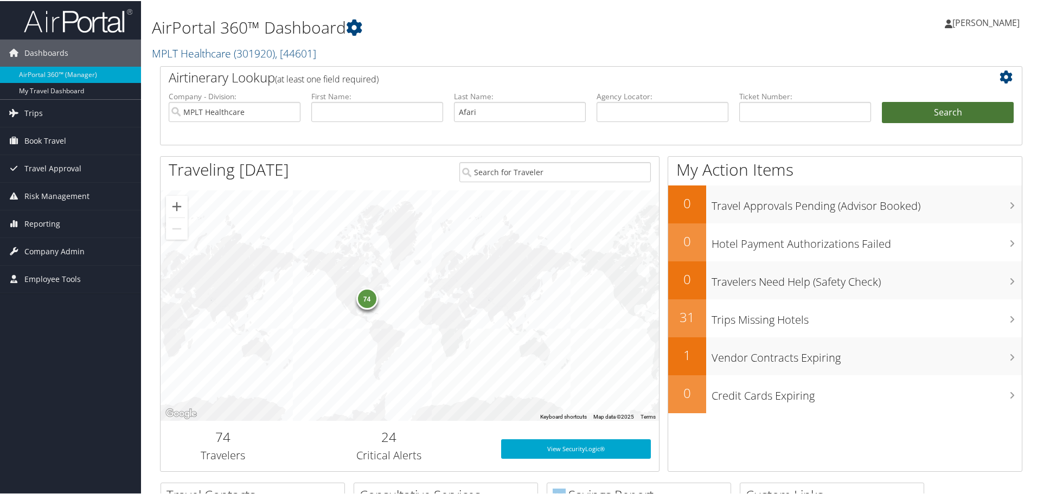
click at [921, 105] on button "Search" at bounding box center [948, 112] width 132 height 22
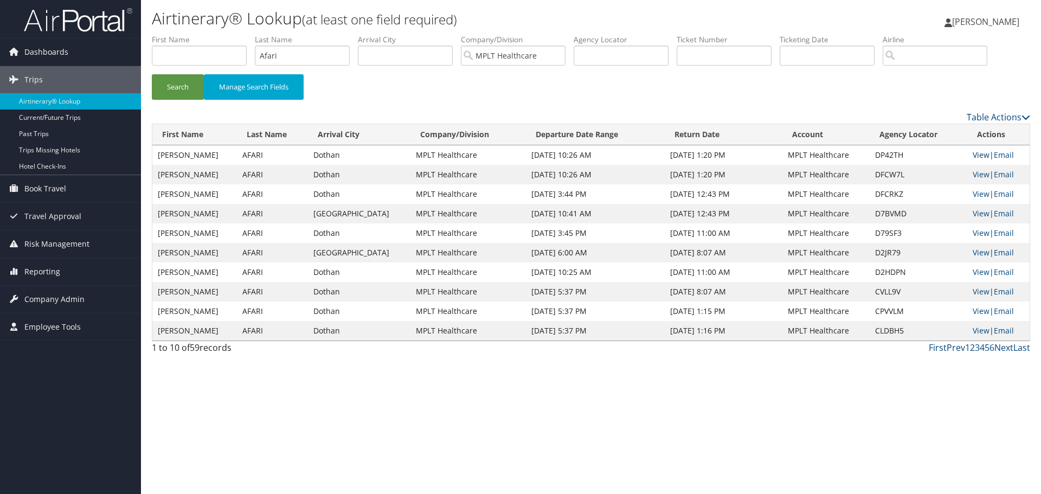
click at [976, 156] on link "View" at bounding box center [981, 155] width 17 height 10
click at [973, 153] on link "View" at bounding box center [981, 155] width 17 height 10
click at [190, 84] on button "Search" at bounding box center [178, 86] width 52 height 25
click at [973, 154] on link "View" at bounding box center [981, 155] width 17 height 10
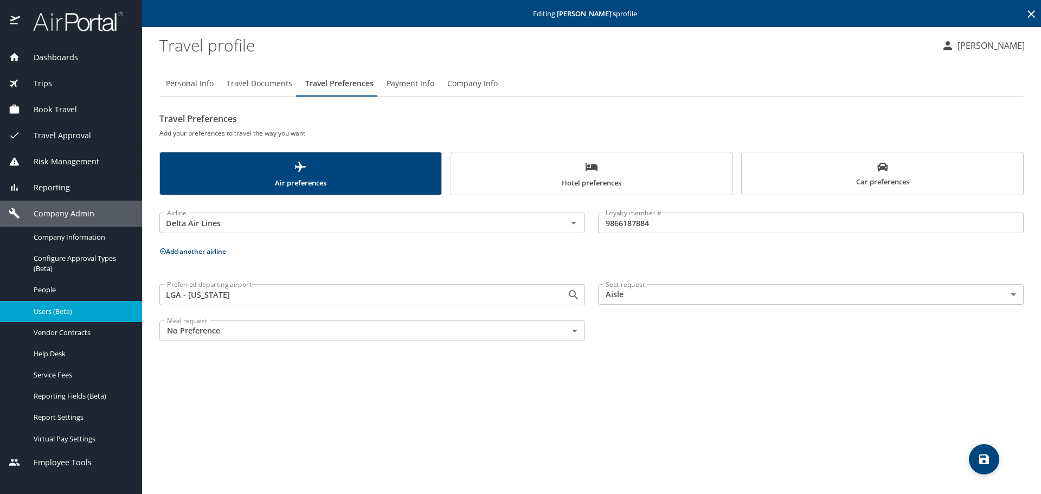
click at [1027, 13] on icon at bounding box center [1031, 14] width 13 height 13
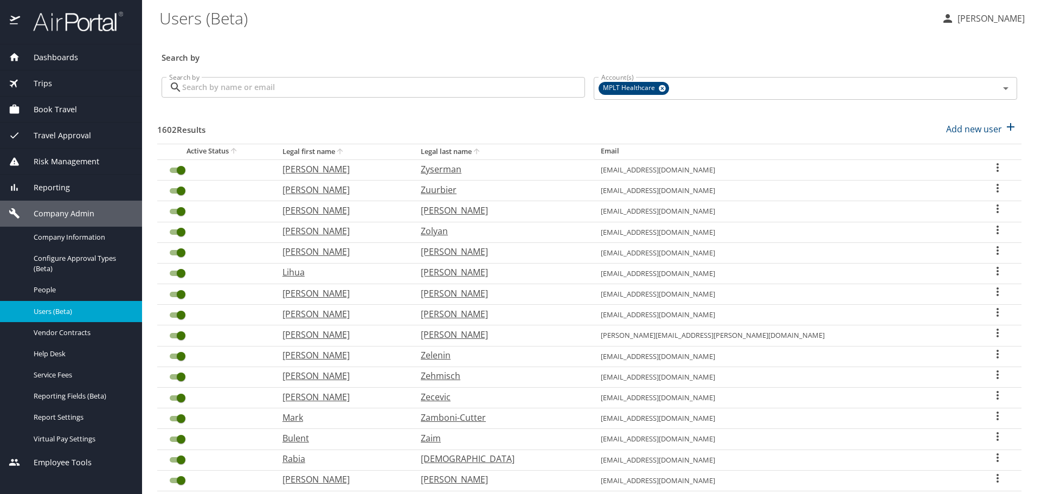
click at [473, 87] on input "Search by" at bounding box center [383, 87] width 403 height 21
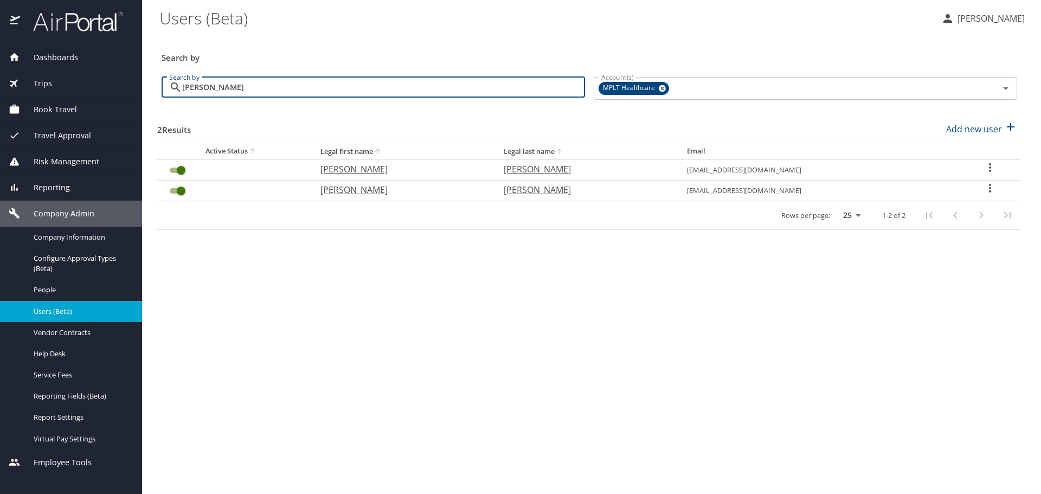
type input "mora"
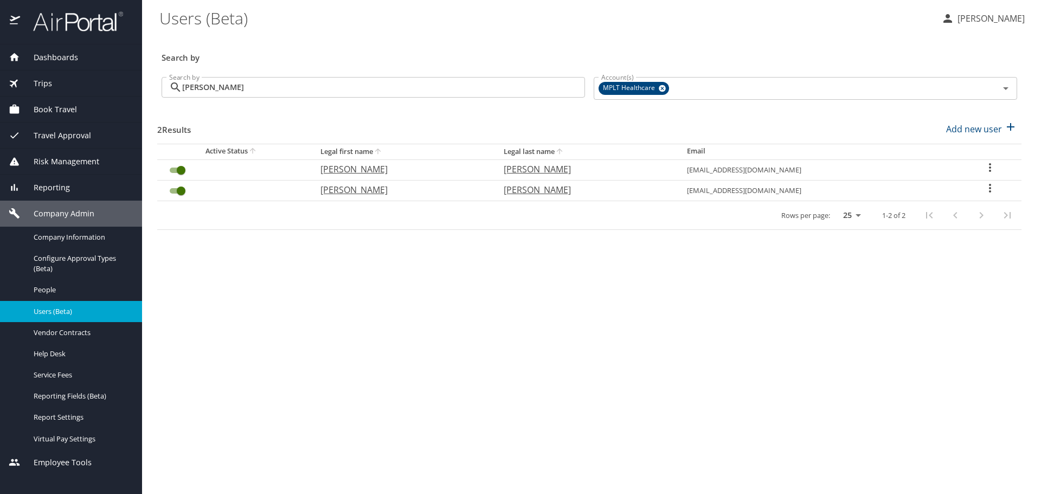
click at [364, 166] on p "Rafael" at bounding box center [401, 169] width 162 height 13
select select "US"
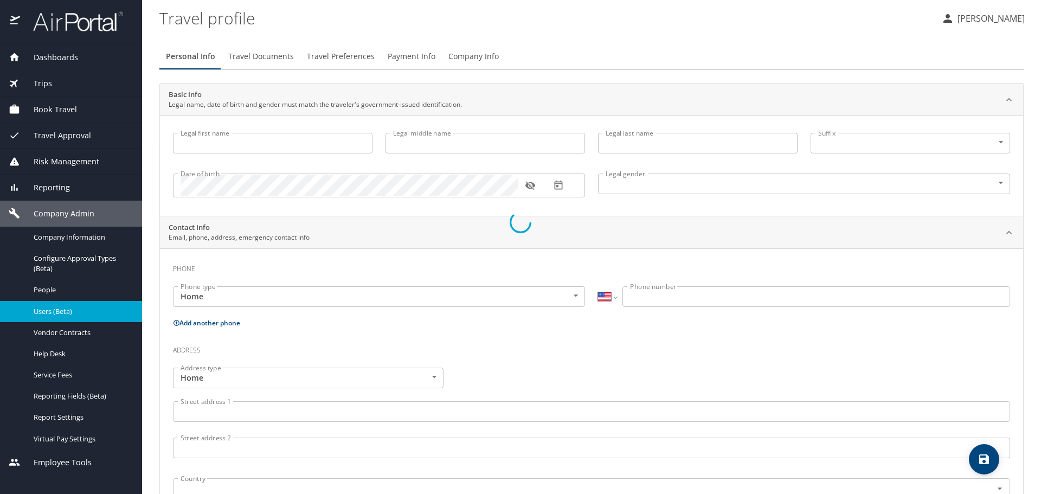
type input "Rafael"
type input "V"
type input "Mora"
type input "Male"
type input "Fabiola"
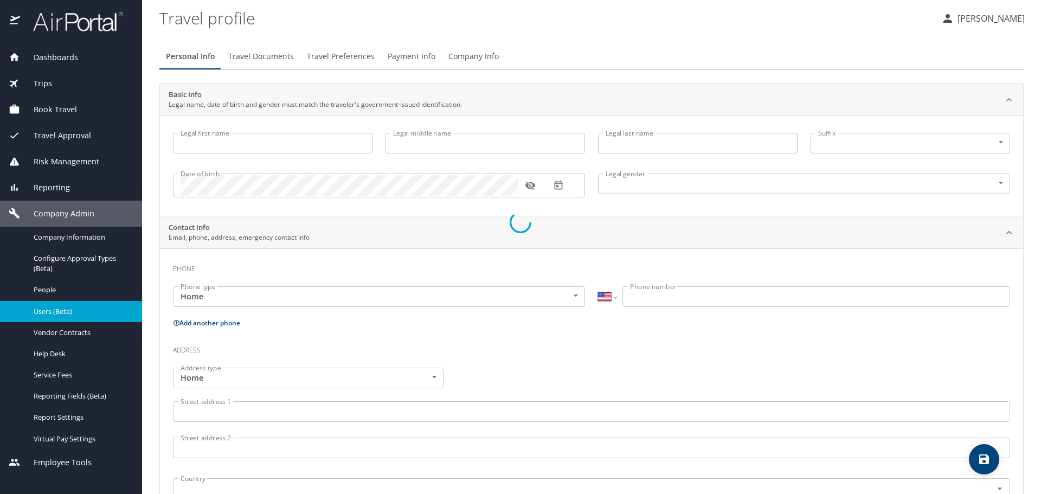
type input "Mora"
select select "MM"
type input "3058155554"
select select "US"
select select "MM"
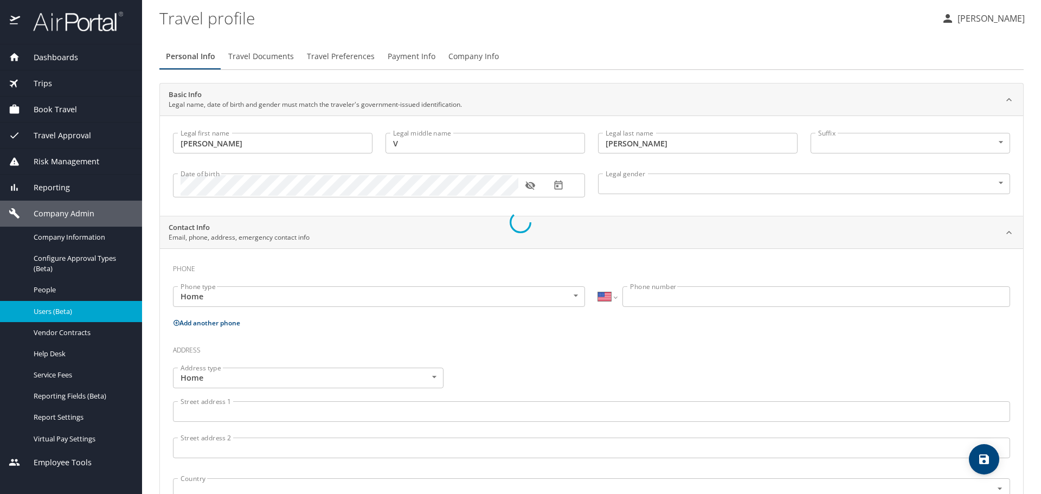
select select "MM"
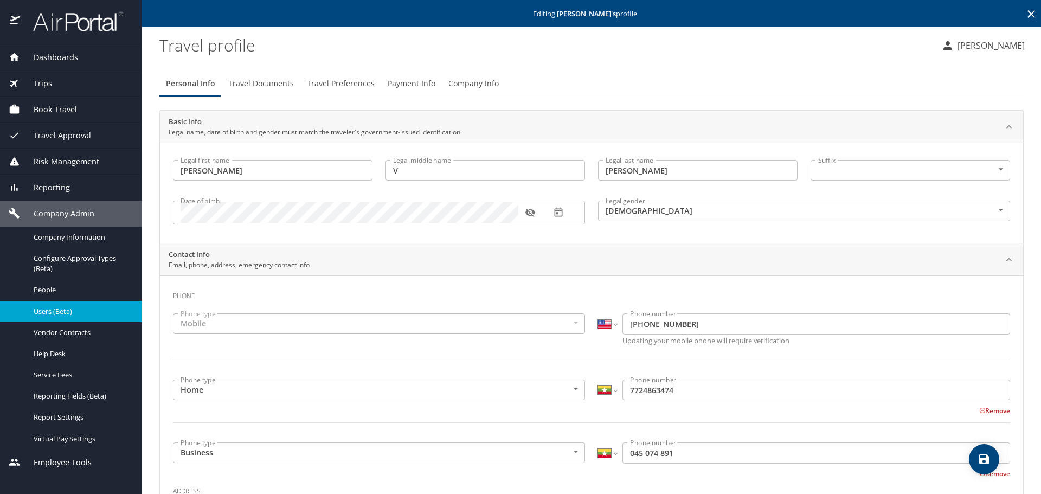
click at [341, 84] on span "Travel Preferences" at bounding box center [341, 84] width 68 height 14
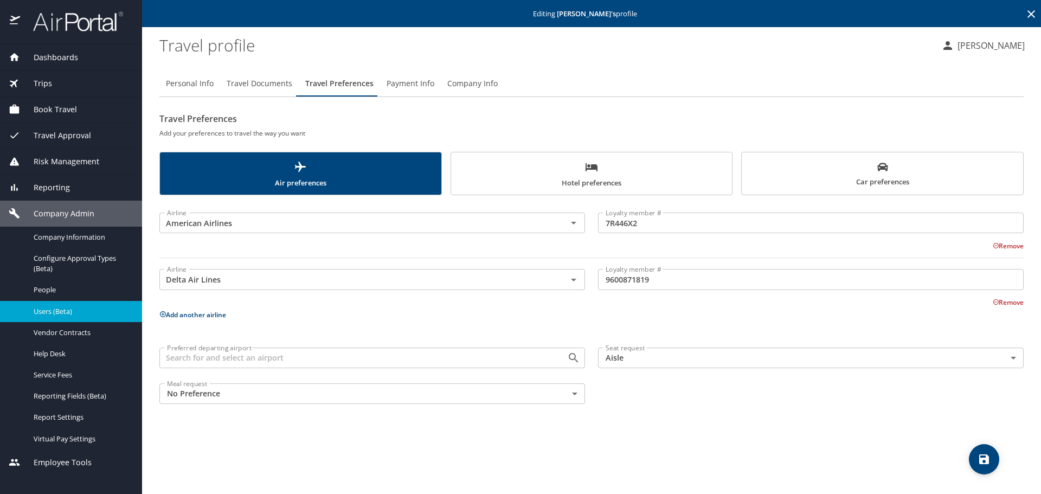
click at [551, 171] on span "Hotel preferences" at bounding box center [592, 175] width 268 height 29
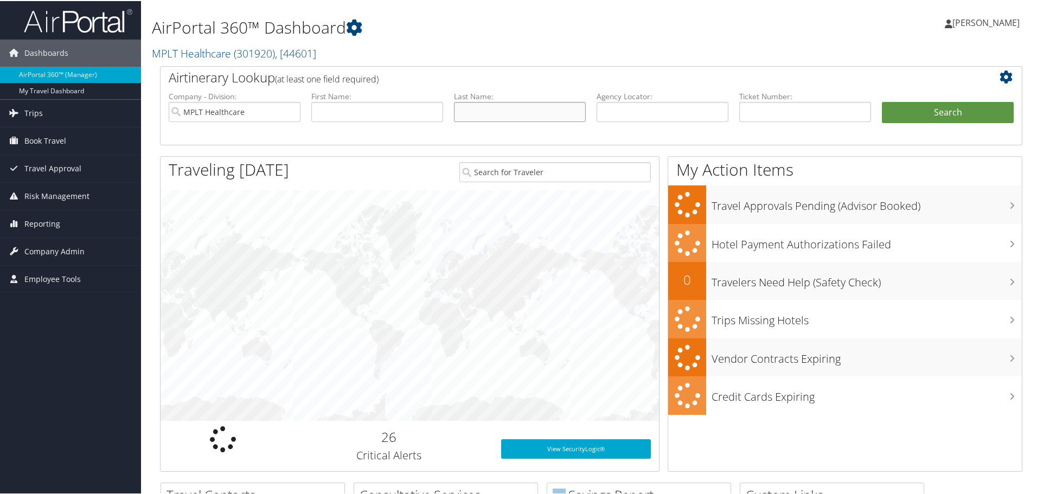
click at [484, 114] on input "text" at bounding box center [520, 111] width 132 height 20
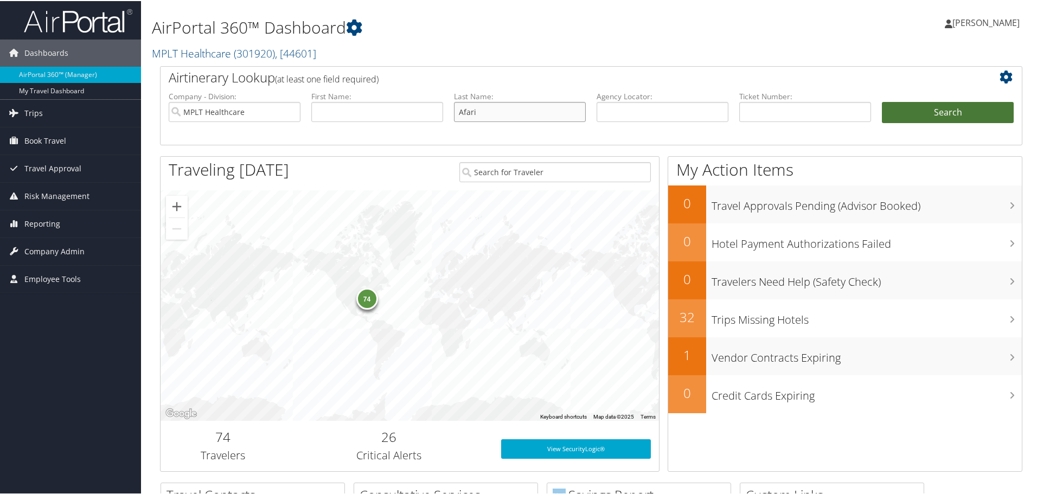
type input "Afari"
click at [903, 113] on button "Search" at bounding box center [948, 112] width 132 height 22
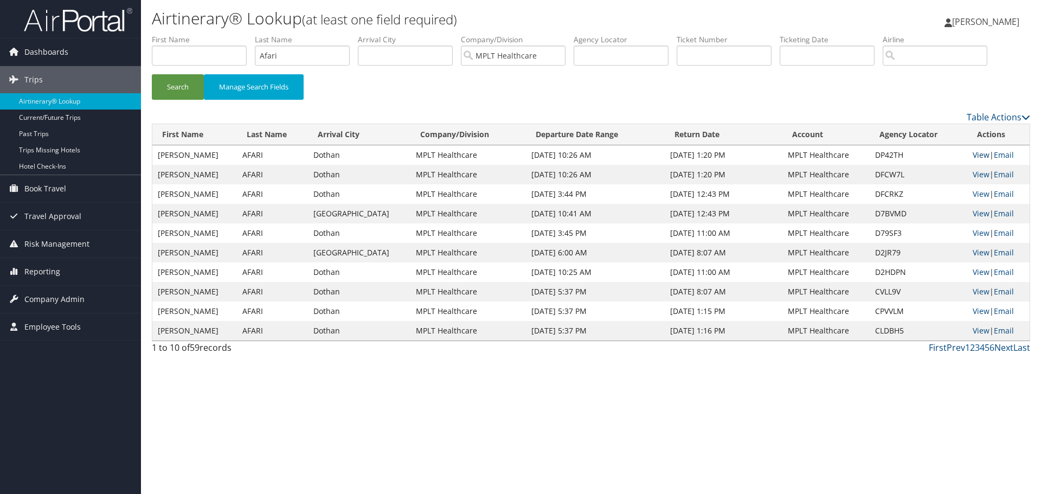
click at [973, 153] on link "View" at bounding box center [981, 155] width 17 height 10
drag, startPoint x: 283, startPoint y: 53, endPoint x: 248, endPoint y: 47, distance: 35.7
click at [251, 34] on ul "First Name Last Name [PERSON_NAME] Departure City Arrival City Company/Division…" at bounding box center [591, 34] width 878 height 0
click at [313, 60] on input "text" at bounding box center [302, 56] width 95 height 20
type input "Afari"
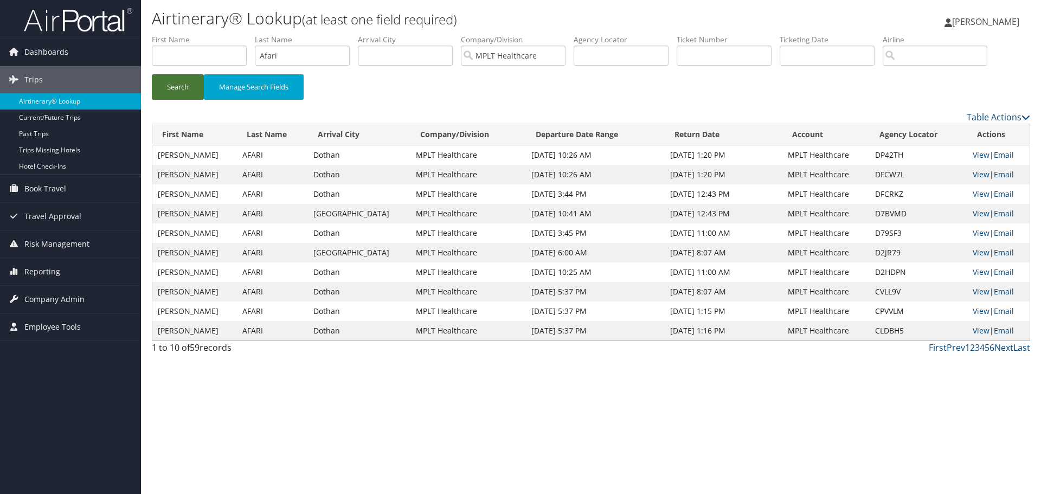
click at [177, 90] on button "Search" at bounding box center [178, 86] width 52 height 25
click at [974, 155] on link "View" at bounding box center [981, 155] width 17 height 10
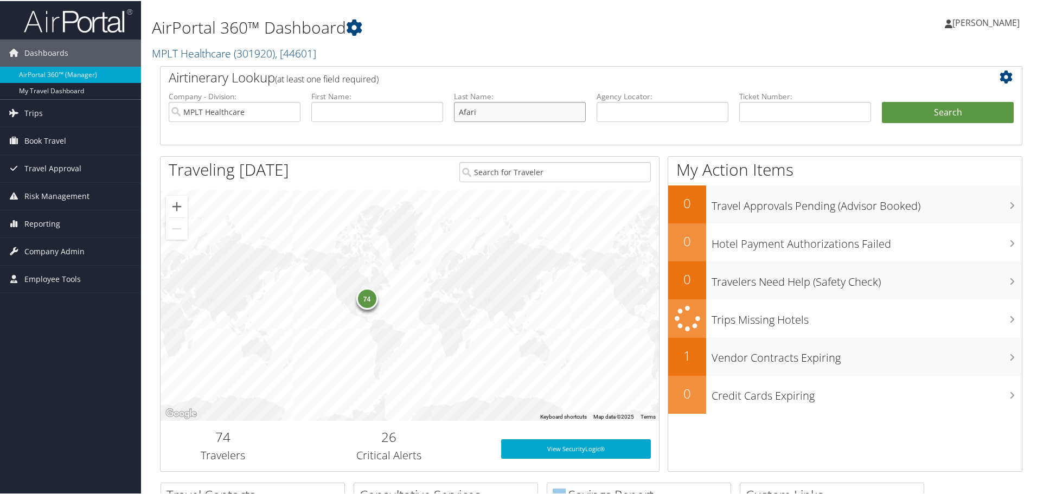
drag, startPoint x: 479, startPoint y: 114, endPoint x: 407, endPoint y: 110, distance: 72.3
click at [407, 110] on ul "Company - Division: MPLT Healthcare First Name: Last Name: Afari Agency Locator…" at bounding box center [591, 117] width 856 height 54
click at [698, 112] on input "text" at bounding box center [662, 111] width 132 height 20
paste input "DP42TH"
type input "DP42TH"
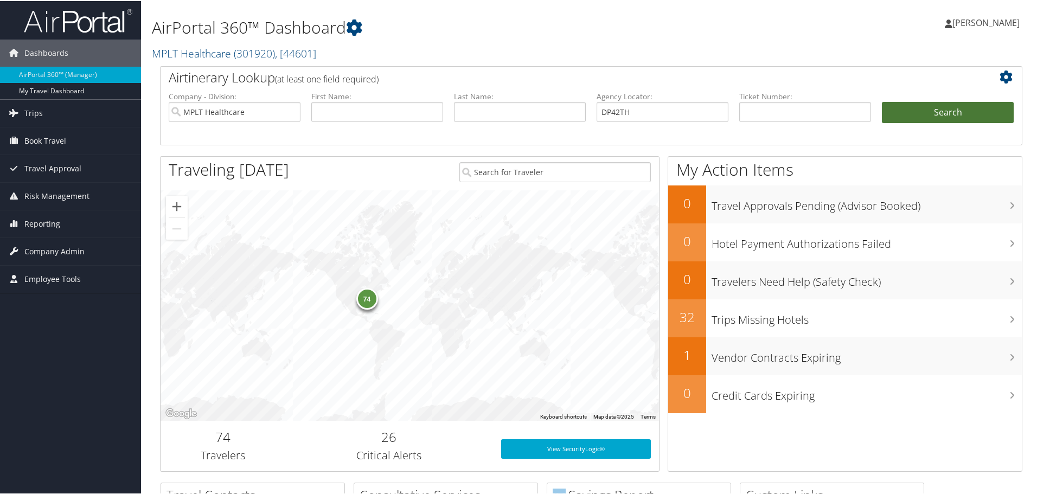
click at [887, 105] on button "Search" at bounding box center [948, 112] width 132 height 22
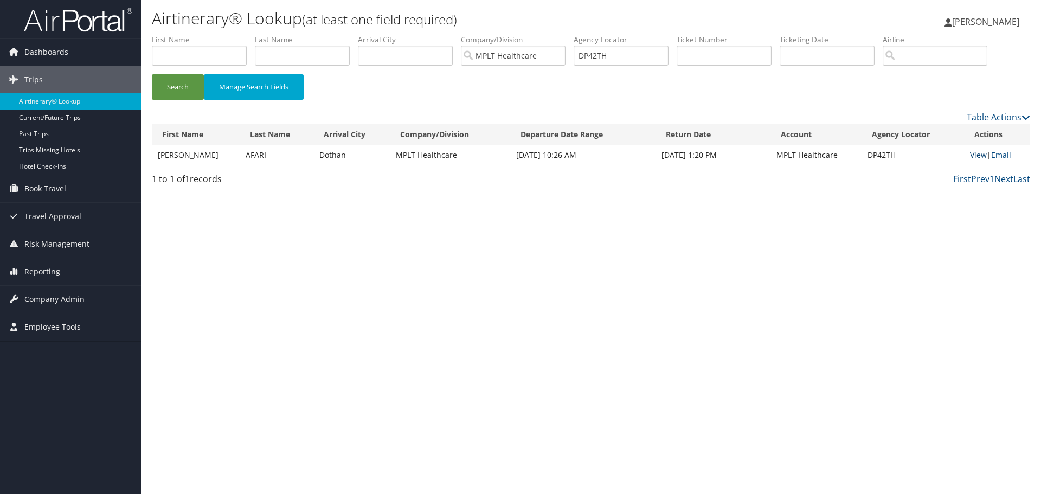
click at [970, 152] on link "View" at bounding box center [978, 155] width 17 height 10
drag, startPoint x: 619, startPoint y: 57, endPoint x: 556, endPoint y: 52, distance: 63.1
click at [560, 34] on ul "First Name Last Name Departure City Arrival City Company/Division MPLT Healthca…" at bounding box center [591, 34] width 878 height 0
click at [313, 59] on input "text" at bounding box center [302, 56] width 95 height 20
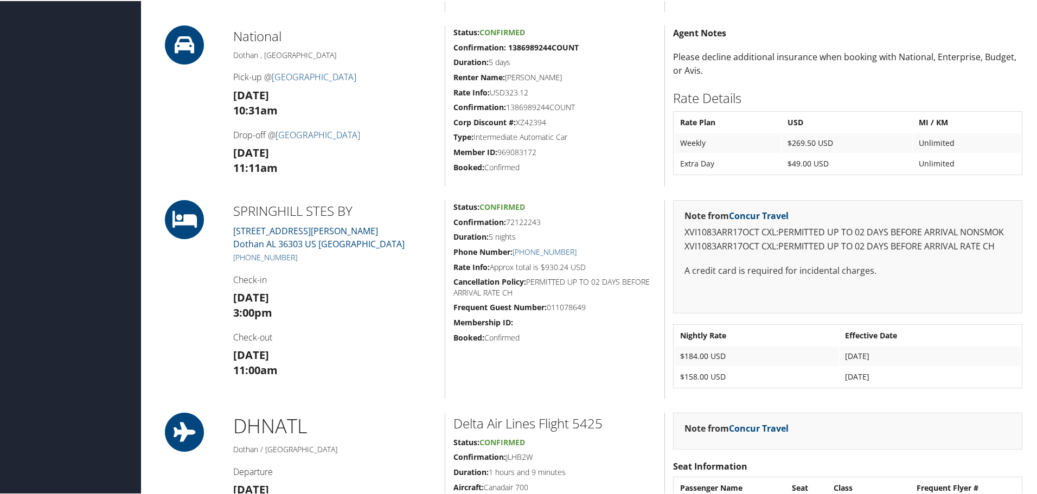
scroll to position [580, 0]
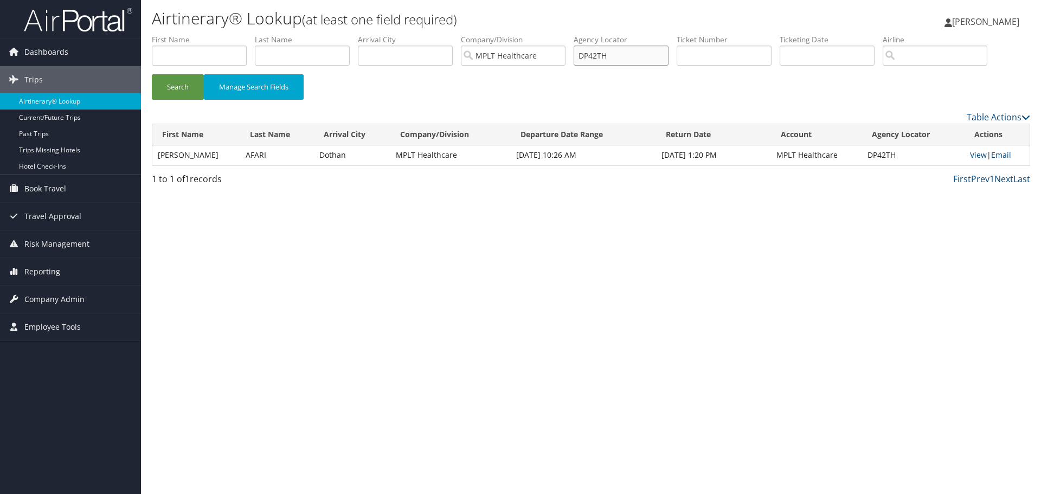
drag, startPoint x: 635, startPoint y: 53, endPoint x: 528, endPoint y: 64, distance: 107.4
click at [529, 34] on ul "First Name Last Name Departure City Arrival City Company/Division MPLT Healthca…" at bounding box center [591, 34] width 878 height 0
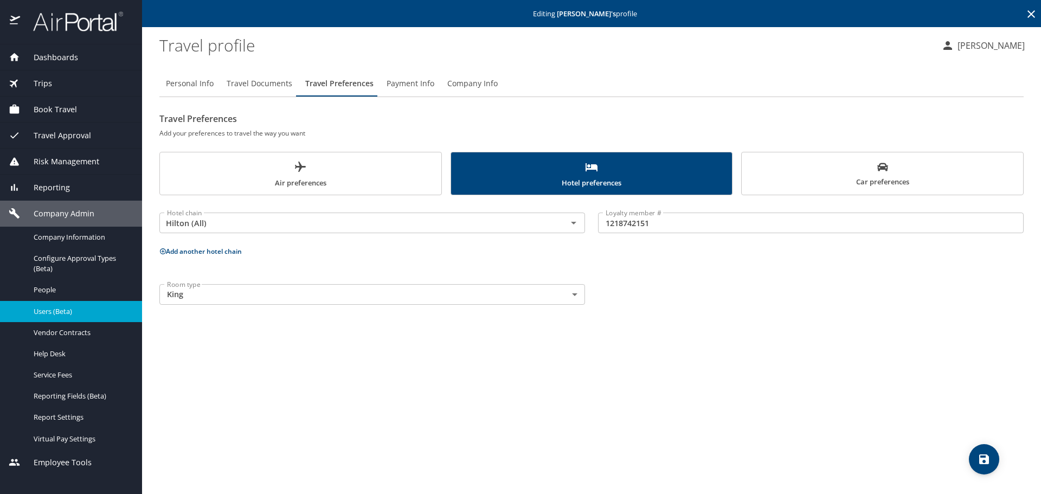
click at [1031, 12] on icon at bounding box center [1031, 14] width 13 height 13
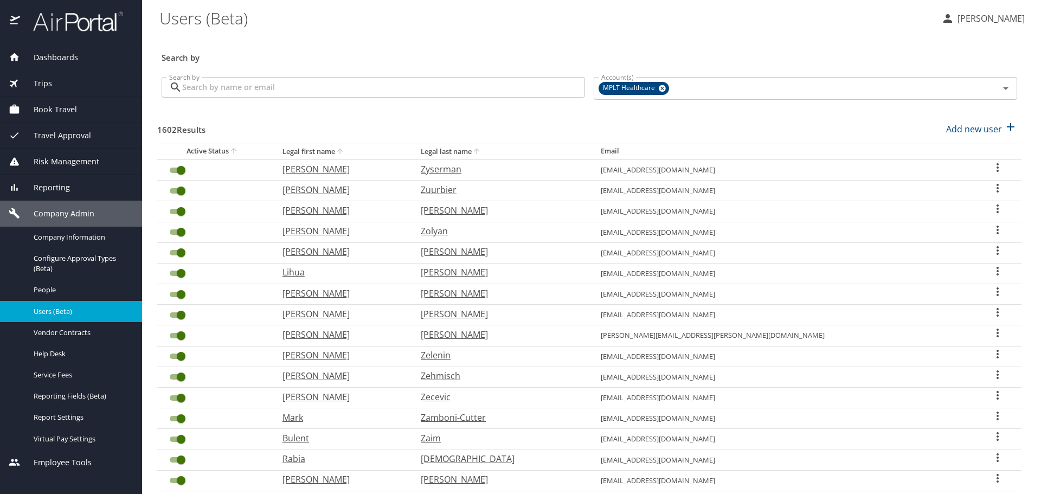
click at [506, 87] on input "Search by" at bounding box center [383, 87] width 403 height 21
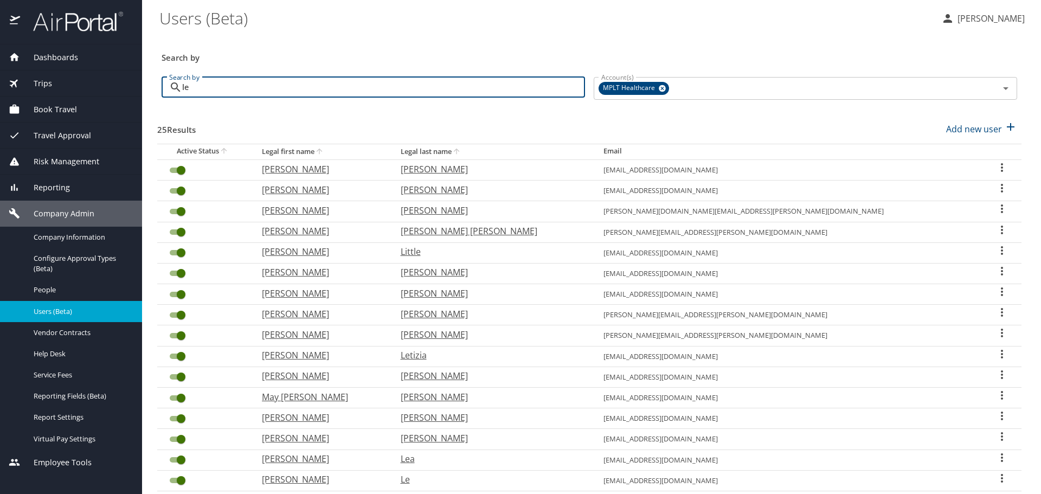
drag, startPoint x: 194, startPoint y: 80, endPoint x: 162, endPoint y: 86, distance: 31.9
click at [162, 86] on div "le Search by" at bounding box center [374, 87] width 424 height 21
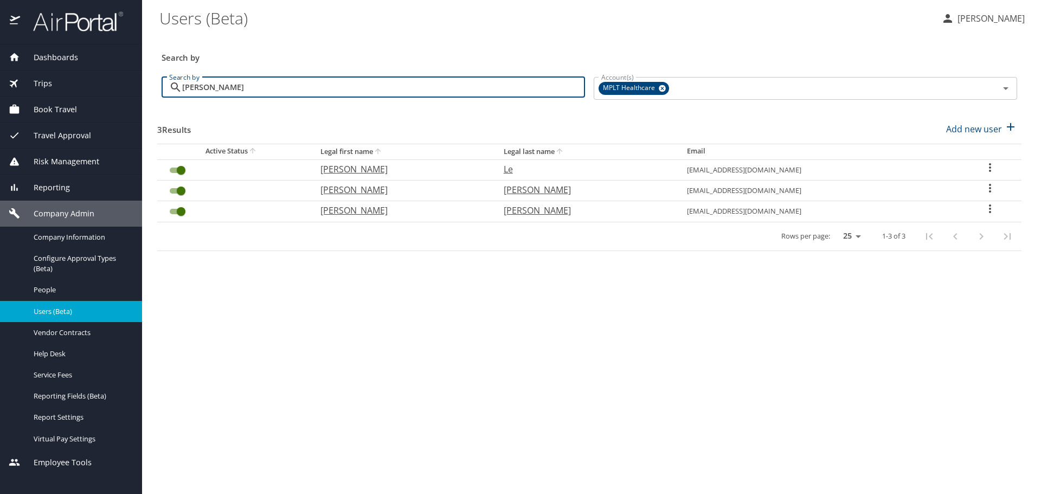
type input "carol"
click at [521, 174] on p "Le" at bounding box center [585, 169] width 162 height 13
select select "US"
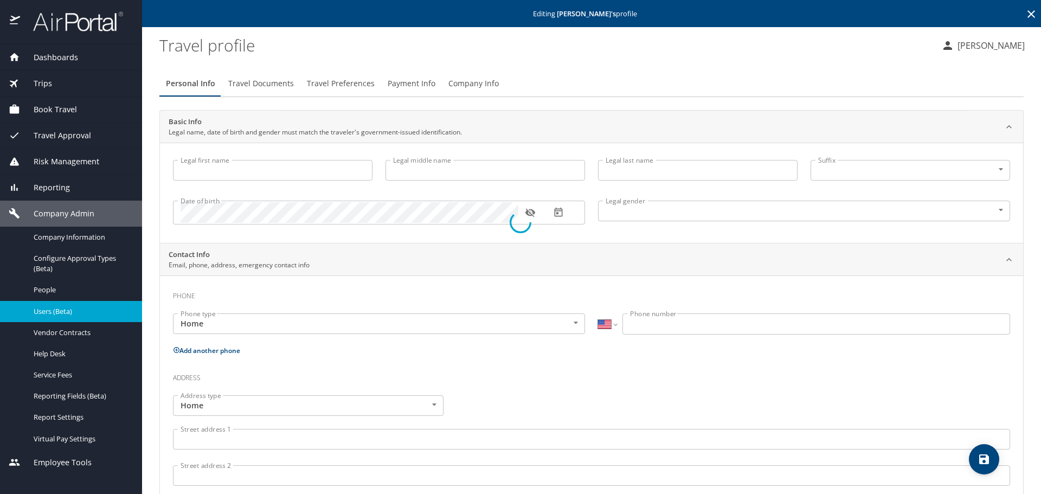
type input "Carol"
type input "Thi"
type input "Le"
type input "Female"
type input "Gwynneth"
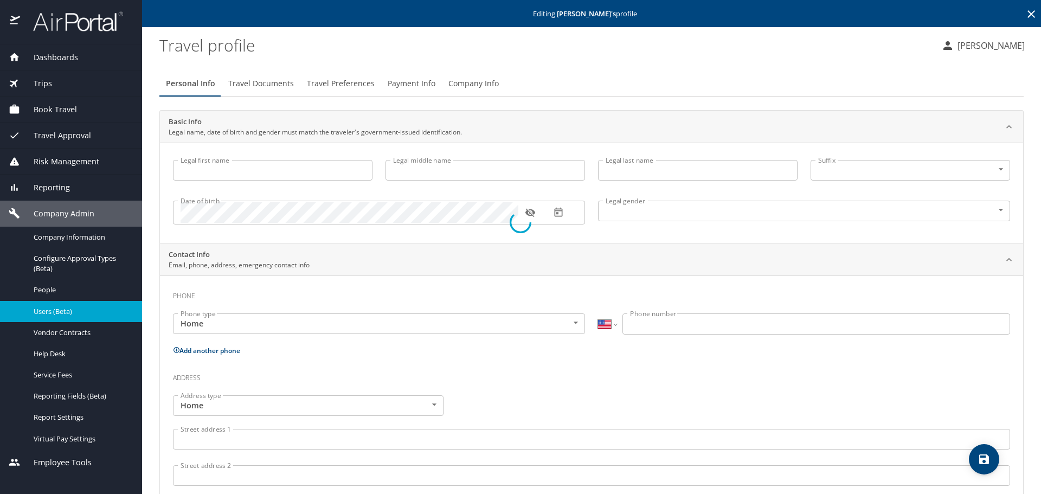
type input "Shugart"
type input "(970) 287-7777"
select select "US"
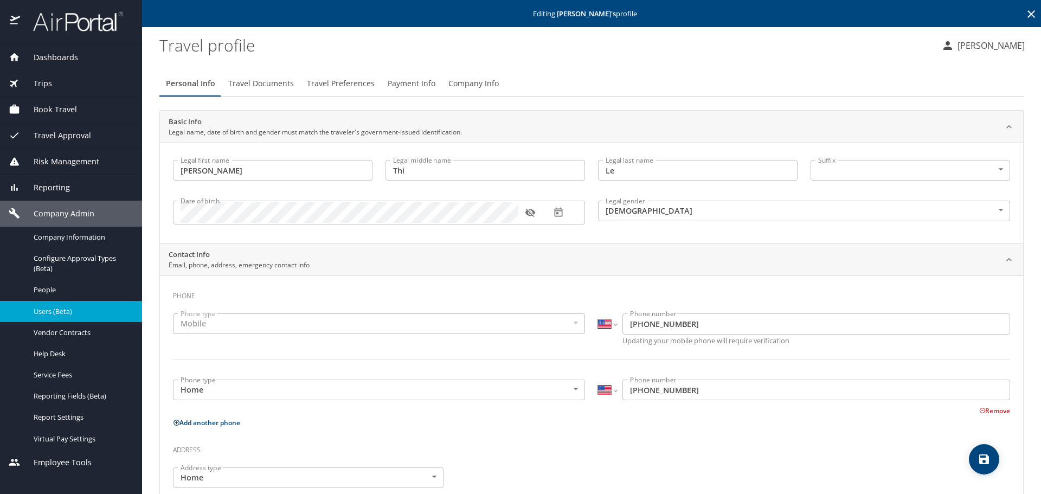
click at [335, 86] on span "Travel Preferences" at bounding box center [341, 84] width 68 height 14
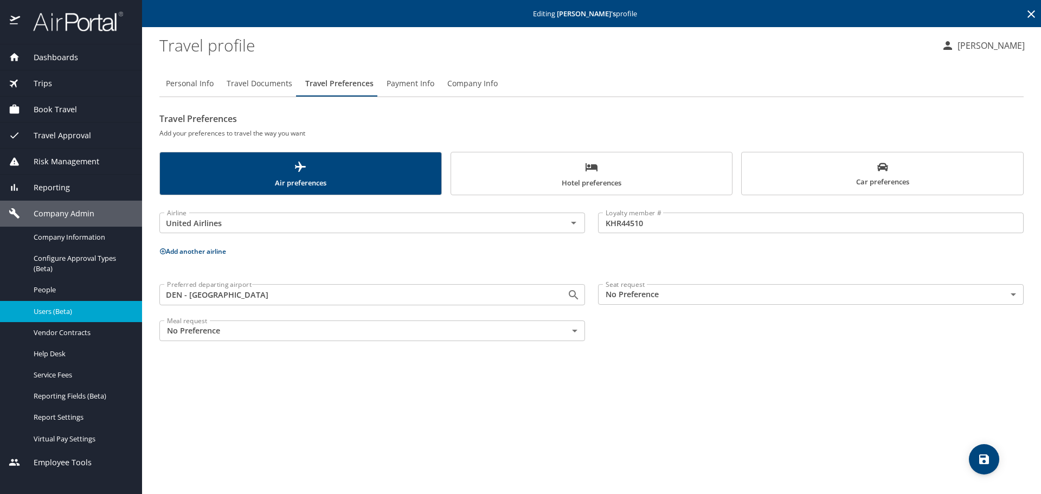
click at [551, 170] on span "Hotel preferences" at bounding box center [592, 175] width 268 height 29
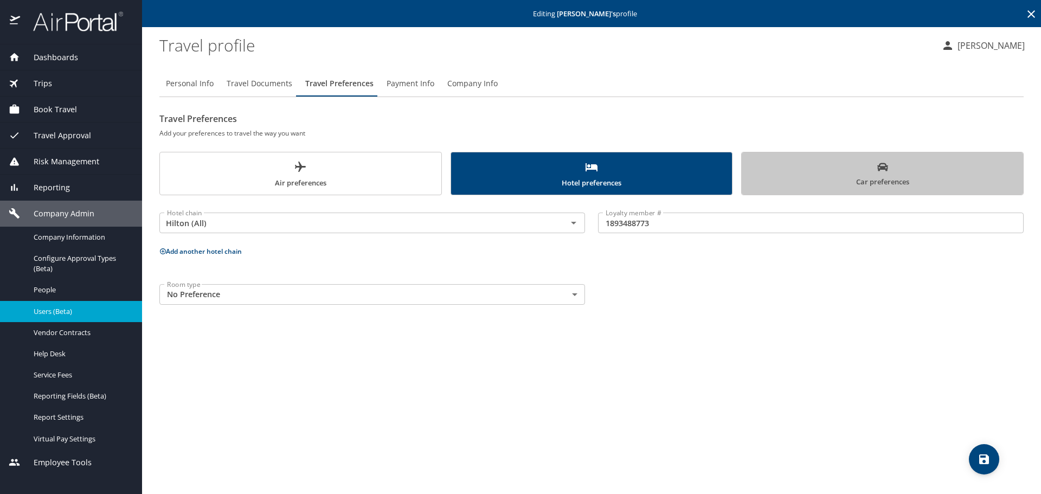
click at [747, 174] on button "Car preferences" at bounding box center [882, 173] width 283 height 43
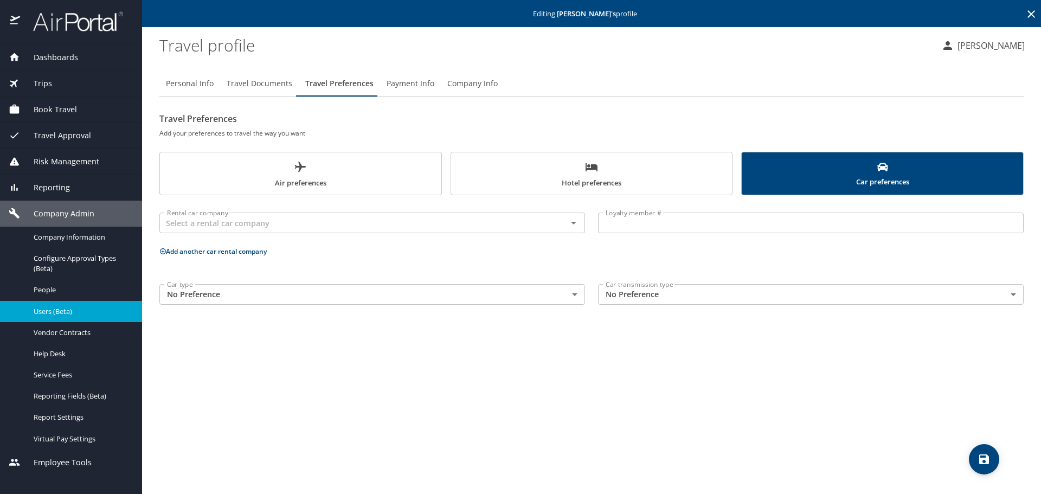
click at [195, 82] on span "Personal Info" at bounding box center [190, 84] width 48 height 14
select select "US"
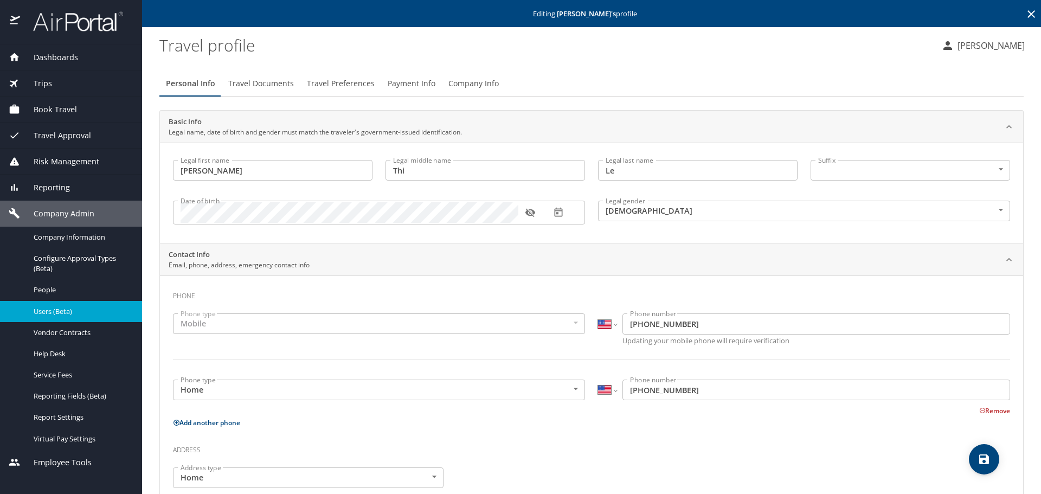
click at [315, 81] on span "Travel Preferences" at bounding box center [341, 84] width 68 height 14
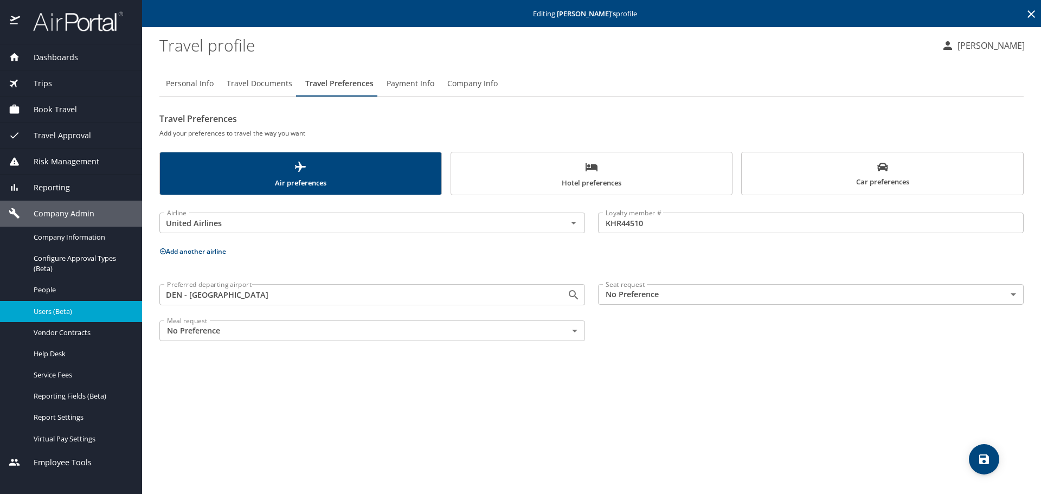
click at [524, 181] on span "Hotel preferences" at bounding box center [592, 175] width 268 height 29
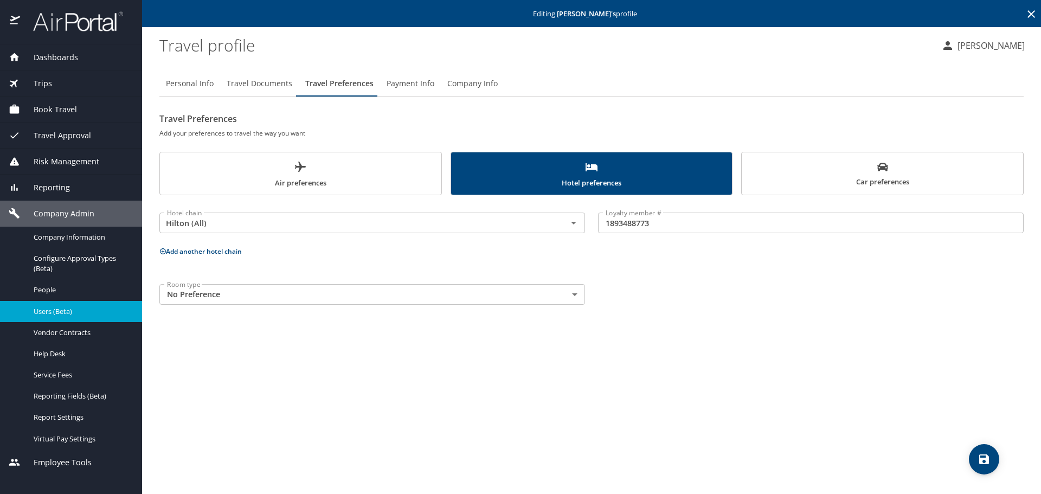
click at [1032, 14] on icon at bounding box center [1032, 14] width 8 height 8
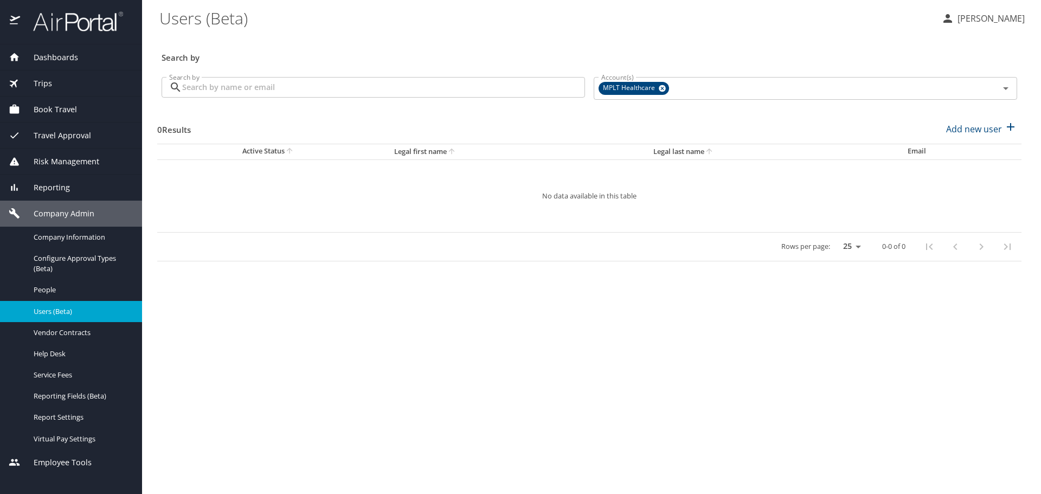
click at [431, 91] on input "Search by" at bounding box center [383, 87] width 403 height 21
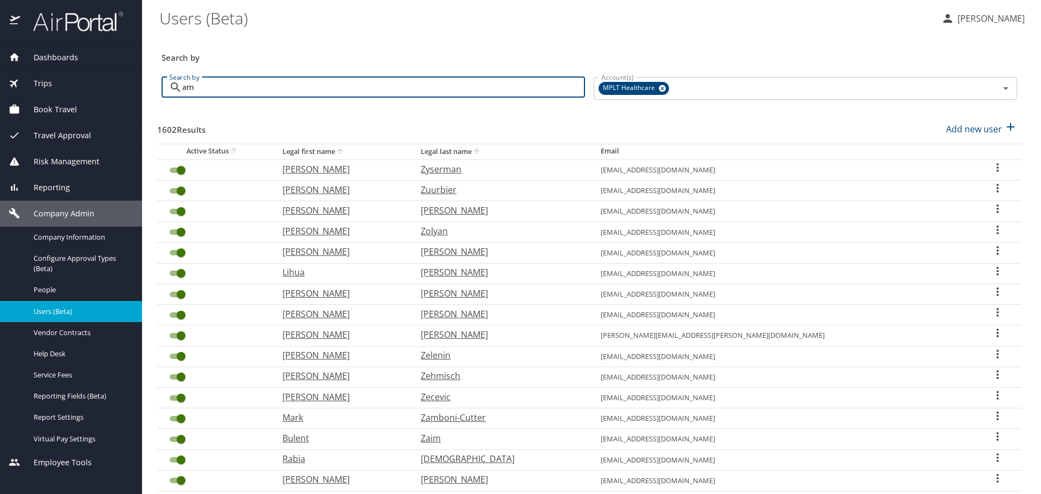
type input "a"
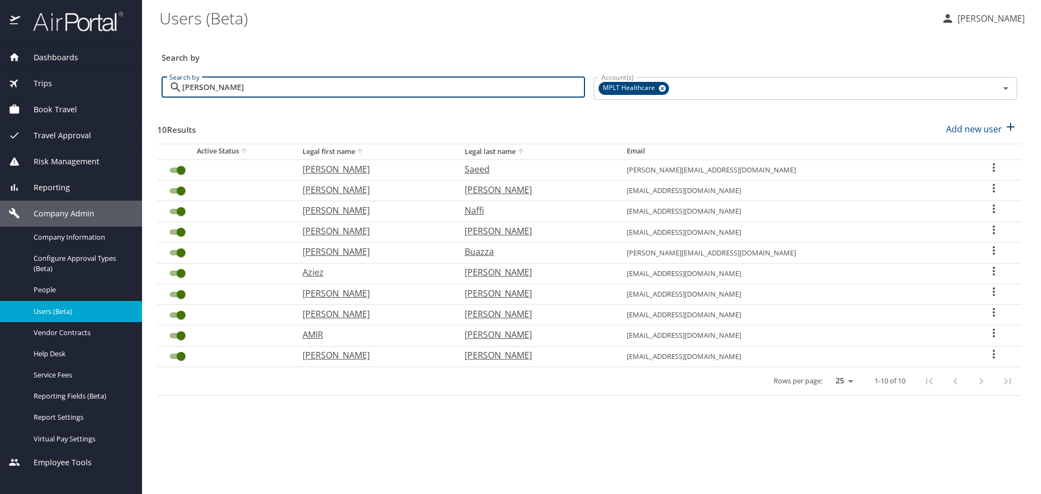
drag, startPoint x: 261, startPoint y: 86, endPoint x: 135, endPoint y: 85, distance: 125.8
click at [135, 85] on div "Dashboards AirPortal 360™ Manager My Travel Dashboard Trips Airtinerary® Lookup…" at bounding box center [520, 247] width 1041 height 494
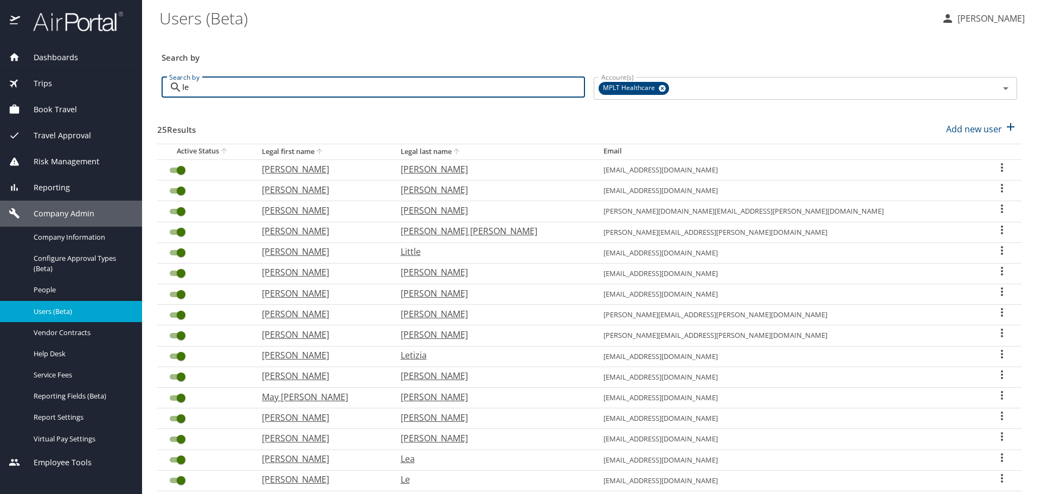
type input "l"
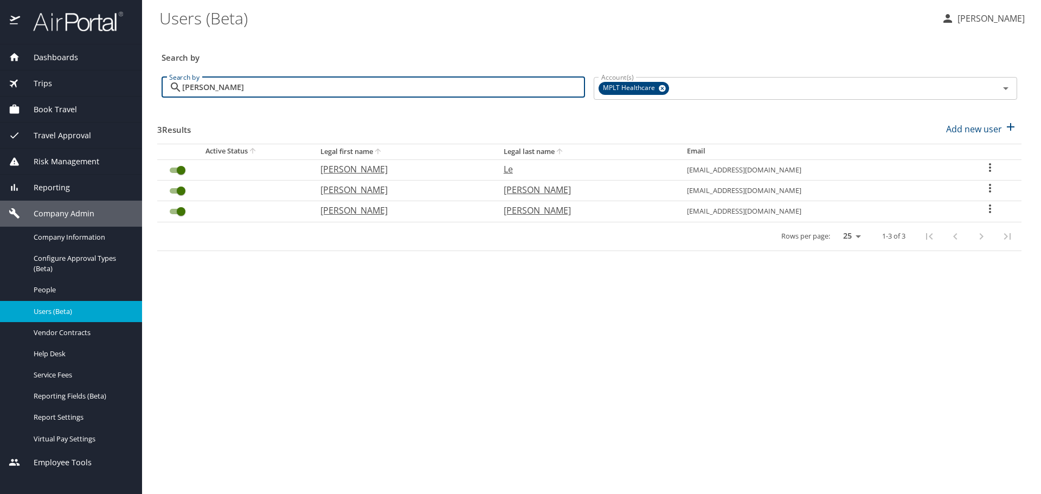
type input "carol"
click at [355, 169] on p "Carol" at bounding box center [401, 169] width 162 height 13
select select "US"
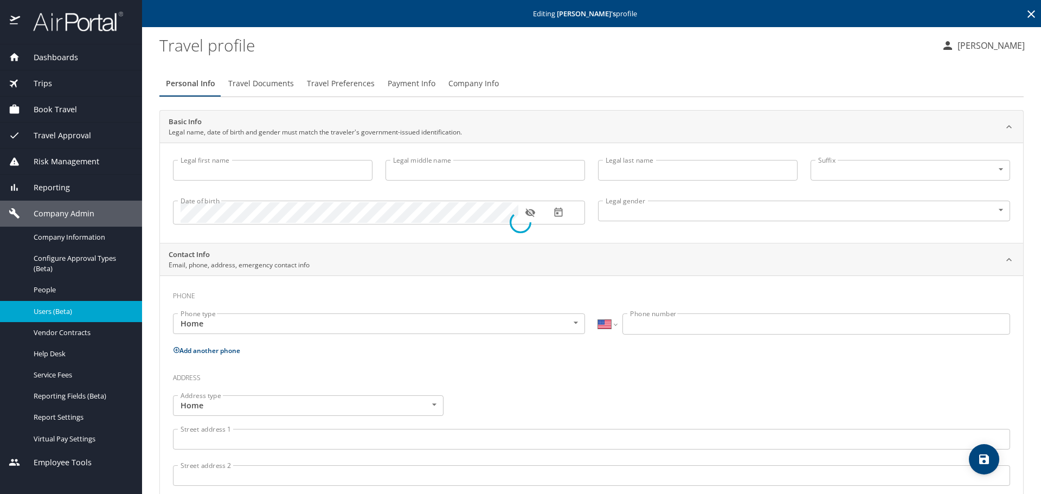
type input "Carol"
type input "Thi"
type input "Le"
type input "Female"
type input "Gwynneth"
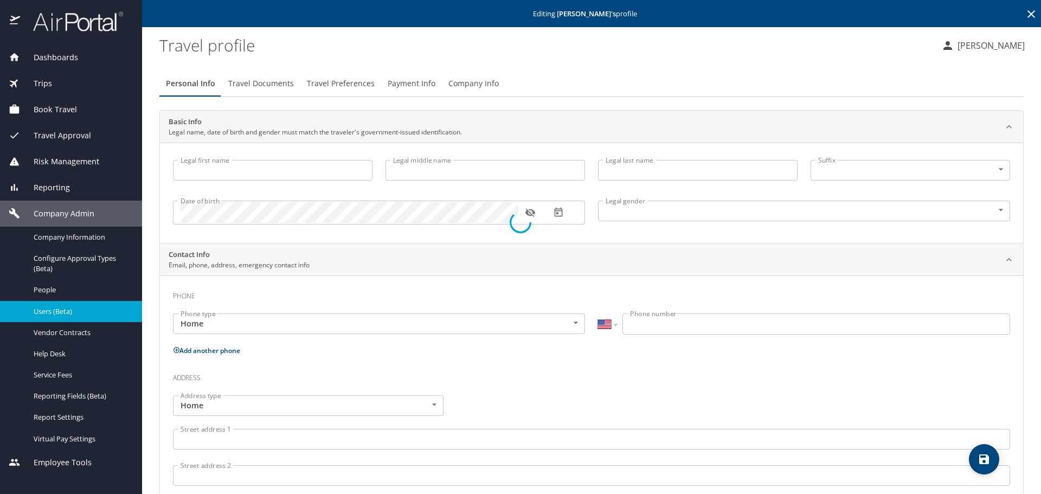
type input "Shugart"
type input "(970) 287-7777"
select select "US"
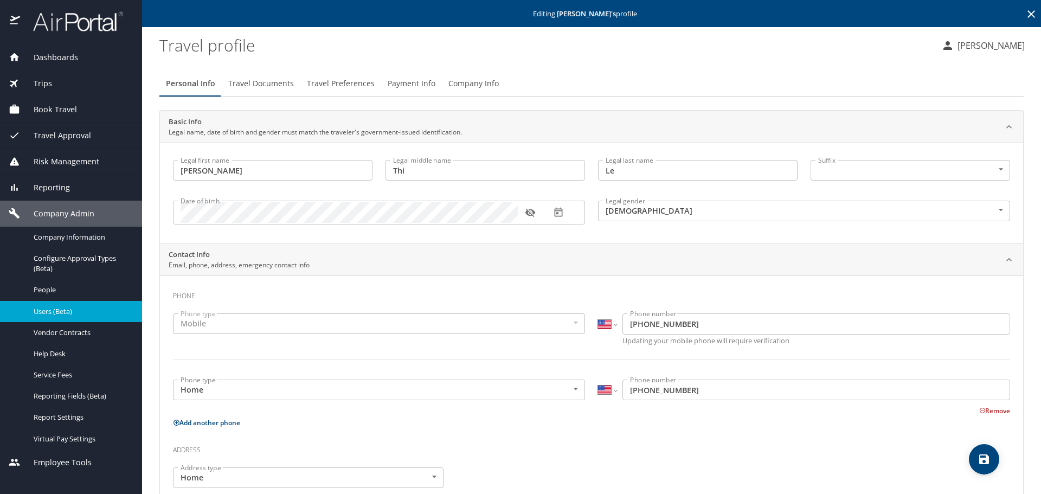
click at [479, 82] on span "Company Info" at bounding box center [473, 84] width 50 height 14
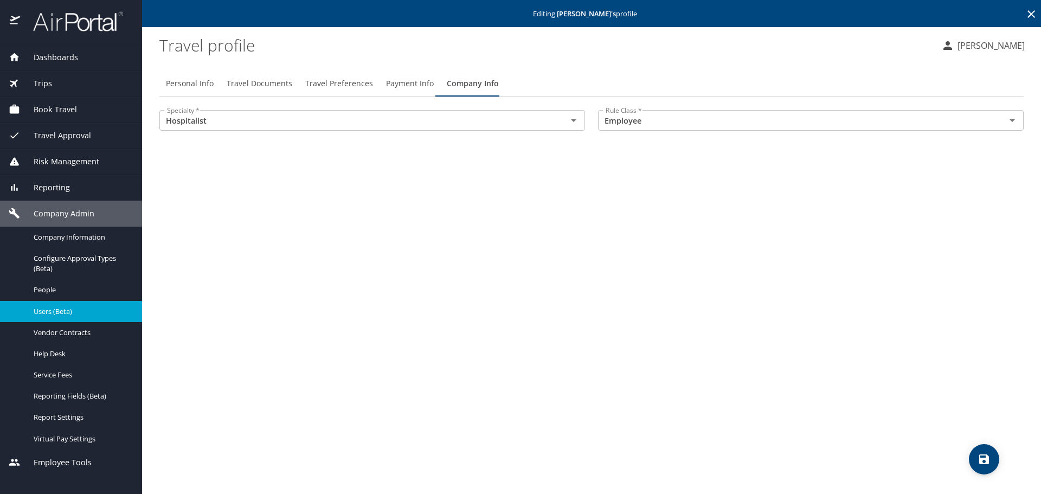
click at [1029, 15] on icon at bounding box center [1031, 14] width 13 height 13
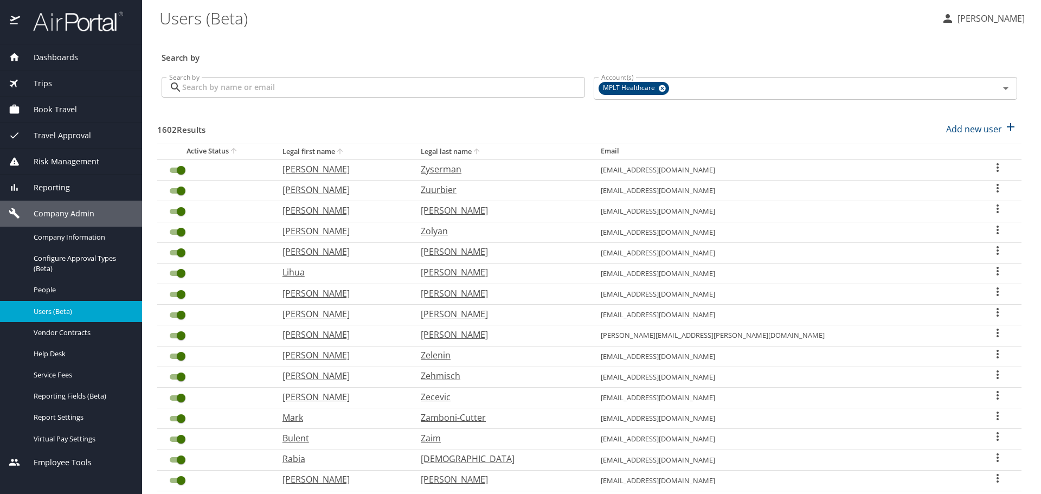
click at [528, 87] on input "Search by" at bounding box center [383, 87] width 403 height 21
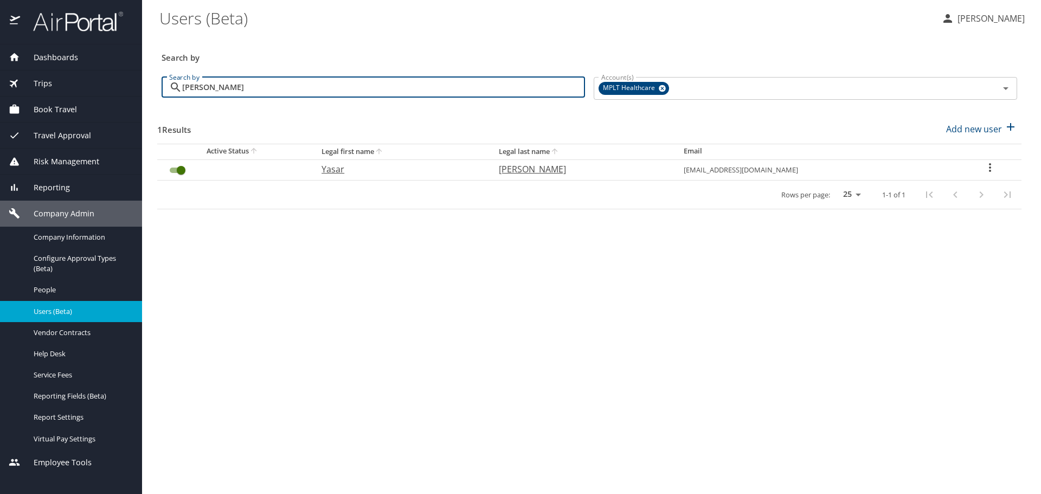
type input "sattar"
click at [343, 171] on p "Yasar" at bounding box center [400, 169] width 156 height 13
select select "US"
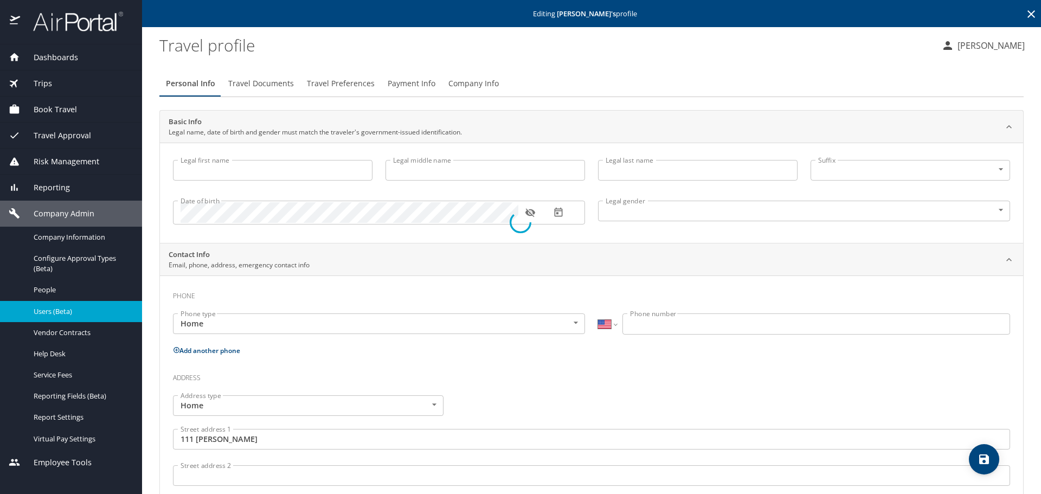
type input "Yasar"
type input "Sattar"
type input "Male"
type input "Abdul"
type input "Khokar"
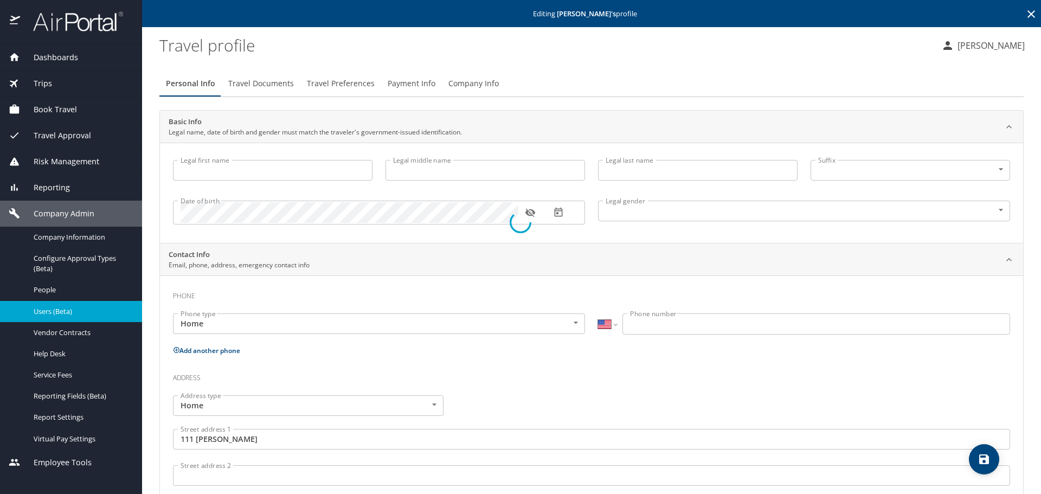
type input "(304) 288-4736"
type input "United States of America"
type input "West Virginia"
select select "US"
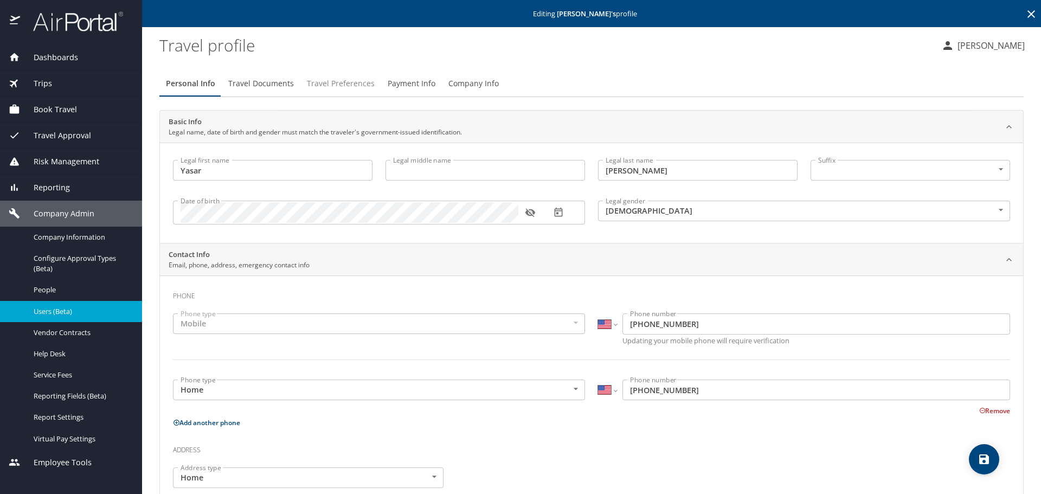
click at [351, 82] on span "Travel Preferences" at bounding box center [341, 84] width 68 height 14
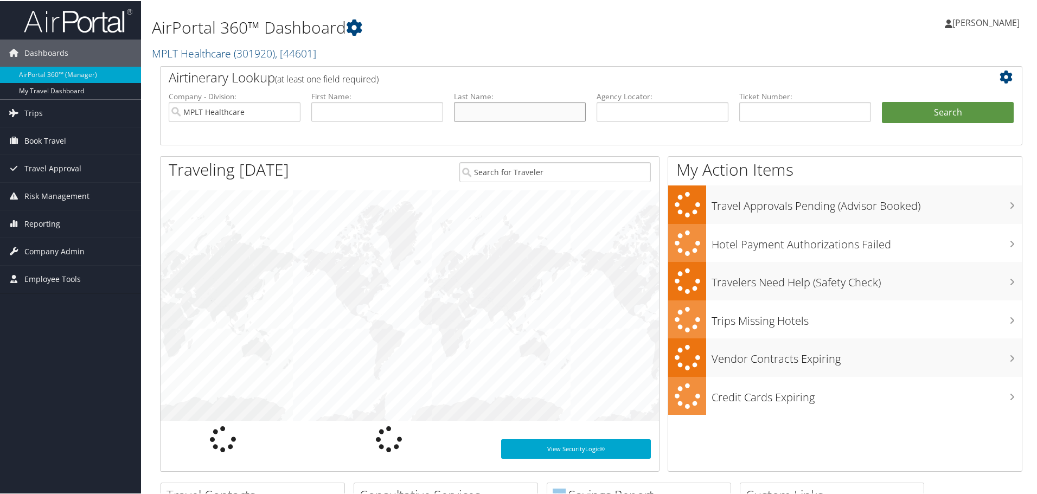
click at [468, 114] on input "text" at bounding box center [520, 111] width 132 height 20
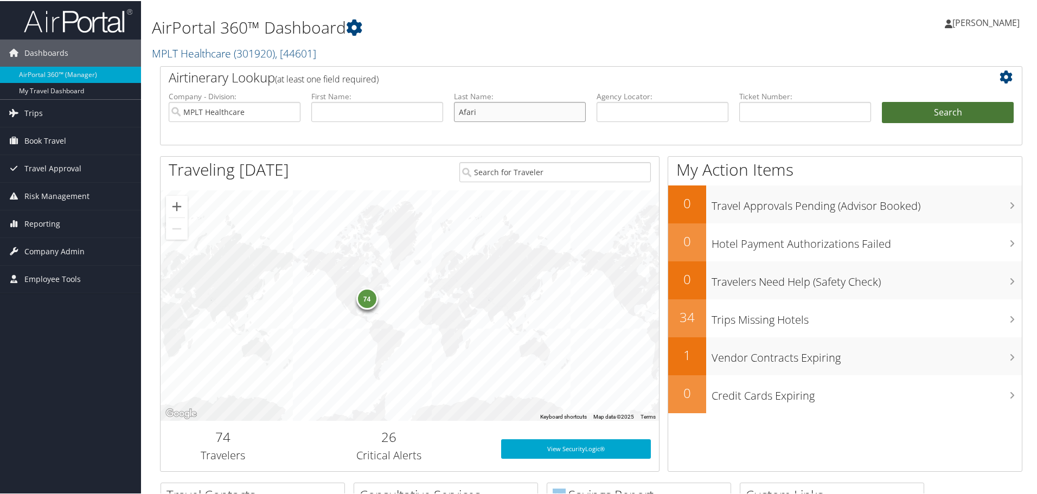
type input "Afari"
click at [925, 117] on button "Search" at bounding box center [948, 112] width 132 height 22
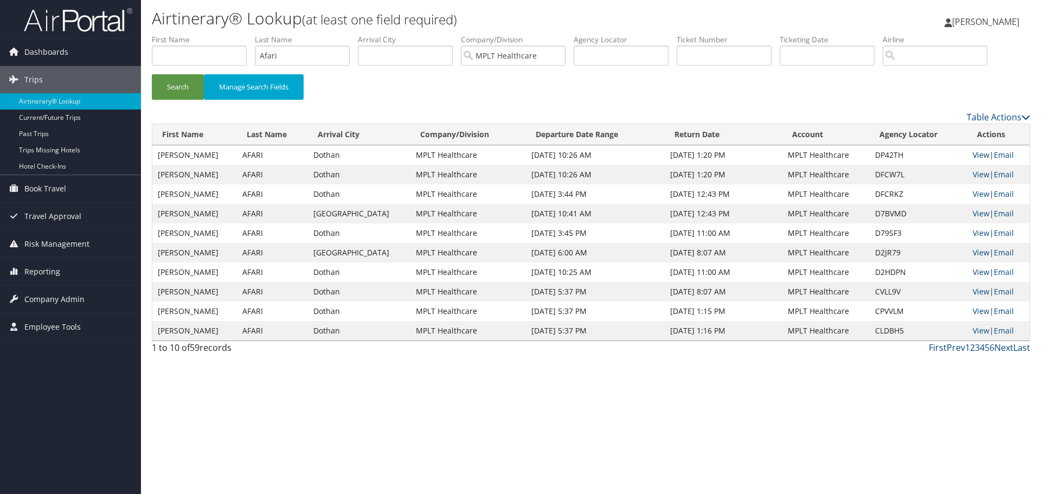
click at [973, 153] on link "View" at bounding box center [981, 155] width 17 height 10
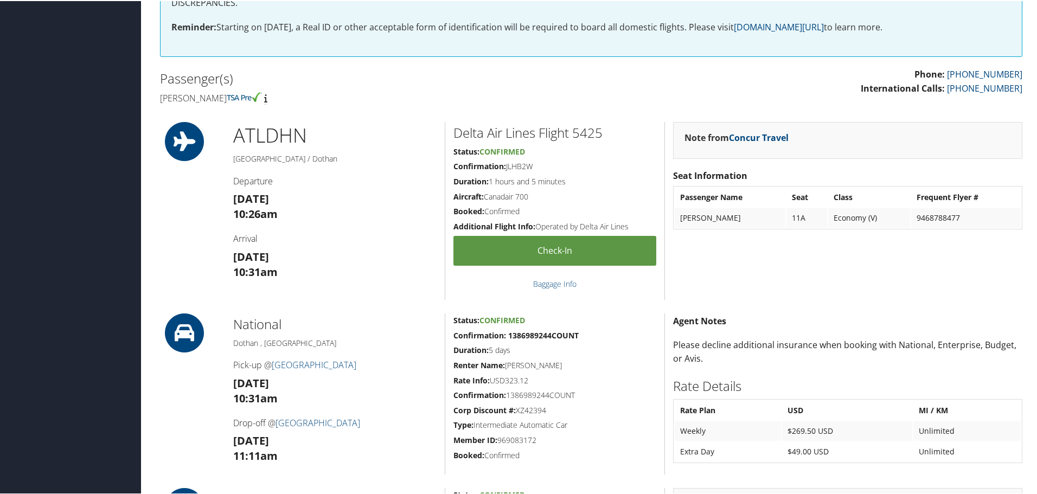
scroll to position [271, 0]
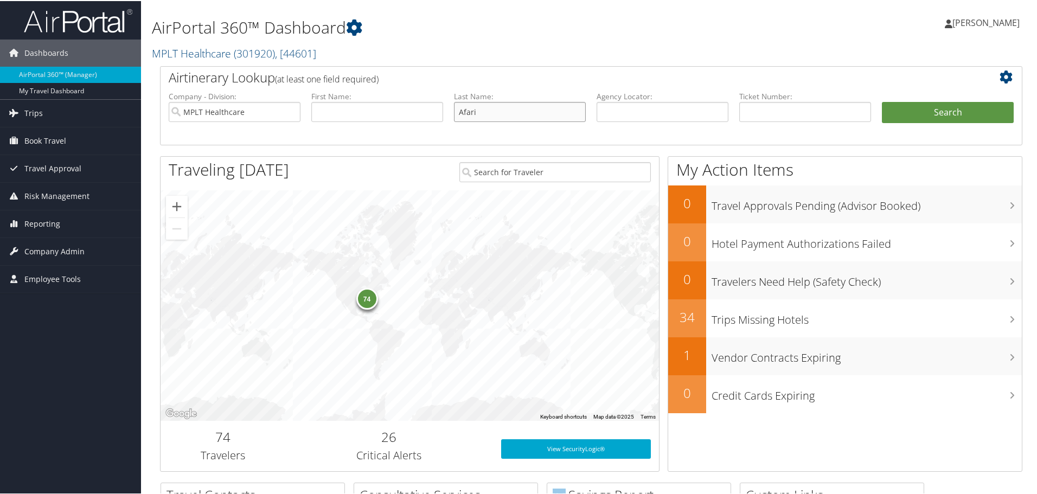
drag, startPoint x: 483, startPoint y: 111, endPoint x: 418, endPoint y: 110, distance: 65.6
click at [419, 111] on ul "Company - Division: MPLT Healthcare First Name: Last Name: [PERSON_NAME] Agency…" at bounding box center [591, 117] width 856 height 54
click at [491, 110] on input "text" at bounding box center [520, 111] width 132 height 20
type input "Afari"
click at [914, 117] on button "Search" at bounding box center [948, 112] width 132 height 22
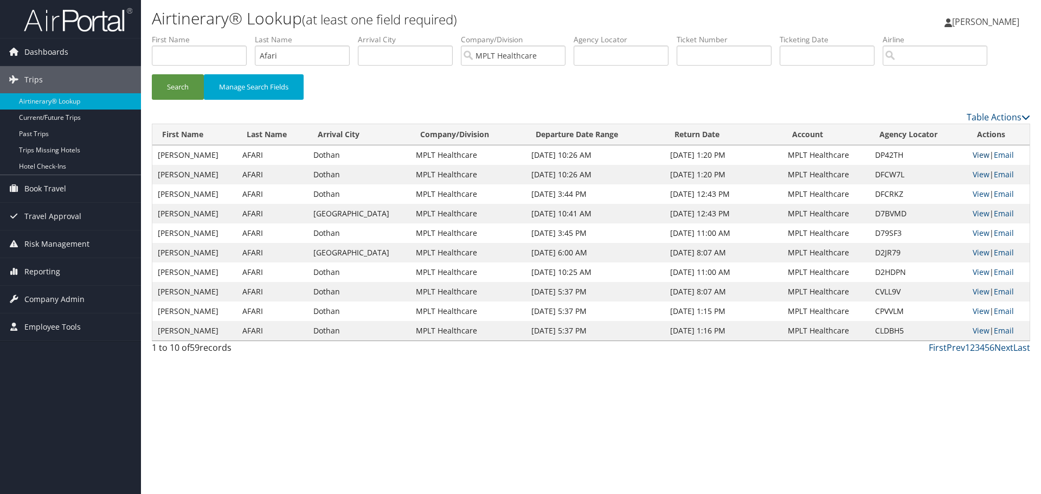
click at [973, 152] on link "View" at bounding box center [981, 155] width 17 height 10
drag, startPoint x: 291, startPoint y: 57, endPoint x: 240, endPoint y: 57, distance: 50.4
click at [241, 34] on ul "First Name Last Name [PERSON_NAME] Departure City Arrival City Company/Division…" at bounding box center [591, 34] width 878 height 0
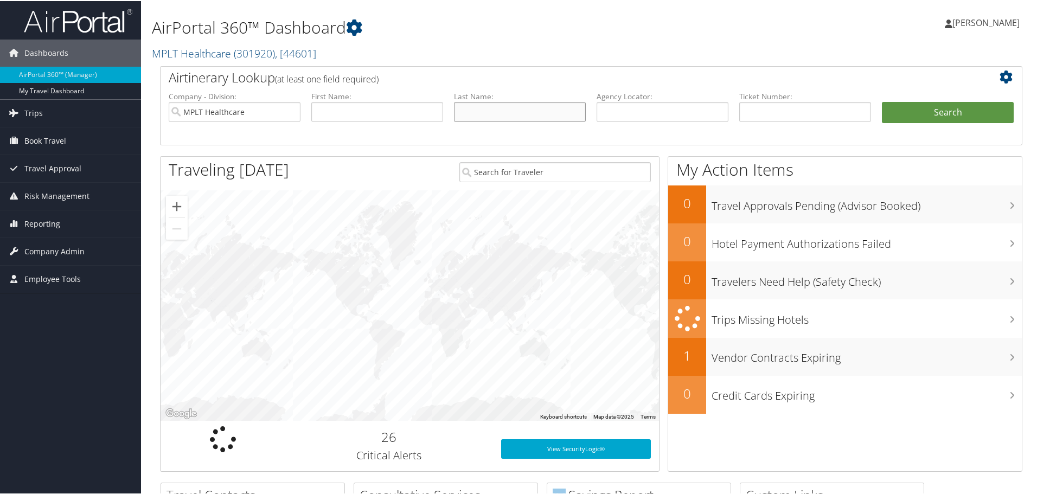
click at [476, 110] on input "text" at bounding box center [520, 111] width 132 height 20
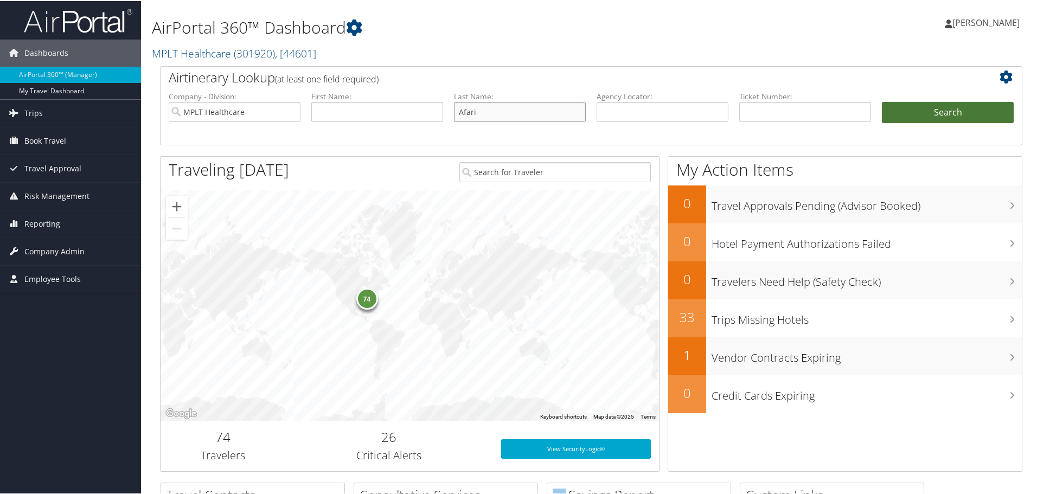
type input "Afari"
click at [980, 109] on button "Search" at bounding box center [948, 112] width 132 height 22
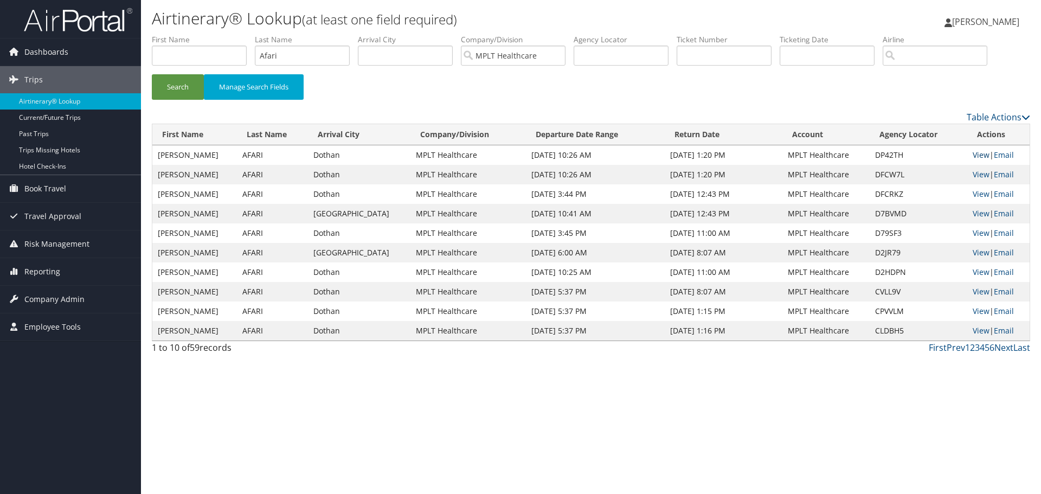
click at [973, 153] on link "View" at bounding box center [981, 155] width 17 height 10
